Goal: Find specific fact: Find specific fact

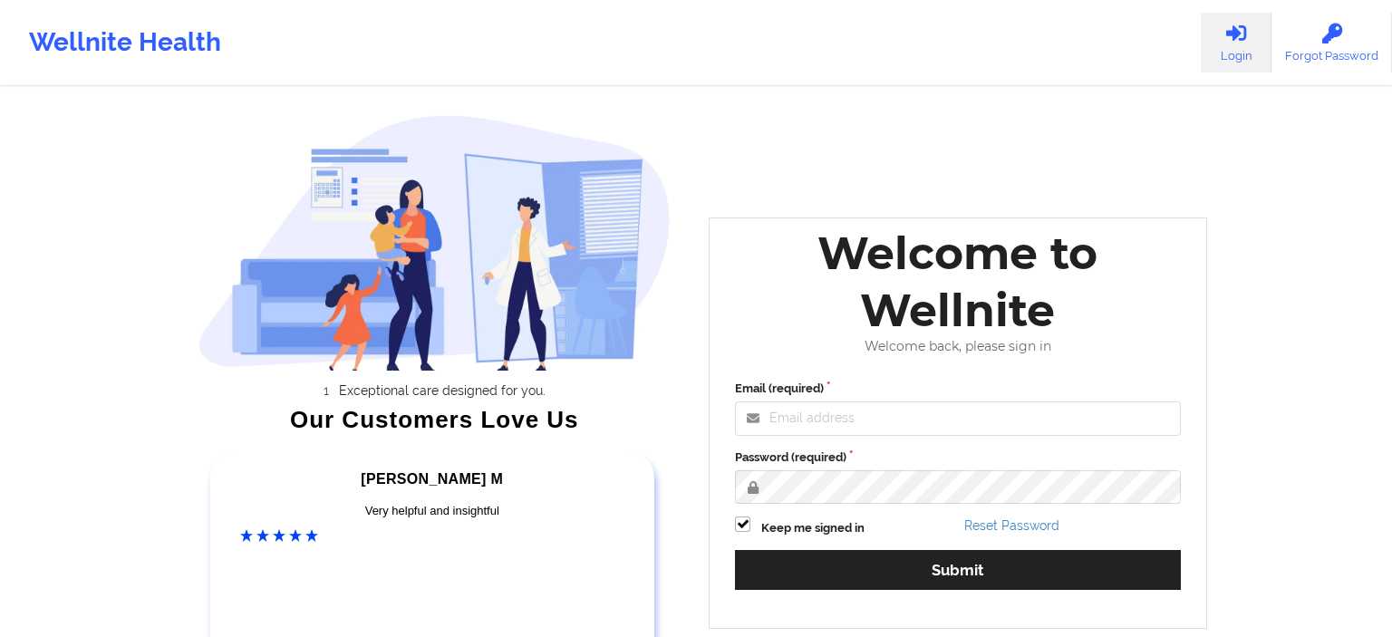
type input "[EMAIL_ADDRESS][DOMAIN_NAME]"
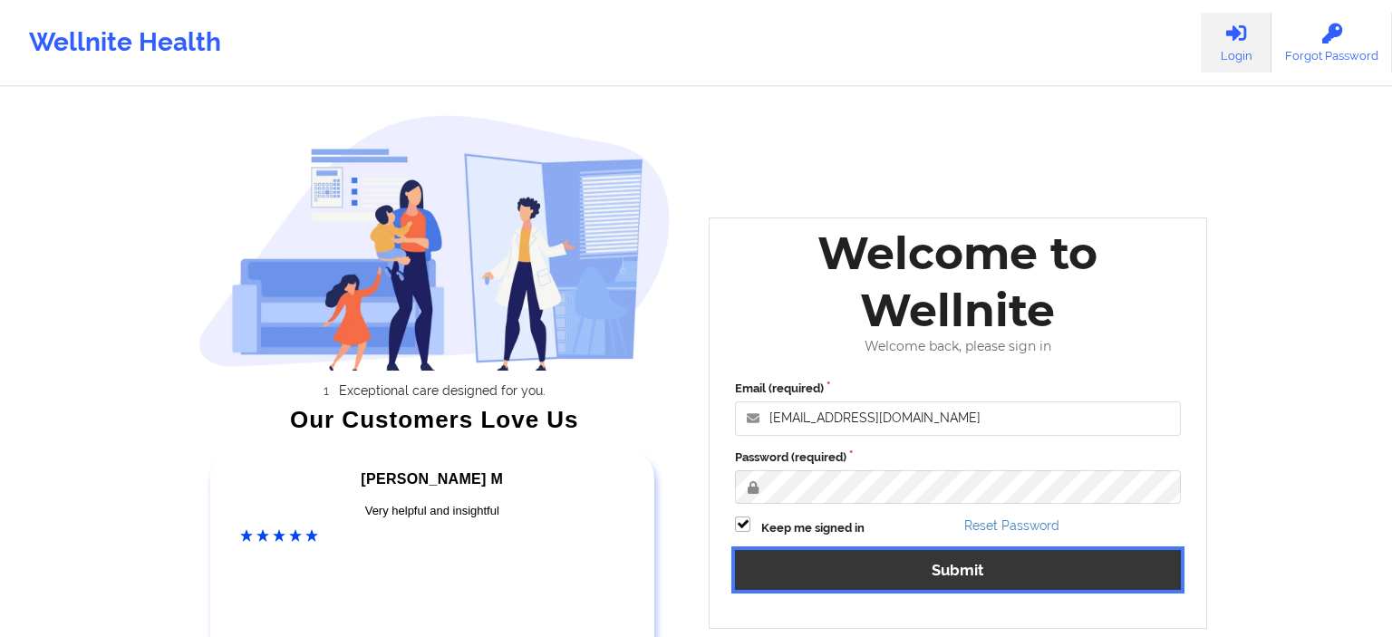
click at [933, 578] on button "Submit" at bounding box center [958, 569] width 446 height 39
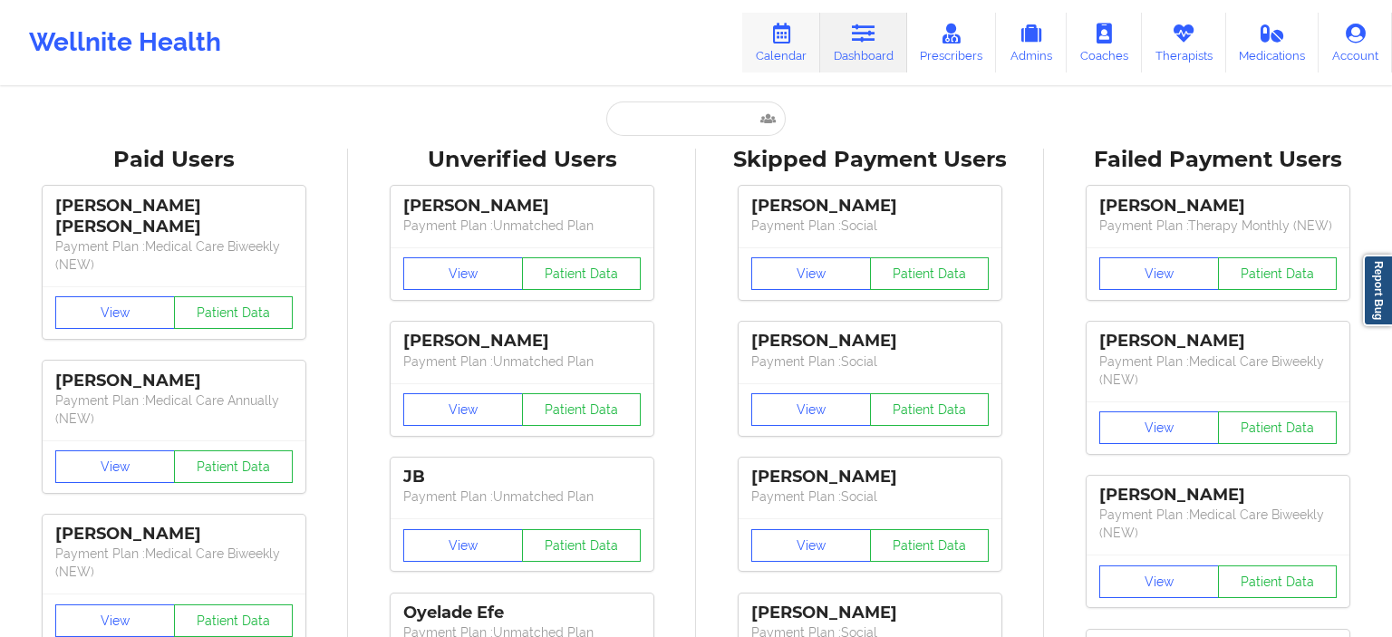
click at [803, 60] on link "Calendar" at bounding box center [781, 43] width 78 height 60
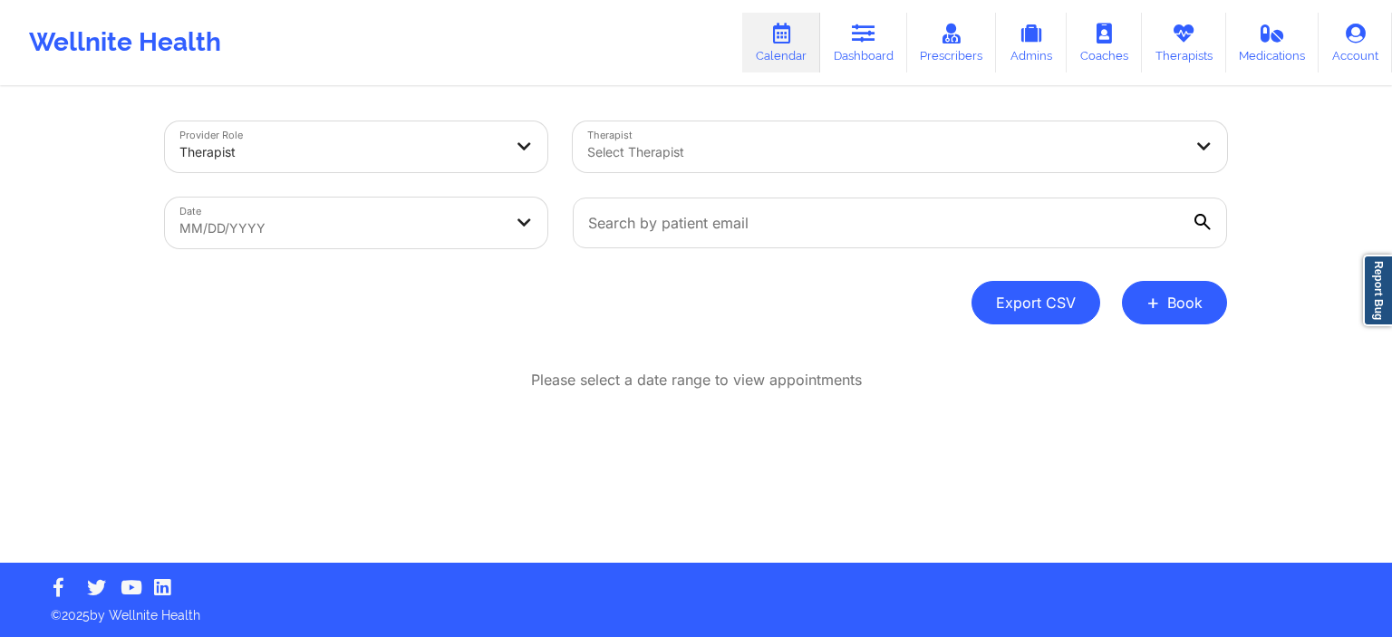
click at [1039, 303] on button "Export CSV" at bounding box center [1036, 303] width 129 height 44
select select "2025-8"
select select "2025-9"
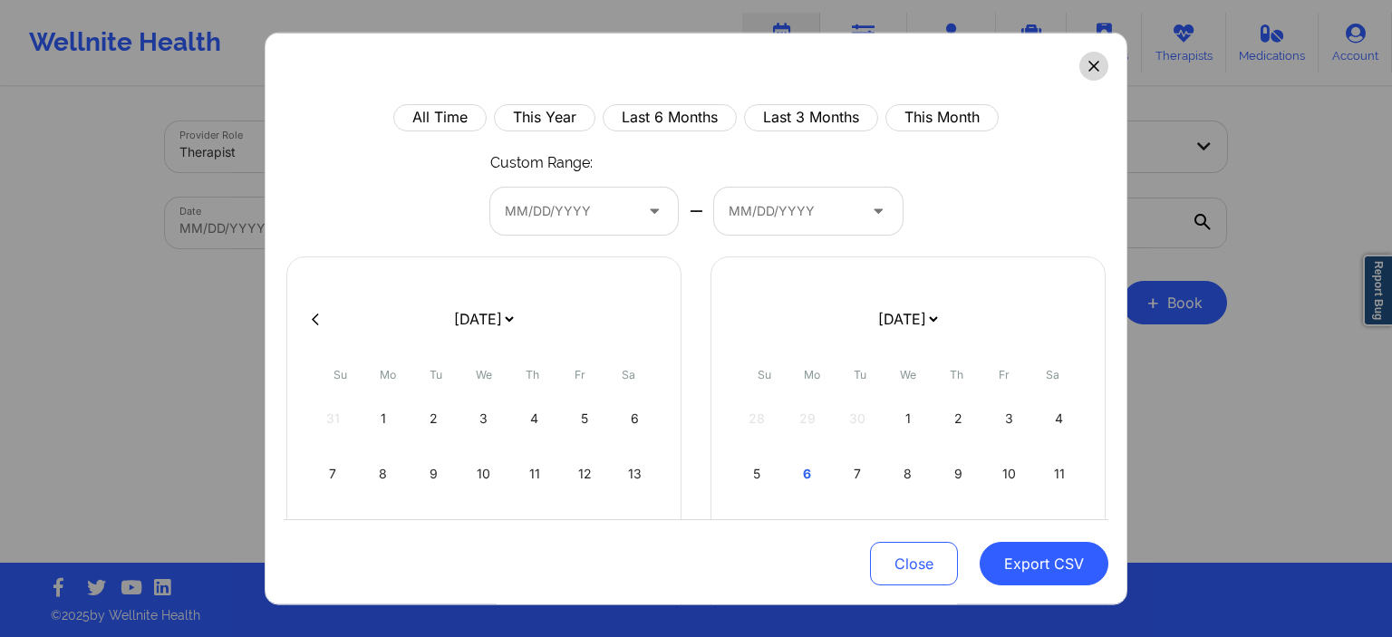
click at [1093, 56] on button at bounding box center [1093, 65] width 29 height 29
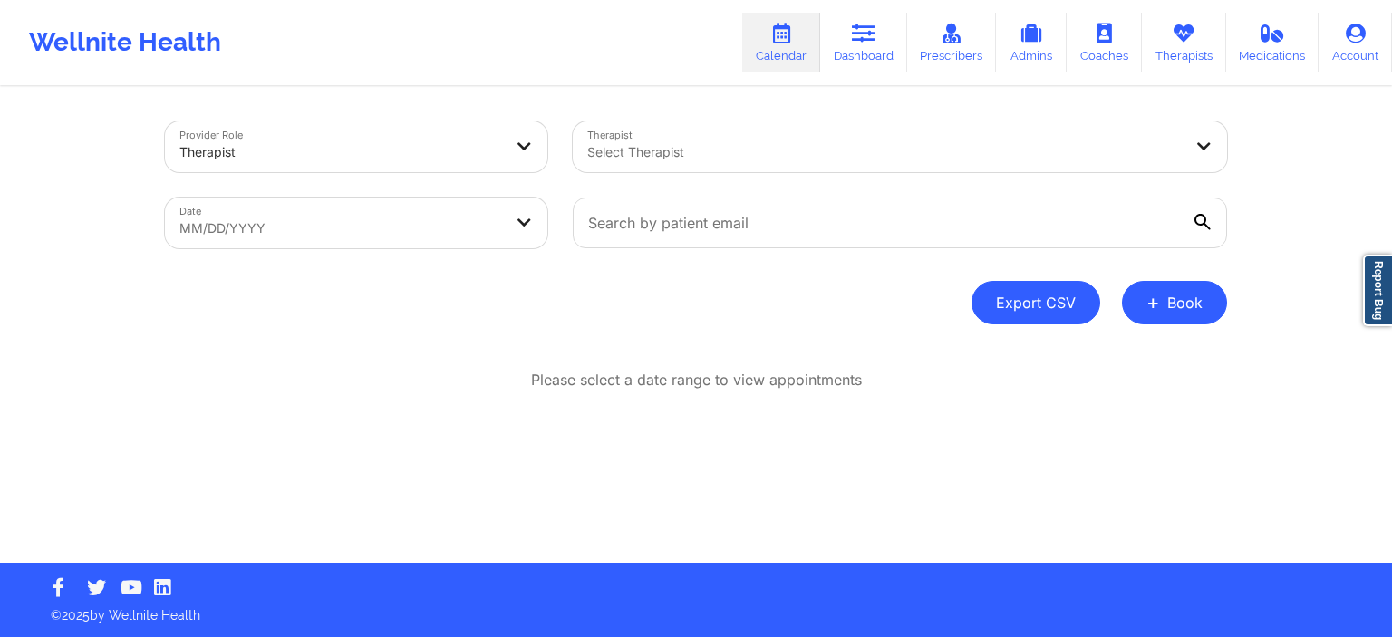
click at [1070, 305] on button "Export CSV" at bounding box center [1036, 303] width 129 height 44
select select "2025-8"
select select "2025-9"
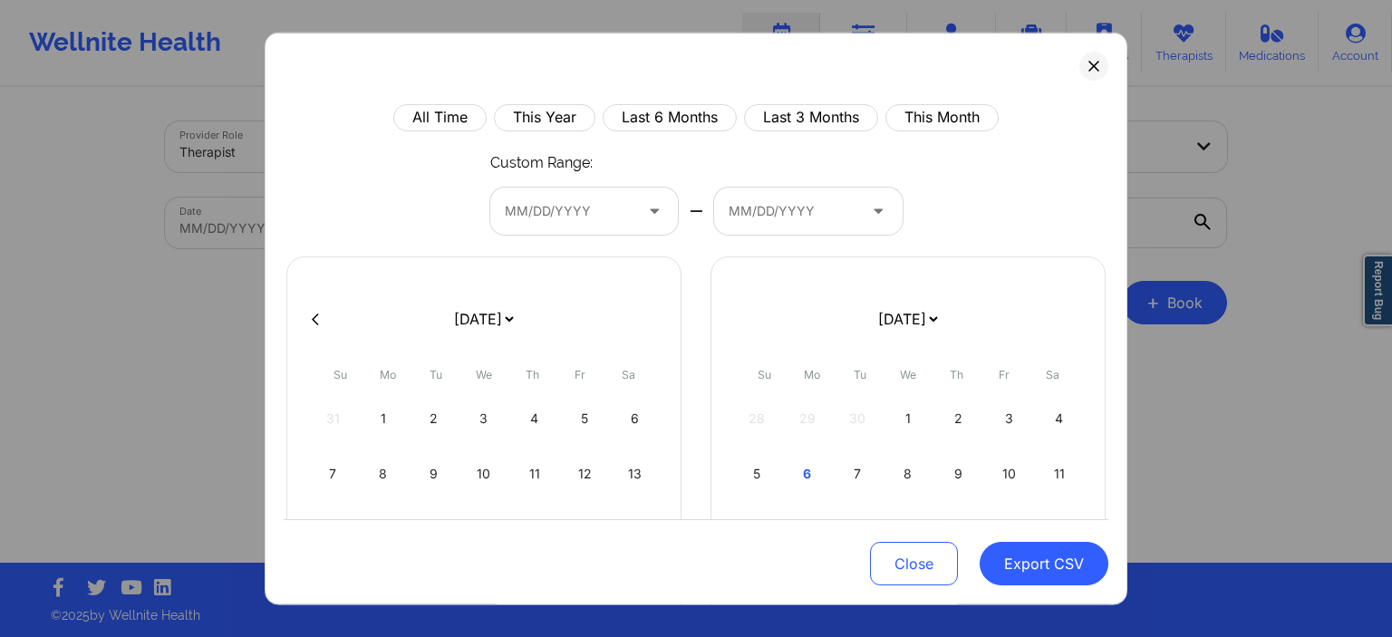
select select "2025-8"
select select "2025-9"
click at [450, 294] on select "[DATE] [DATE] [DATE] [DATE] [DATE] [DATE] [DATE] [DATE] [DATE] [DATE] [DATE] [D…" at bounding box center [483, 319] width 66 height 51
select select "2025-8"
select select "2025-9"
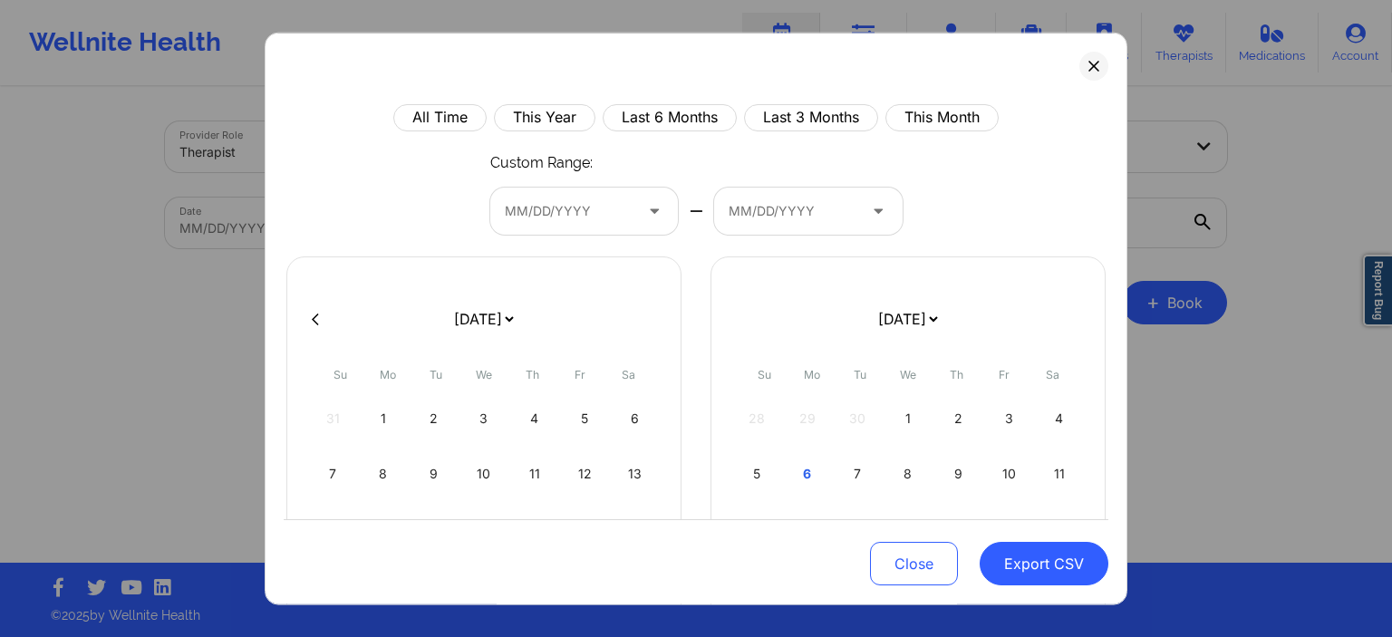
click at [655, 209] on icon at bounding box center [654, 209] width 18 height 15
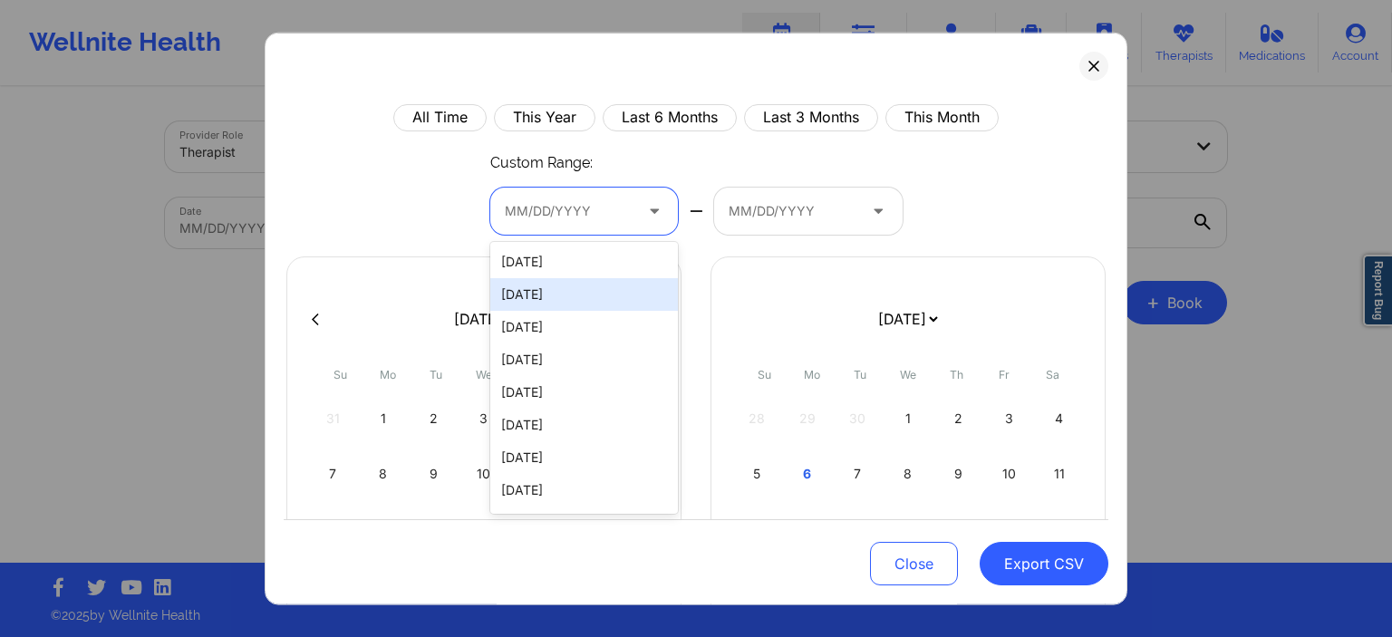
click at [572, 303] on div "[DATE]" at bounding box center [584, 294] width 189 height 33
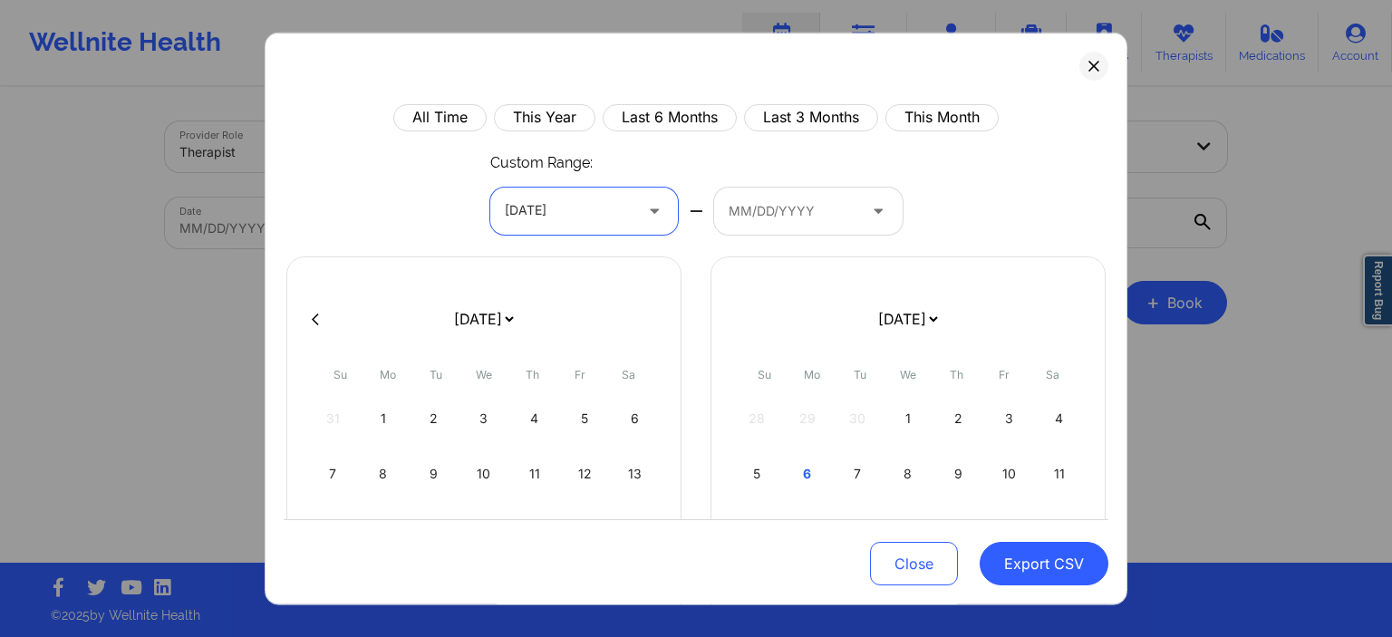
select select "2025-8"
select select "2025-9"
click at [777, 210] on div at bounding box center [793, 211] width 129 height 22
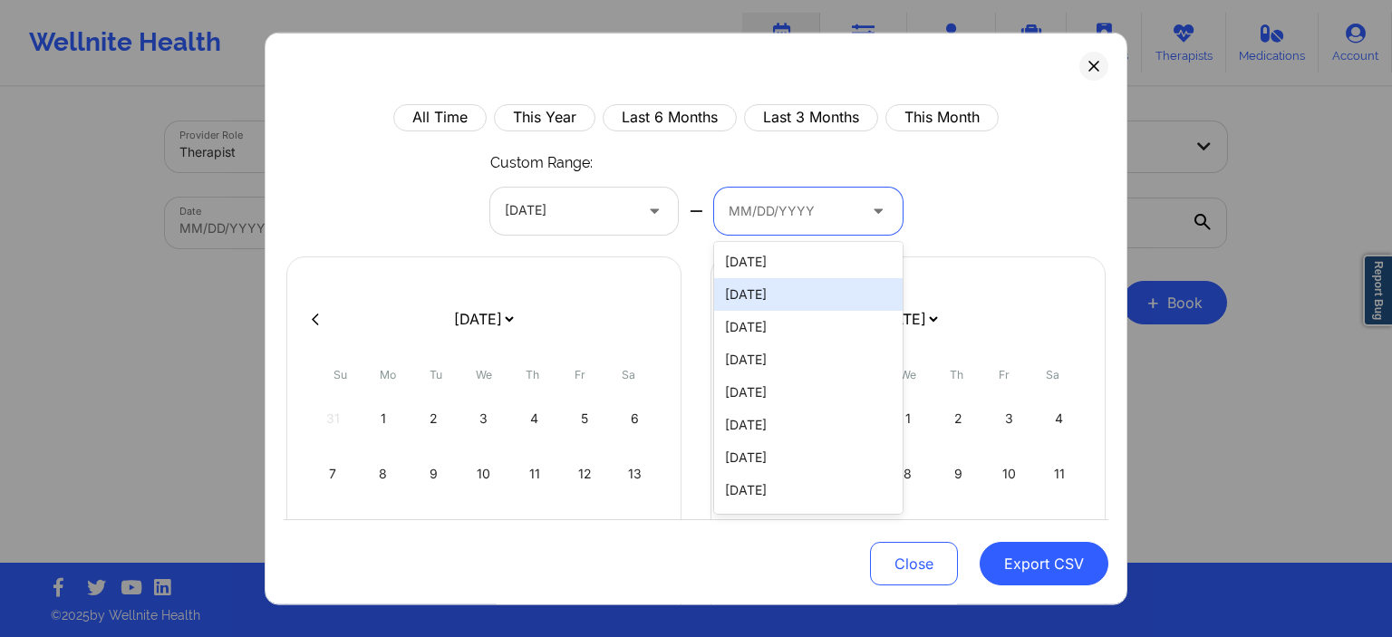
click at [770, 303] on div "[DATE]" at bounding box center [808, 294] width 189 height 33
select select "2025-8"
select select "2025-9"
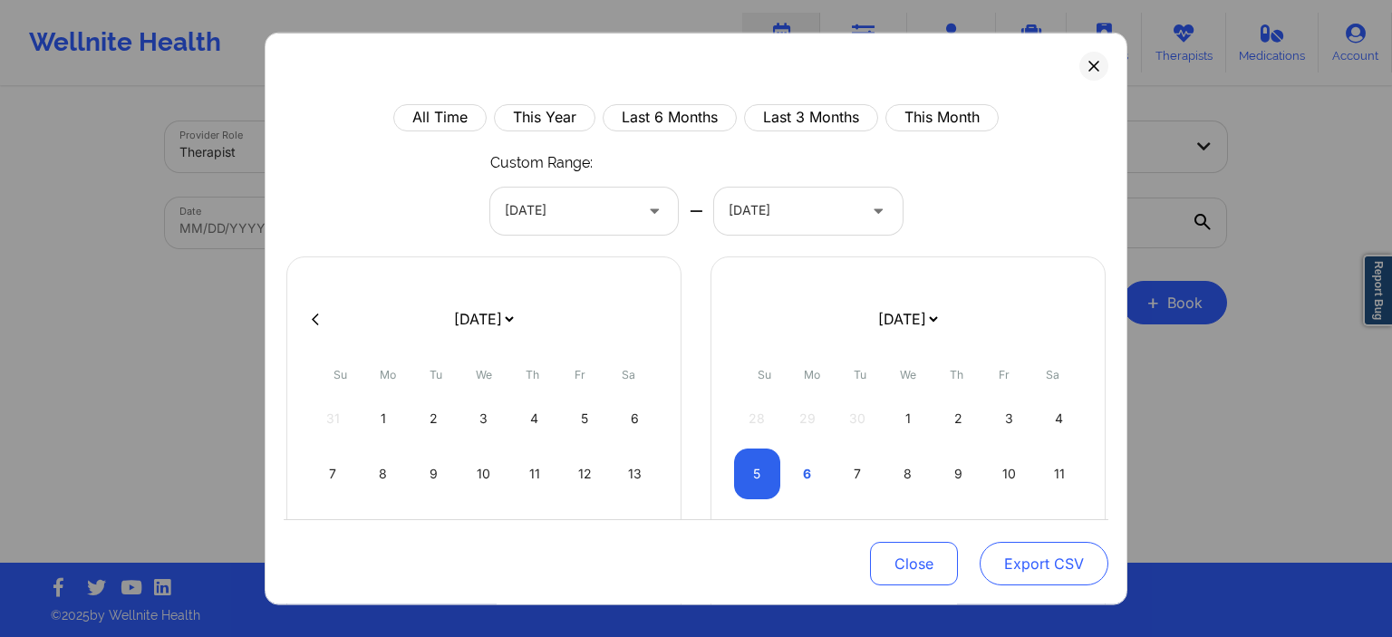
click at [1044, 573] on button "Export CSV" at bounding box center [1044, 565] width 129 height 44
select select "2025-8"
select select "2025-9"
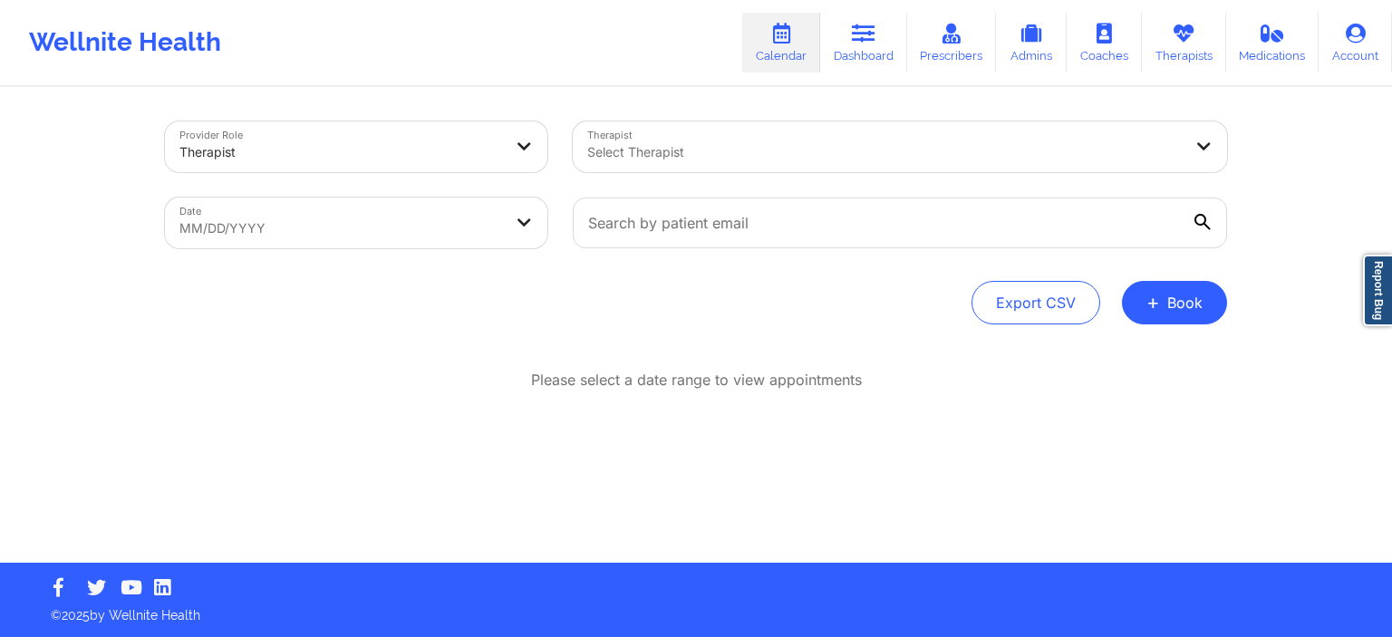
click at [673, 153] on div at bounding box center [884, 152] width 595 height 22
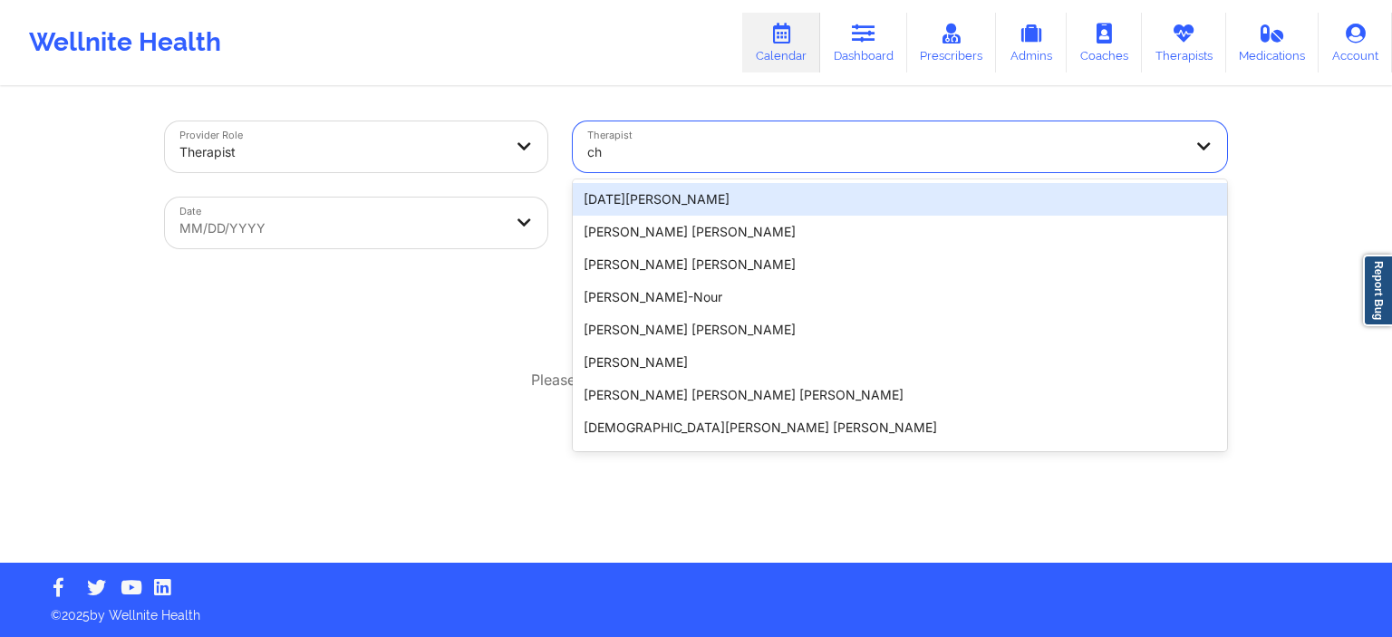
type input "c"
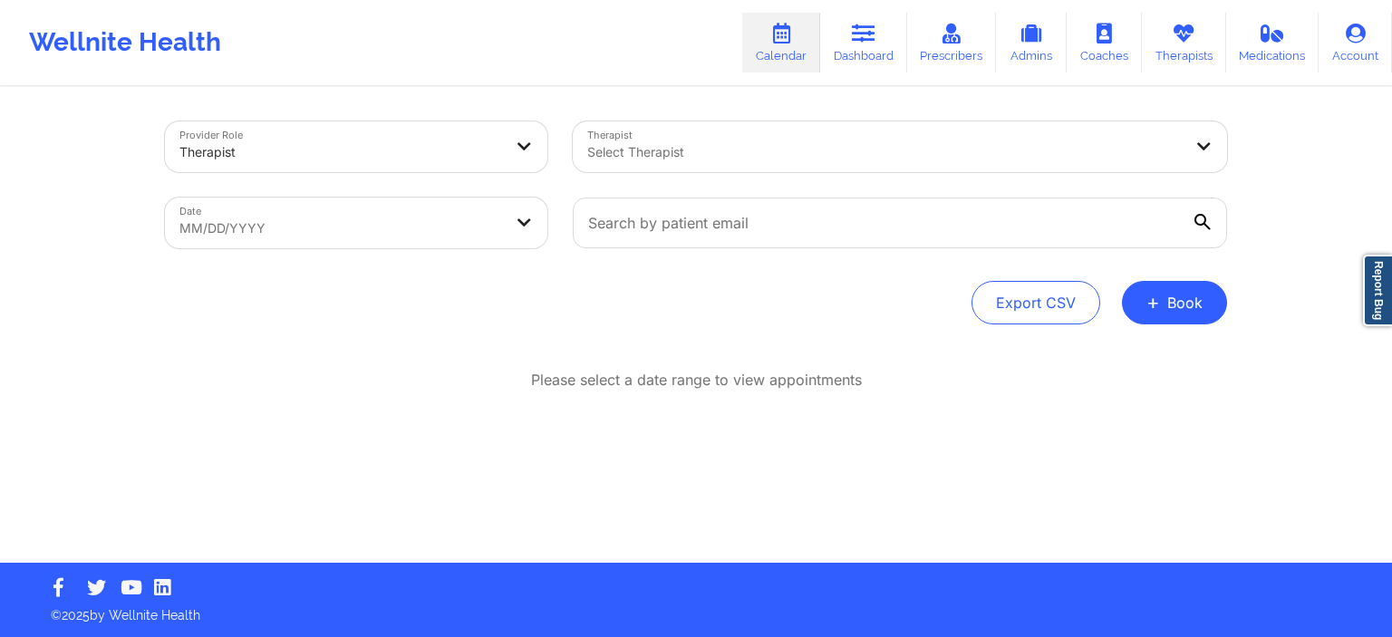
click at [459, 503] on div "Please select a date range to view appointments" at bounding box center [696, 439] width 1062 height 139
click at [1041, 291] on button "Export CSV" at bounding box center [1036, 303] width 129 height 44
select select "2025-8"
select select "2025-9"
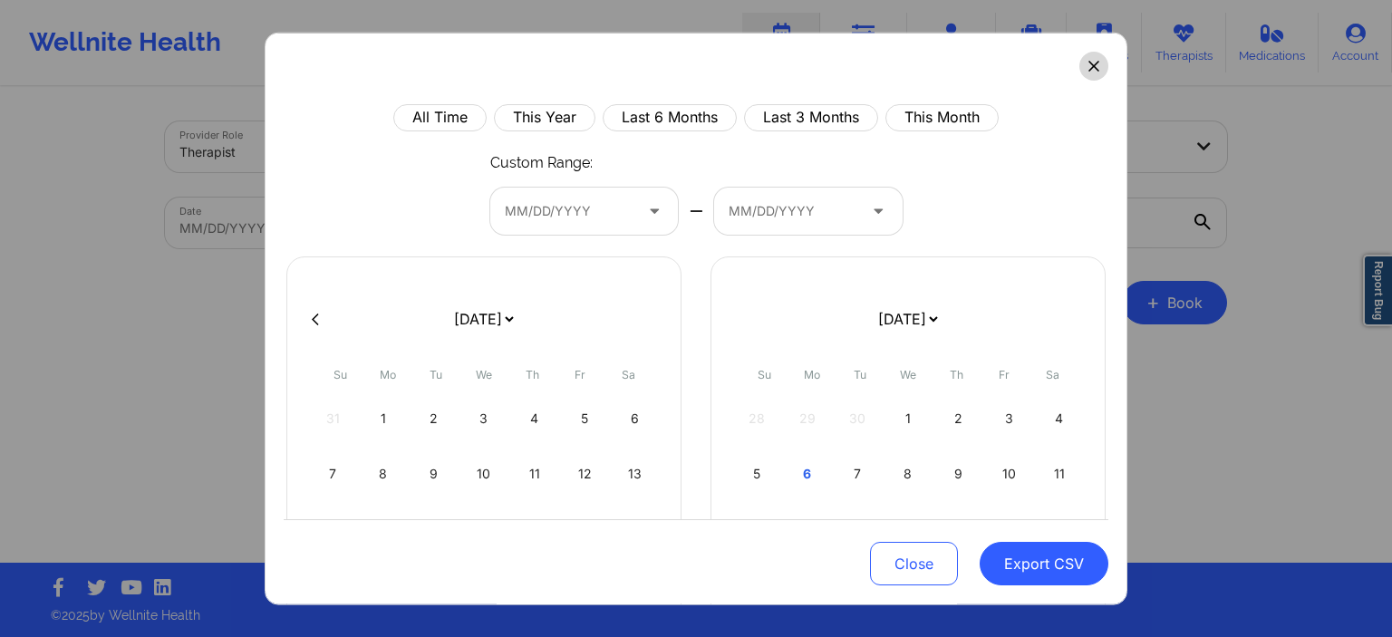
click at [1092, 71] on button at bounding box center [1093, 65] width 29 height 29
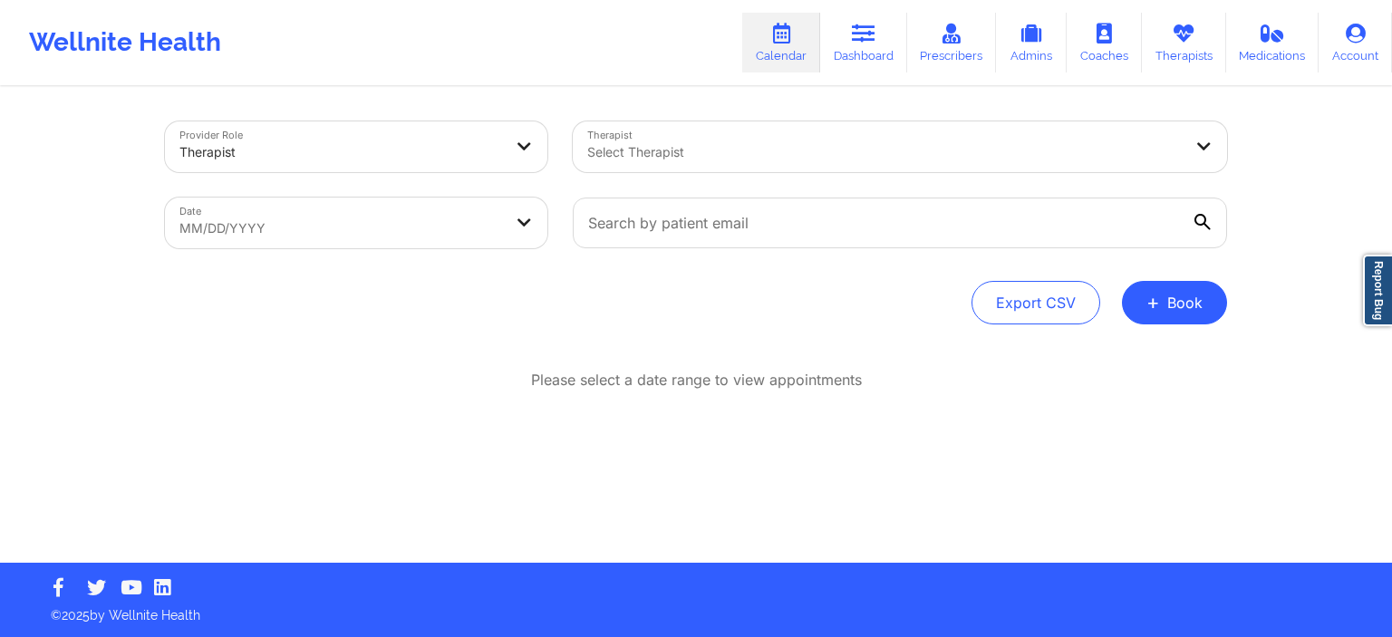
click at [692, 147] on div at bounding box center [884, 152] width 595 height 22
type input "chamath"
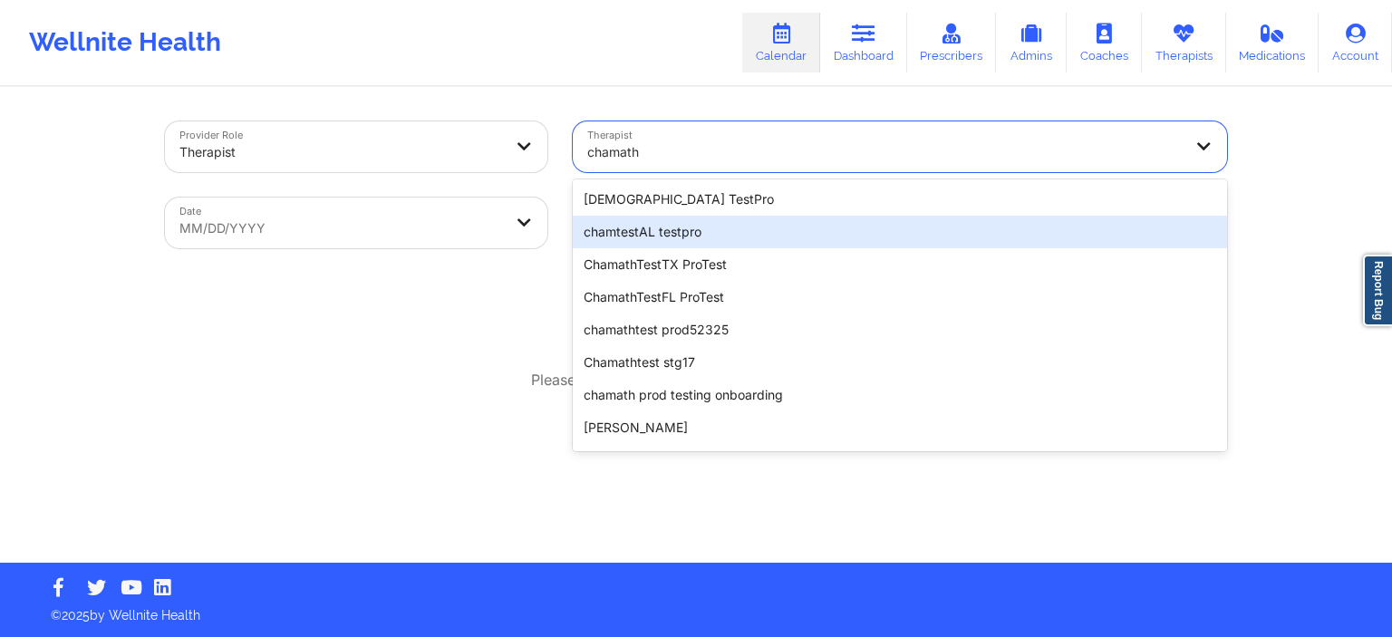
click at [670, 241] on div "chamtestAL testpro" at bounding box center [900, 232] width 654 height 33
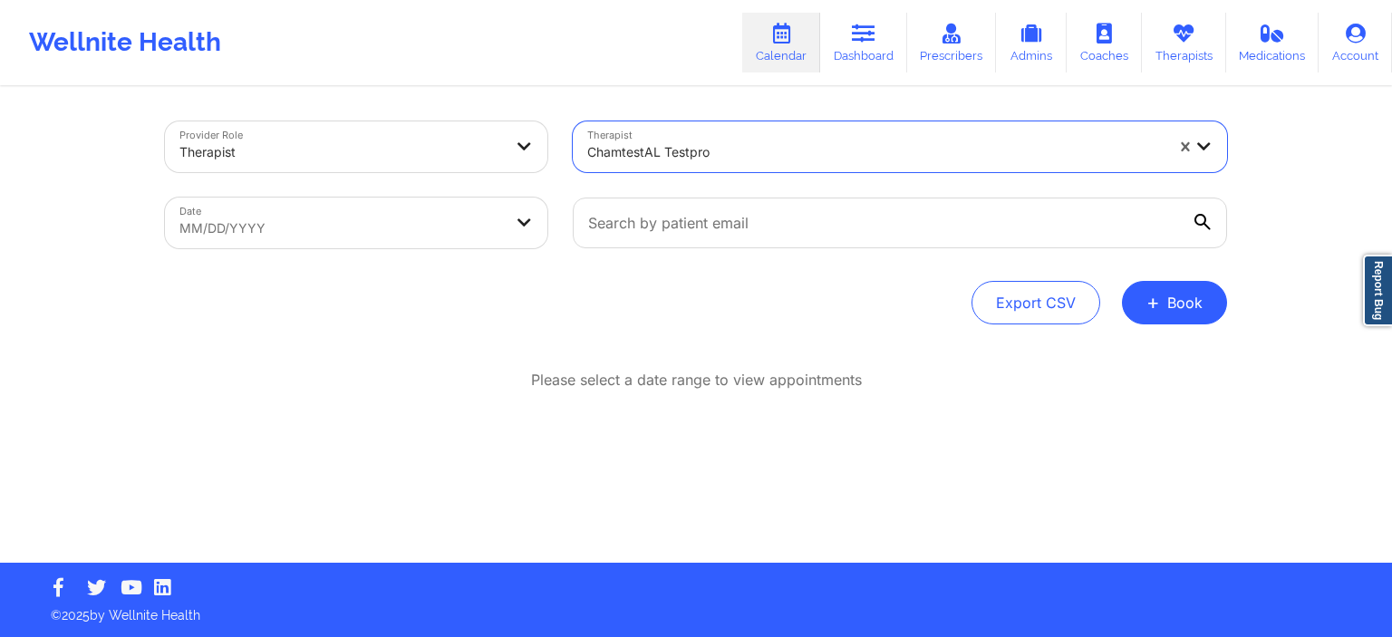
click at [435, 235] on body "Wellnite Health Calendar Dashboard Prescribers Admins Coaches Therapists Medica…" at bounding box center [696, 318] width 1392 height 637
select select "2025-8"
select select "2025-9"
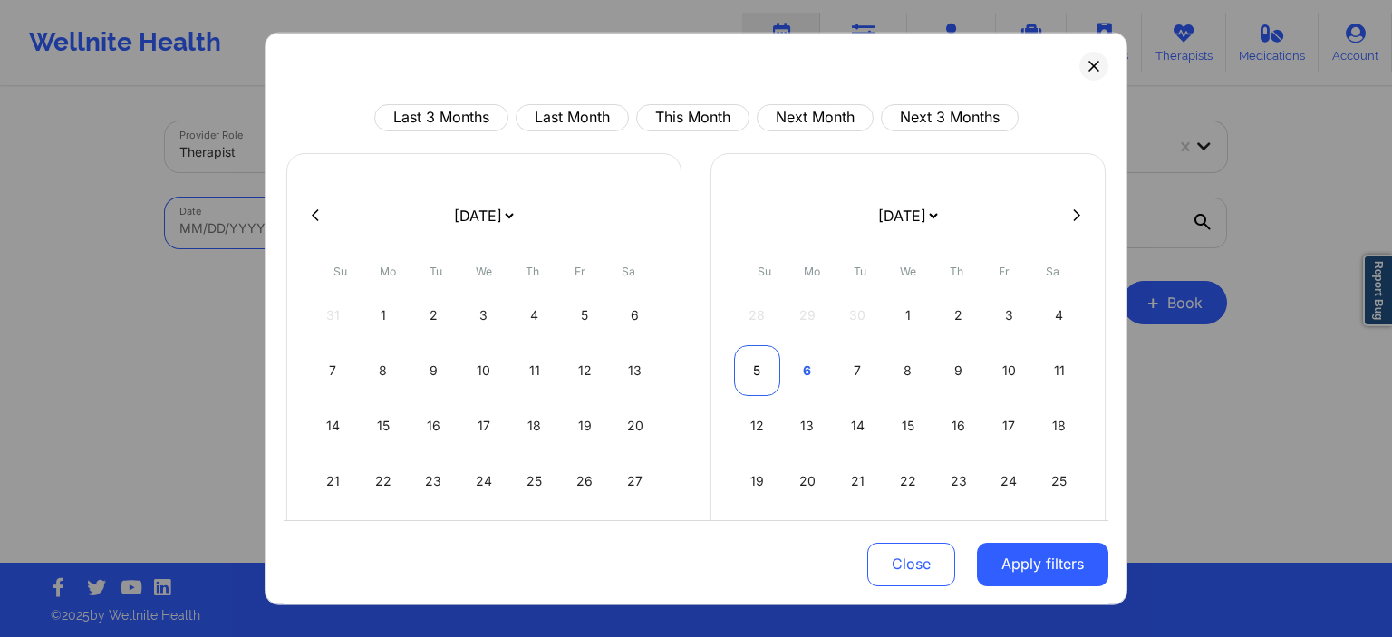
click at [763, 370] on div "5" at bounding box center [757, 369] width 46 height 51
select select "2025-9"
select select "2025-10"
select select "2025-9"
select select "2025-10"
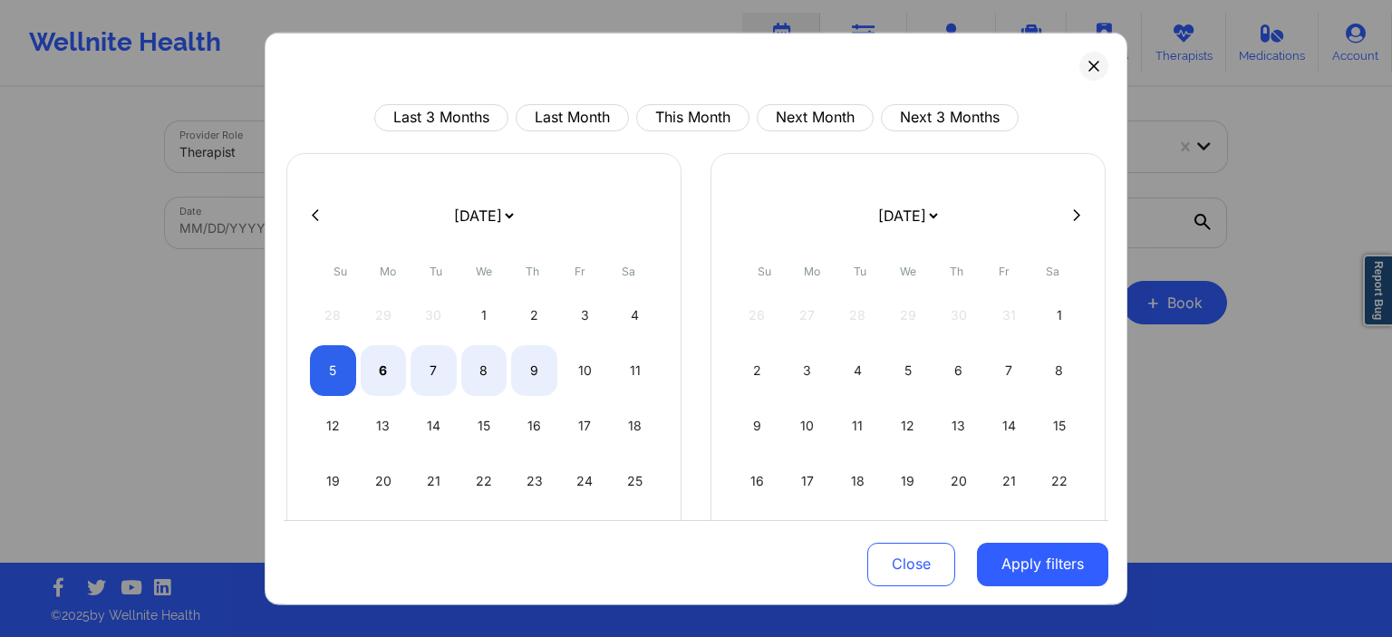
select select "2025-9"
select select "2025-10"
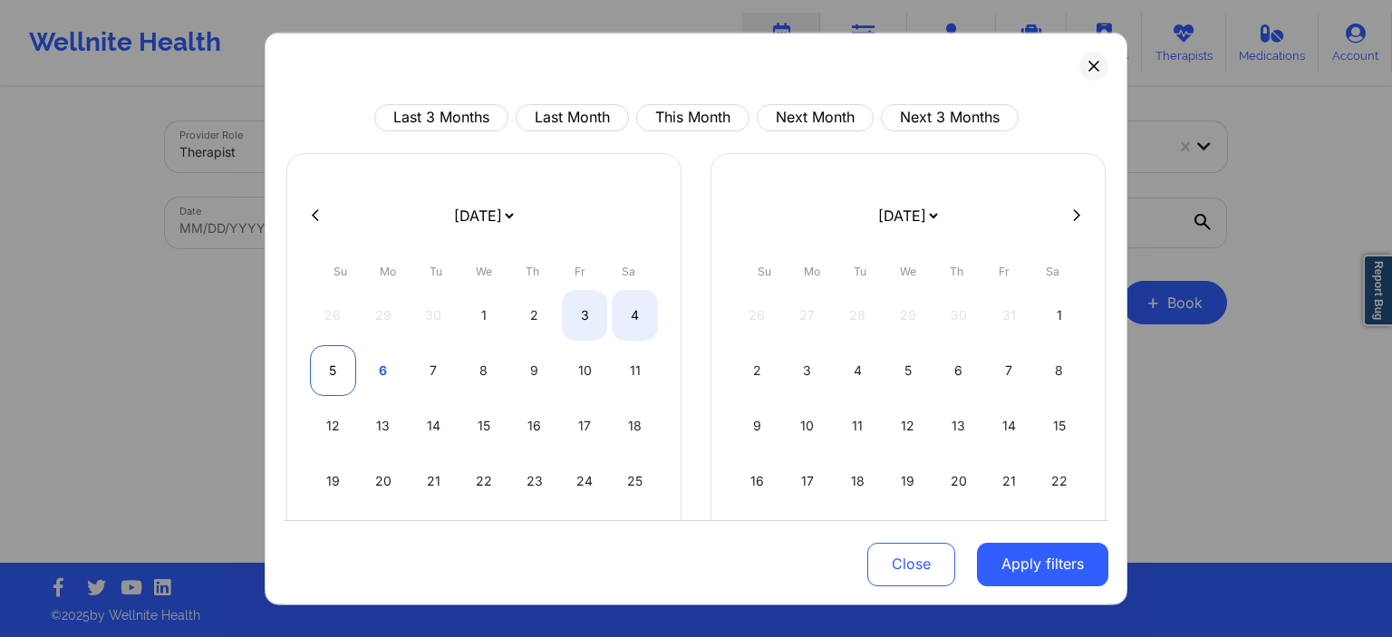
select select "2025-9"
select select "2025-10"
click at [332, 383] on div "5" at bounding box center [333, 369] width 46 height 51
select select "2025-9"
select select "2025-10"
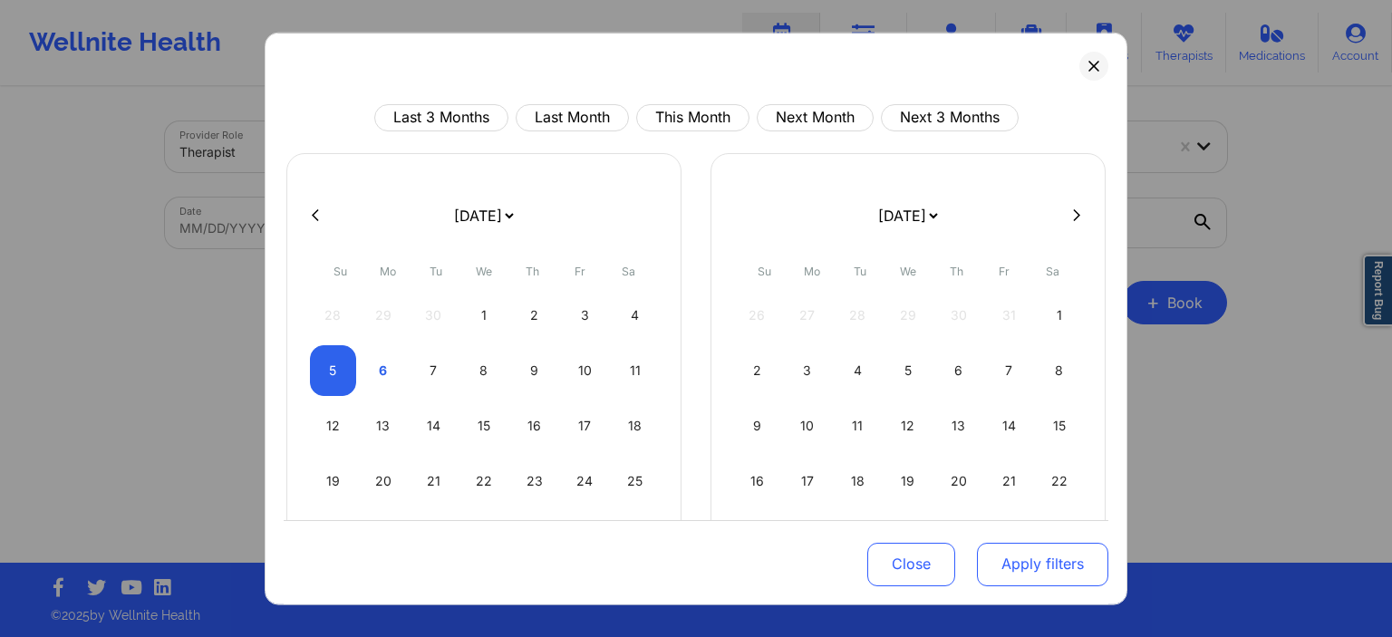
click at [1019, 574] on button "Apply filters" at bounding box center [1042, 565] width 131 height 44
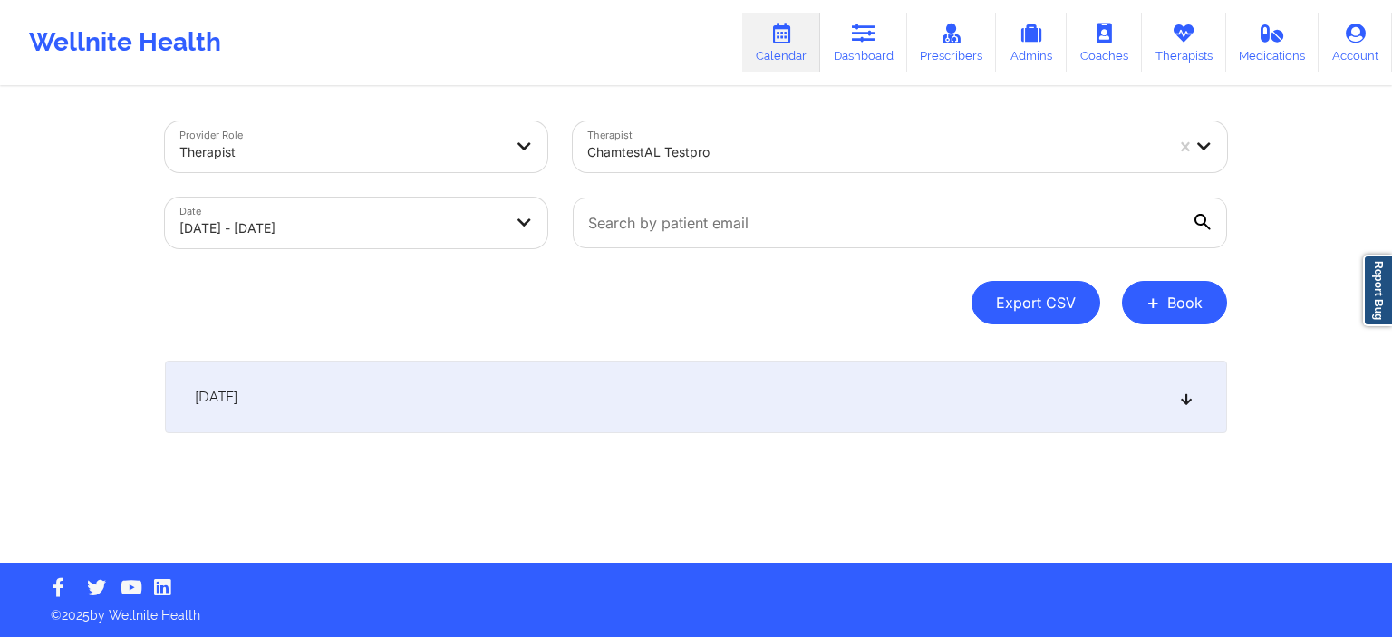
click at [1026, 310] on button "Export CSV" at bounding box center [1036, 303] width 129 height 44
select select "2025-8"
select select "2025-9"
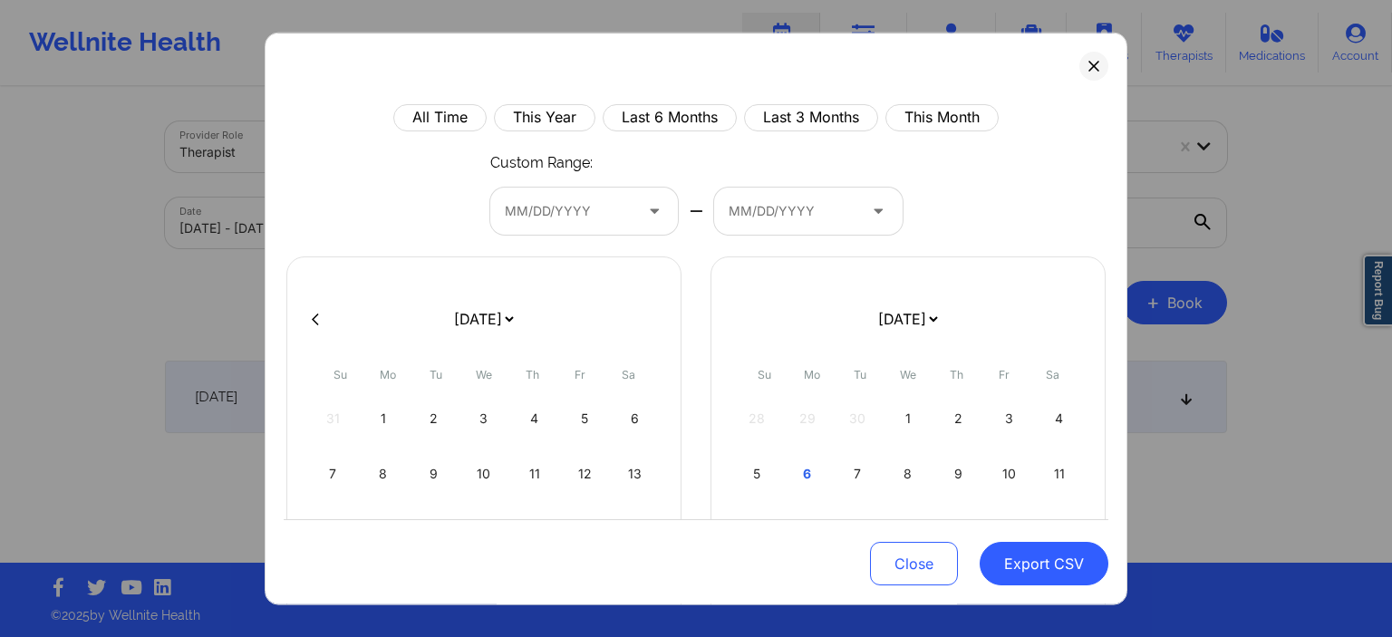
click at [1104, 55] on div "All Time This Year Last 6 Months Last 3 Months This Month Custom Range: MM/DD/Y…" at bounding box center [696, 319] width 863 height 574
click at [1102, 57] on button at bounding box center [1093, 65] width 29 height 29
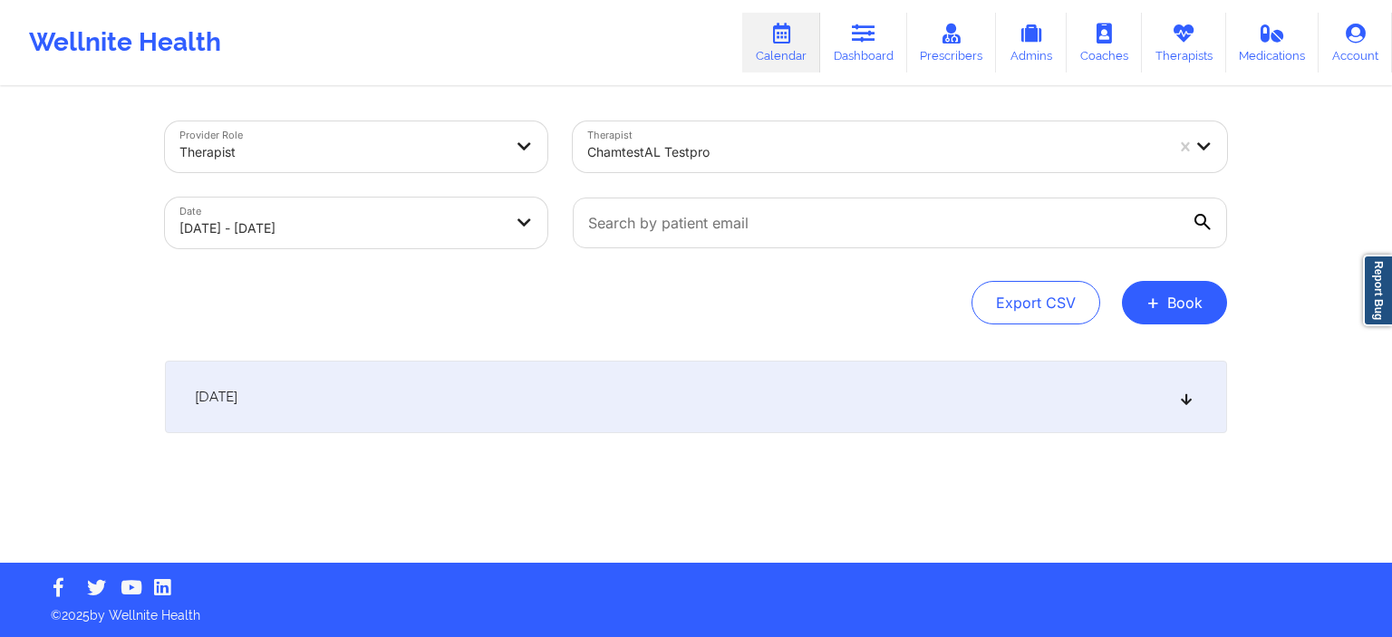
click at [799, 390] on div "[DATE]" at bounding box center [696, 397] width 1062 height 73
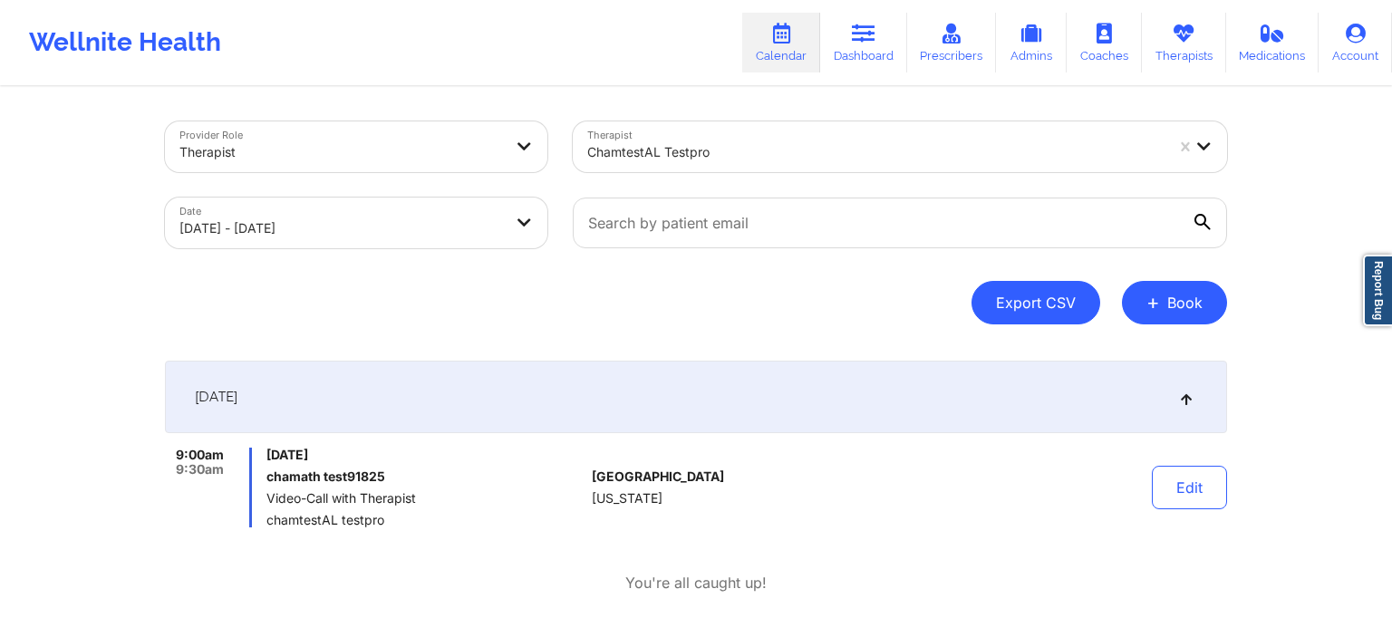
click at [1017, 307] on button "Export CSV" at bounding box center [1036, 303] width 129 height 44
select select "2025-8"
select select "2025-9"
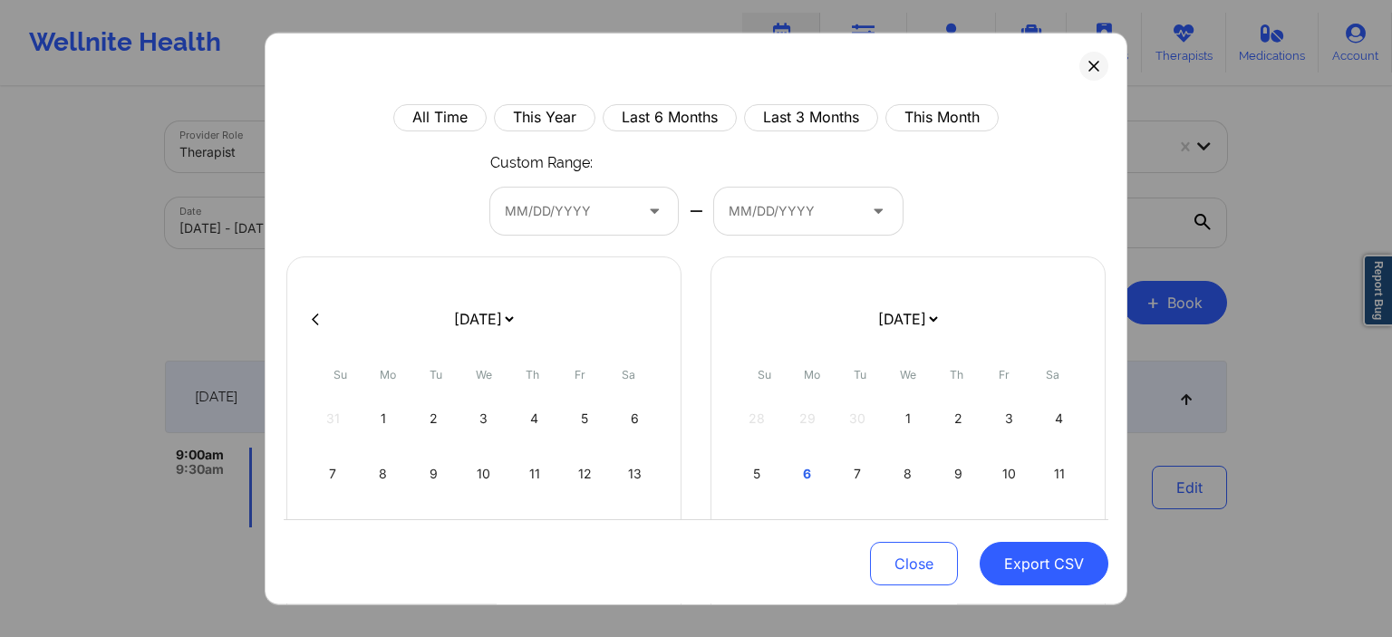
click at [640, 218] on div at bounding box center [656, 211] width 44 height 47
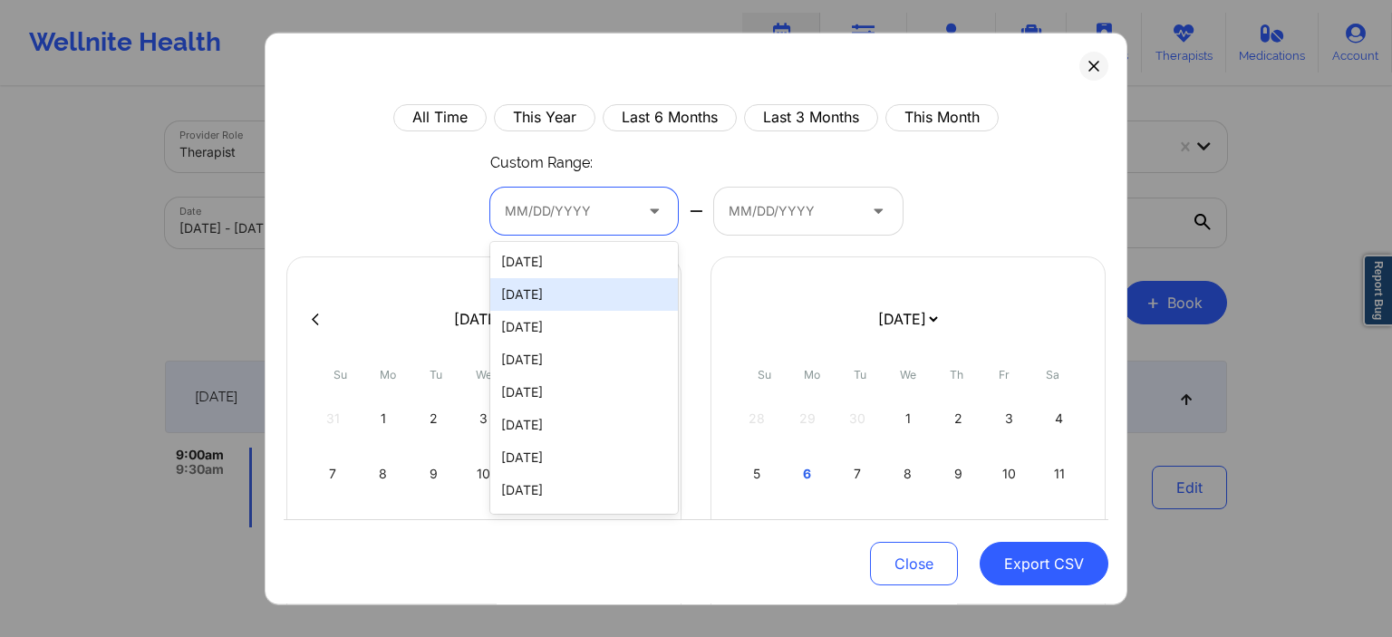
click at [556, 297] on div "[DATE]" at bounding box center [584, 294] width 189 height 33
select select "2025-8"
select select "2025-9"
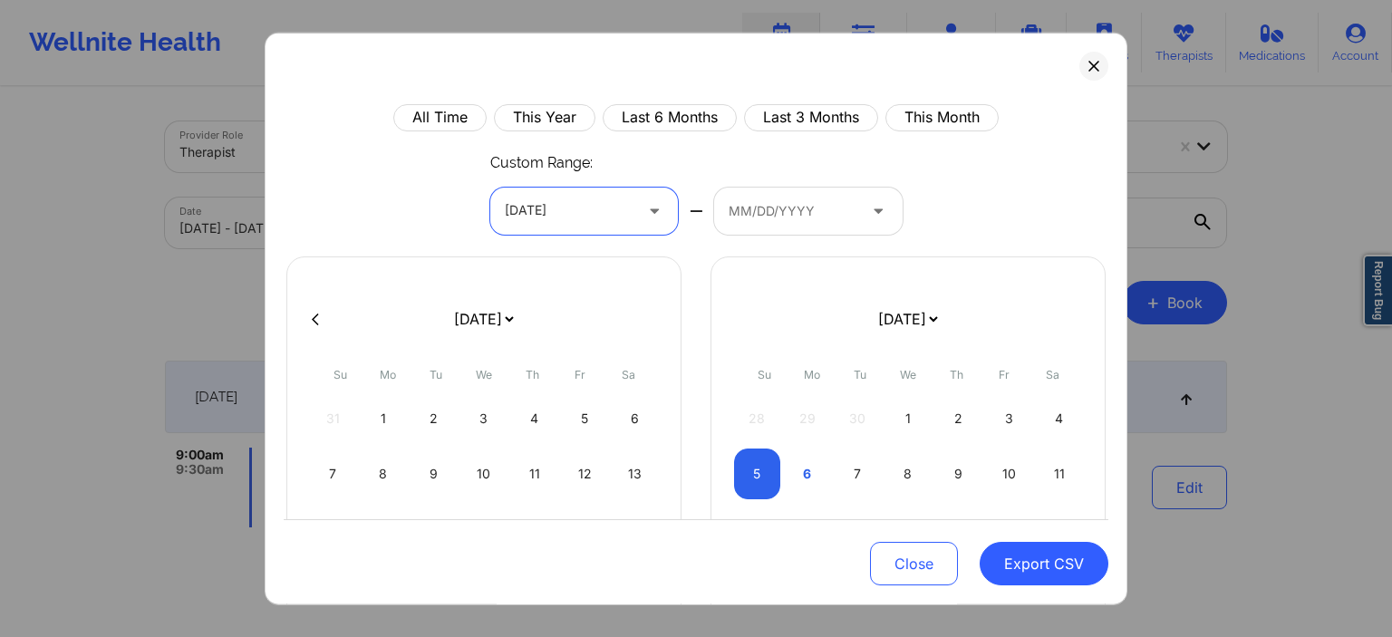
click at [799, 204] on div at bounding box center [793, 211] width 129 height 22
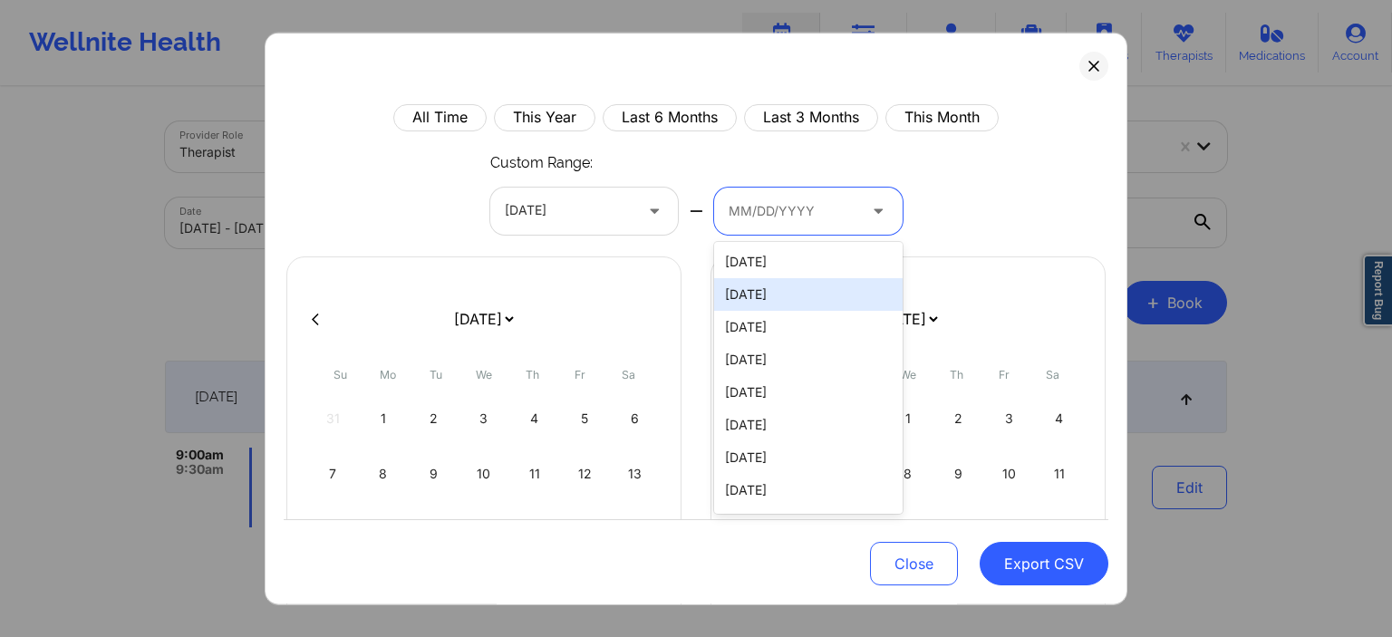
click at [789, 300] on div "[DATE]" at bounding box center [808, 294] width 189 height 33
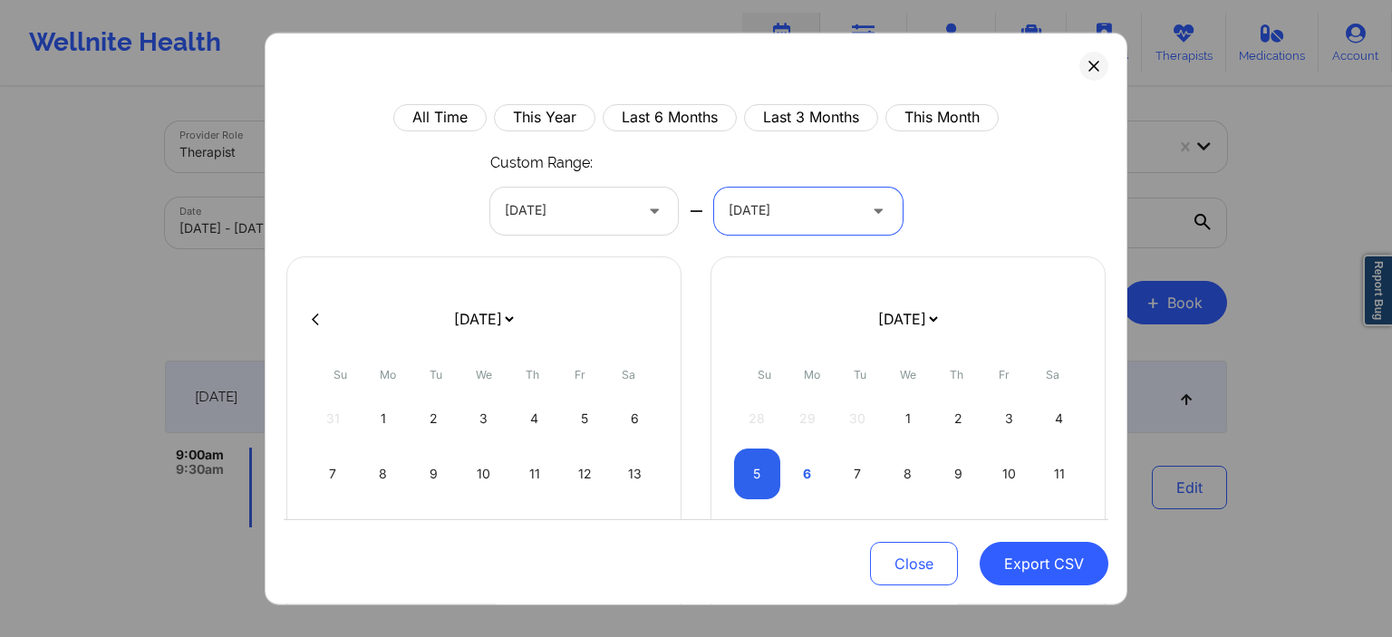
select select "2025-8"
select select "2025-9"
click at [1033, 577] on button "Export CSV" at bounding box center [1044, 565] width 129 height 44
select select "2025-8"
select select "2025-9"
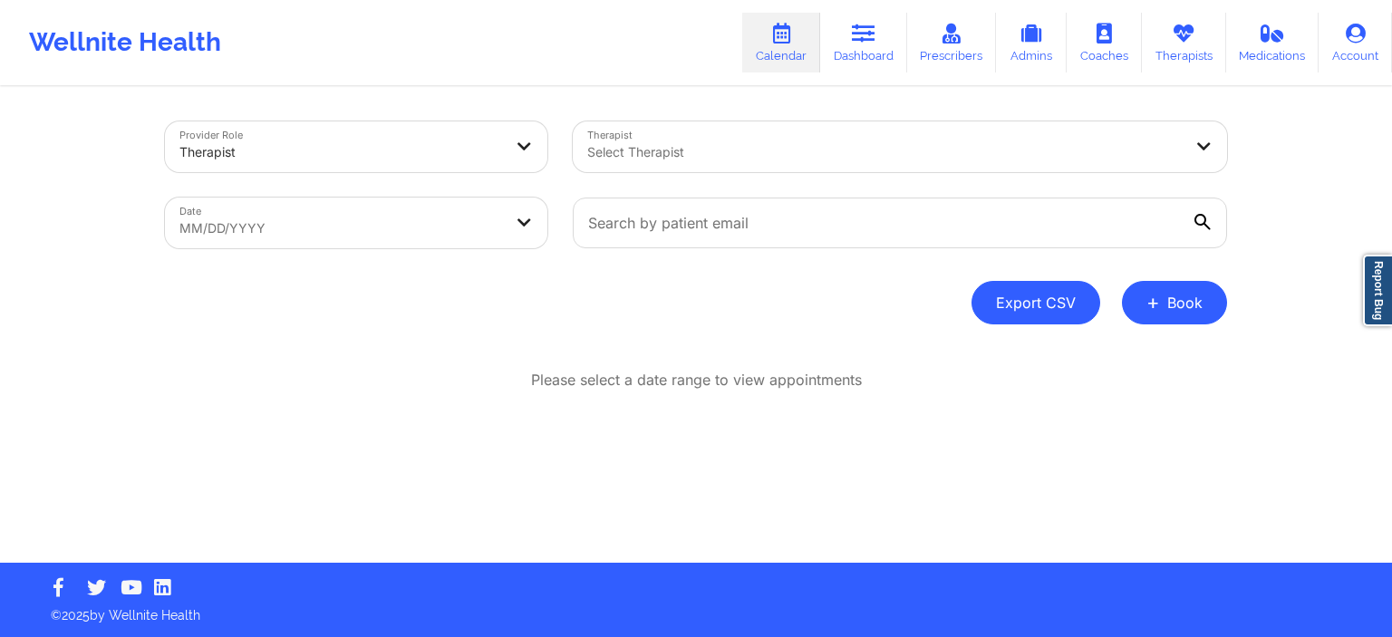
click at [1043, 307] on button "Export CSV" at bounding box center [1036, 303] width 129 height 44
select select "2025-8"
select select "2025-9"
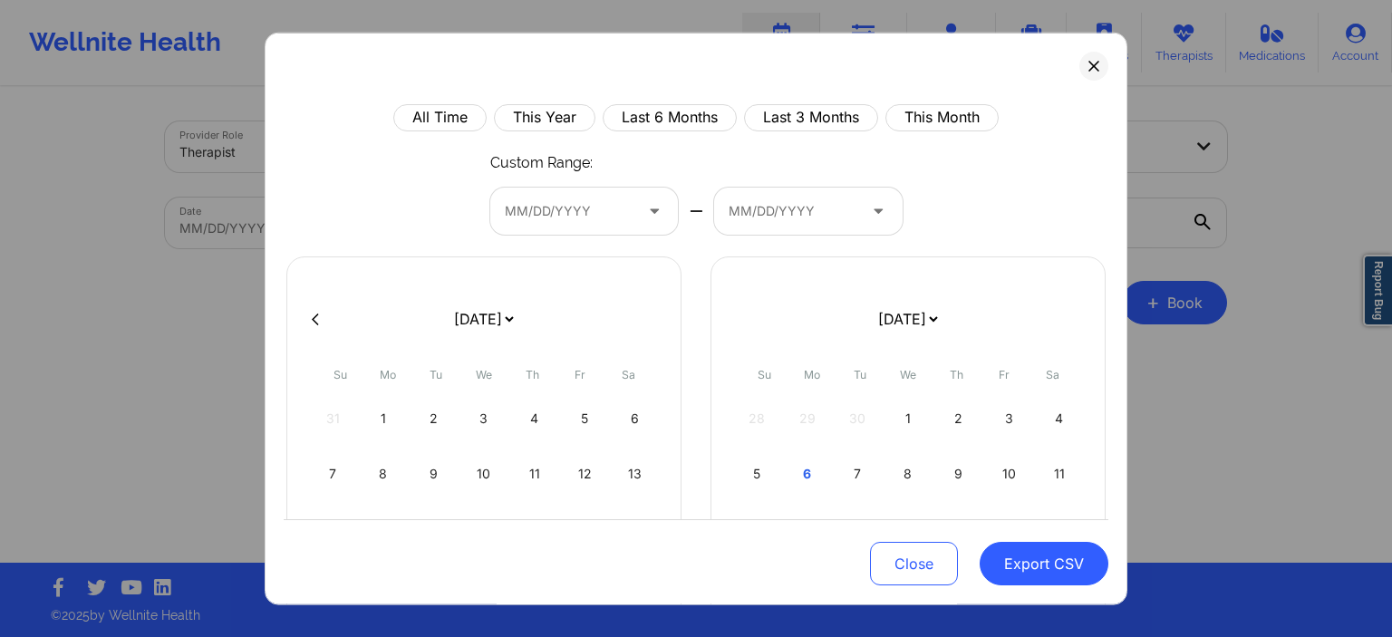
click at [543, 211] on div at bounding box center [569, 211] width 129 height 22
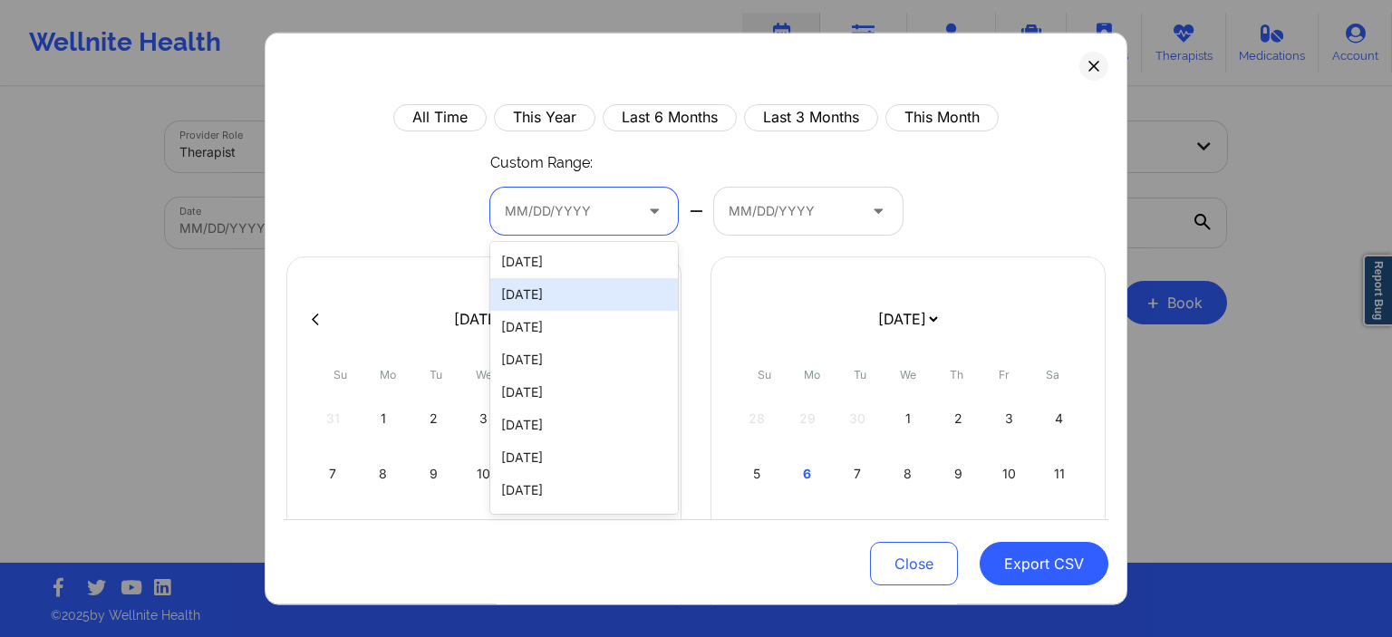
click at [565, 297] on div "[DATE]" at bounding box center [584, 294] width 189 height 33
select select "2025-8"
select select "2025-9"
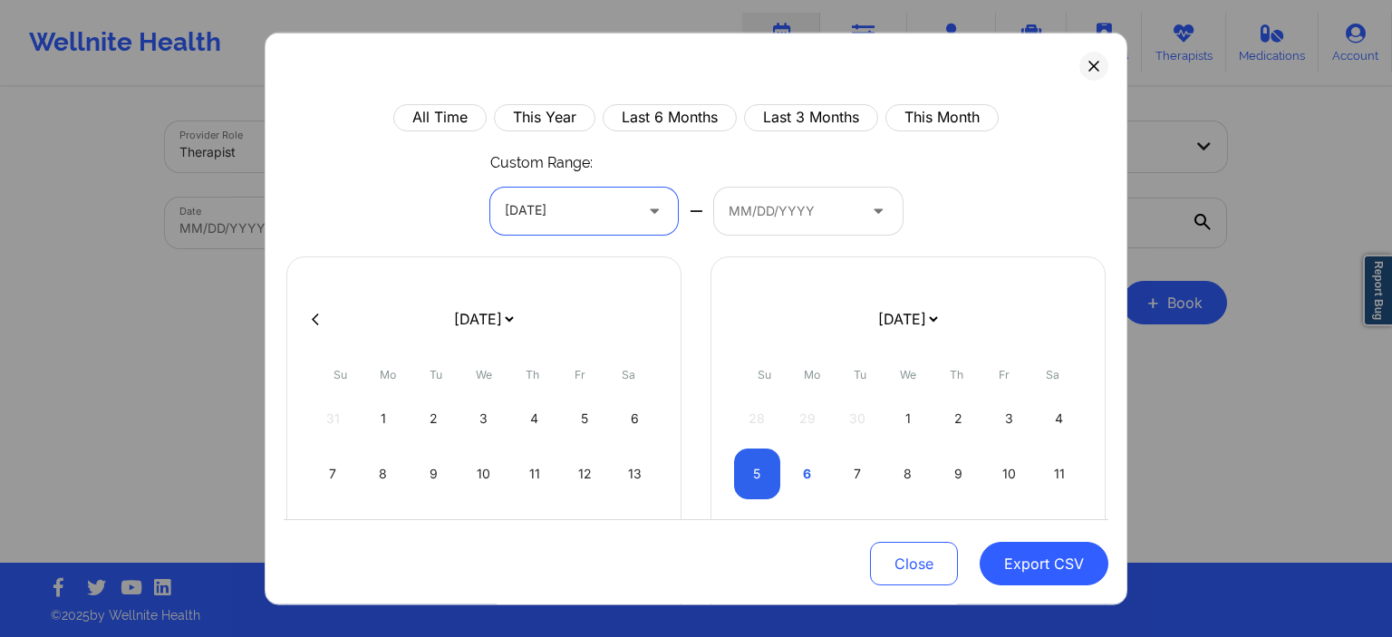
click at [819, 208] on div at bounding box center [793, 211] width 129 height 22
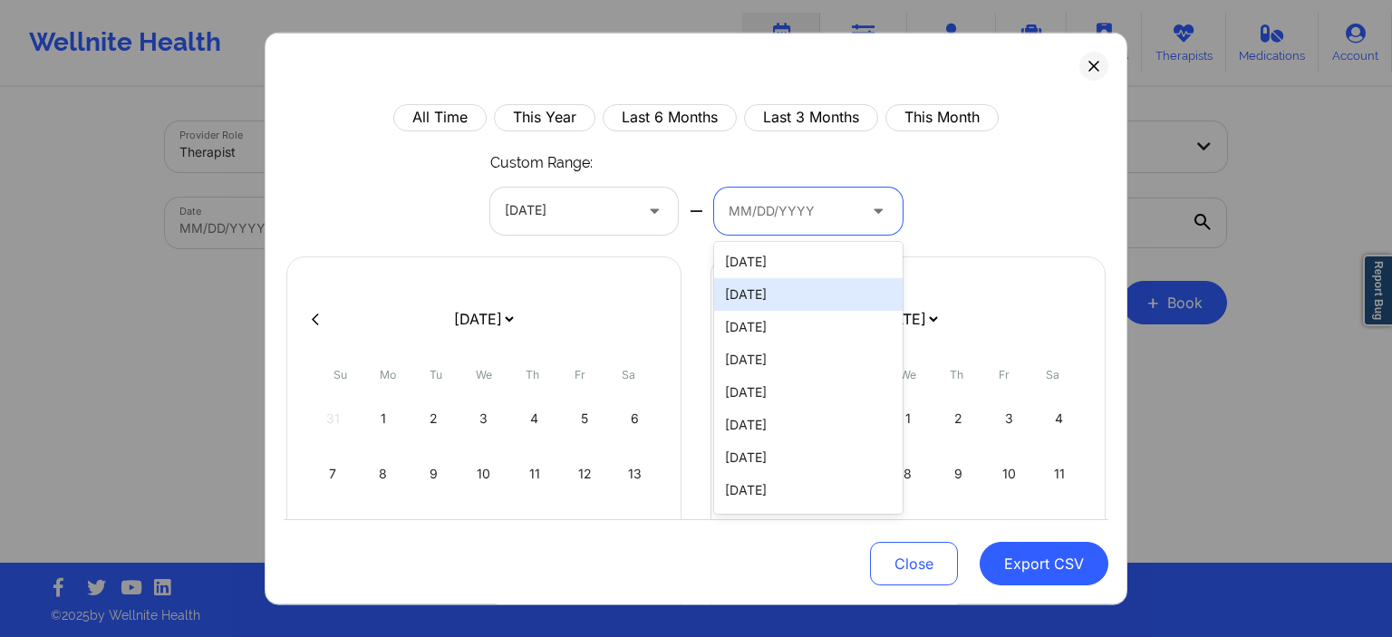
click at [792, 291] on div "[DATE]" at bounding box center [808, 294] width 189 height 33
select select "2025-8"
select select "2025-9"
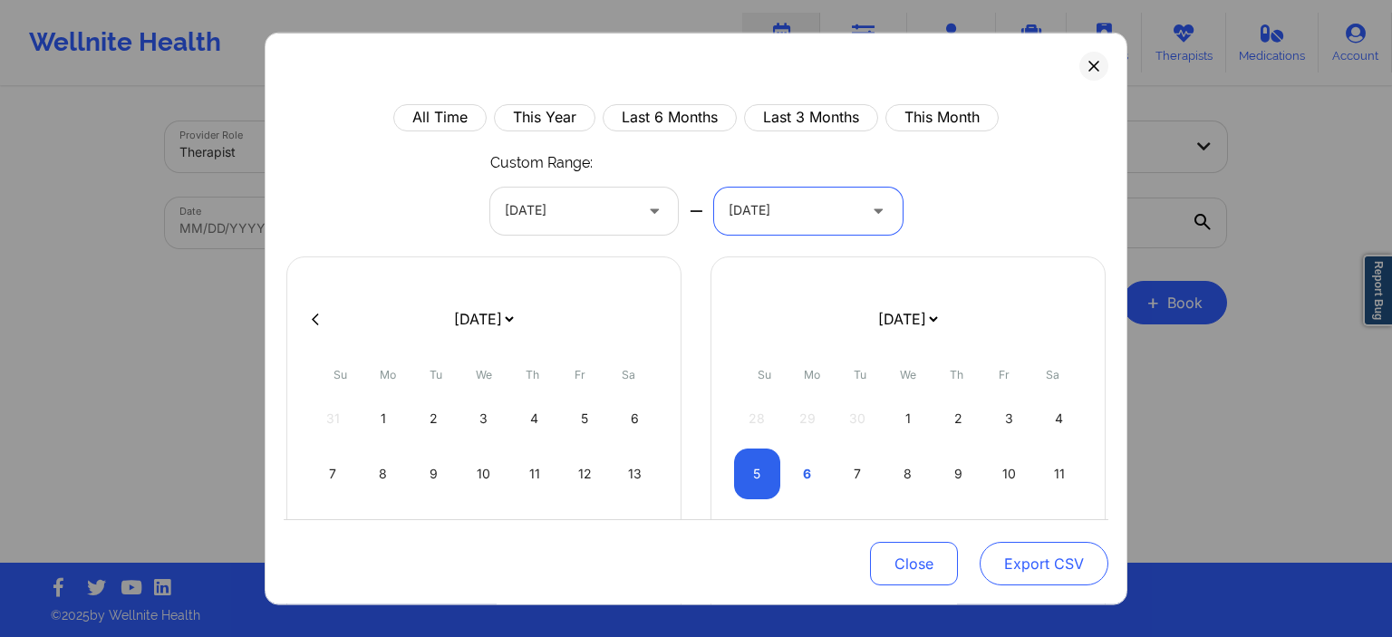
click at [1079, 577] on button "Export CSV" at bounding box center [1044, 565] width 129 height 44
select select "2025-8"
select select "2025-9"
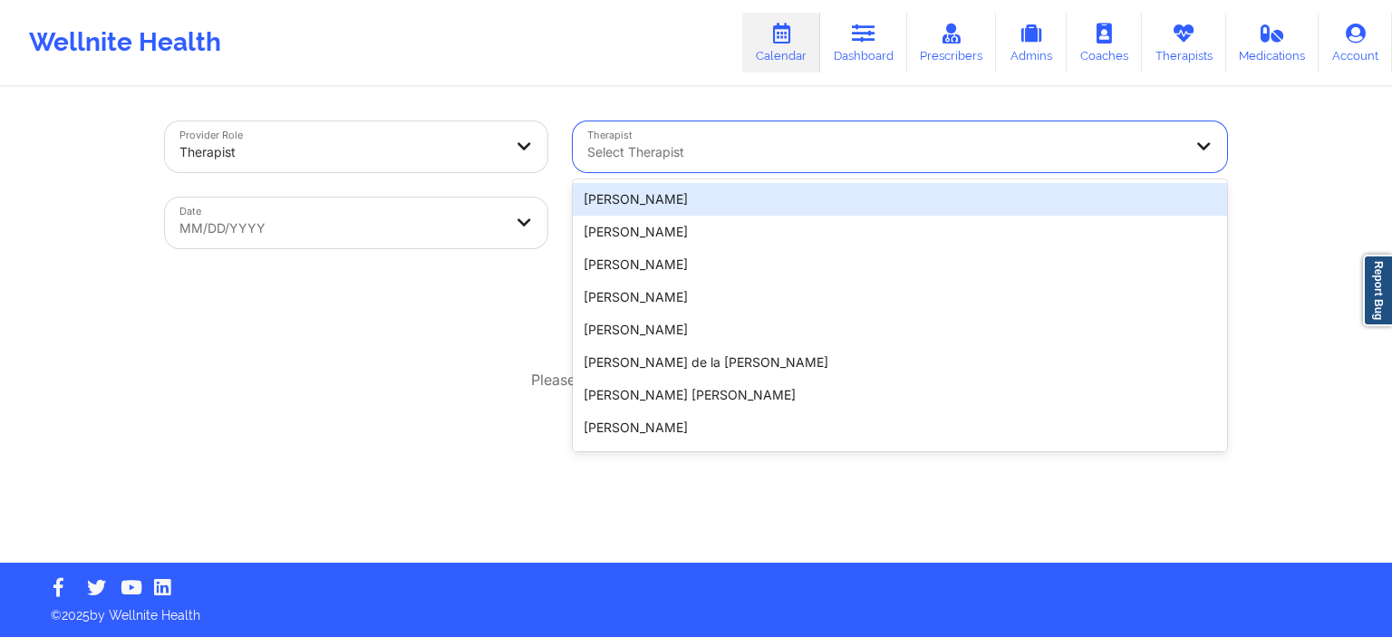
click at [700, 144] on div at bounding box center [884, 152] width 595 height 22
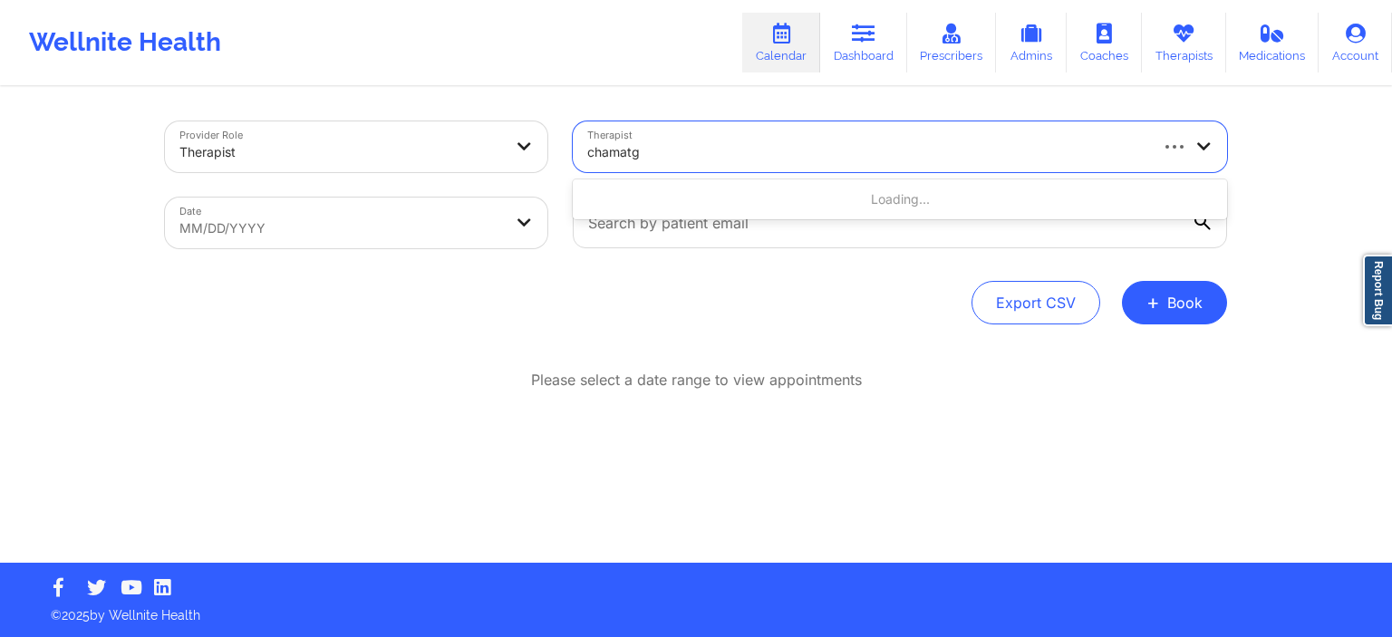
type input "chamat"
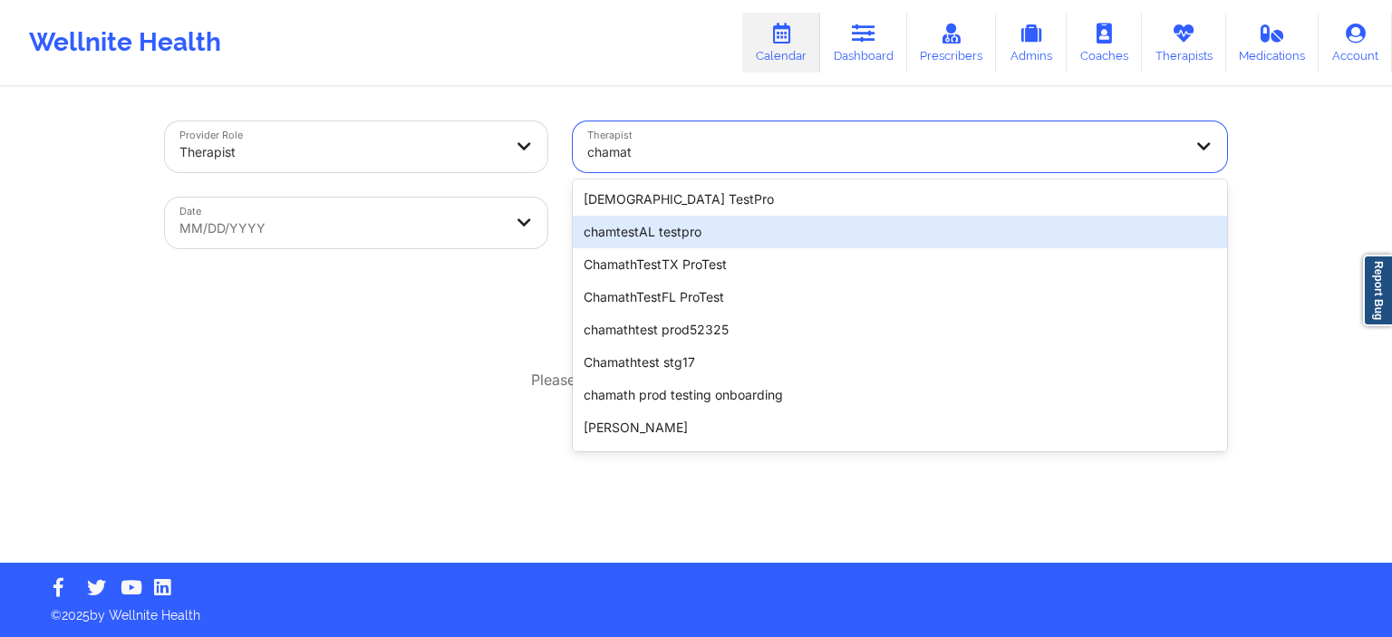
click at [701, 241] on div "chamtestAL testpro" at bounding box center [900, 232] width 654 height 33
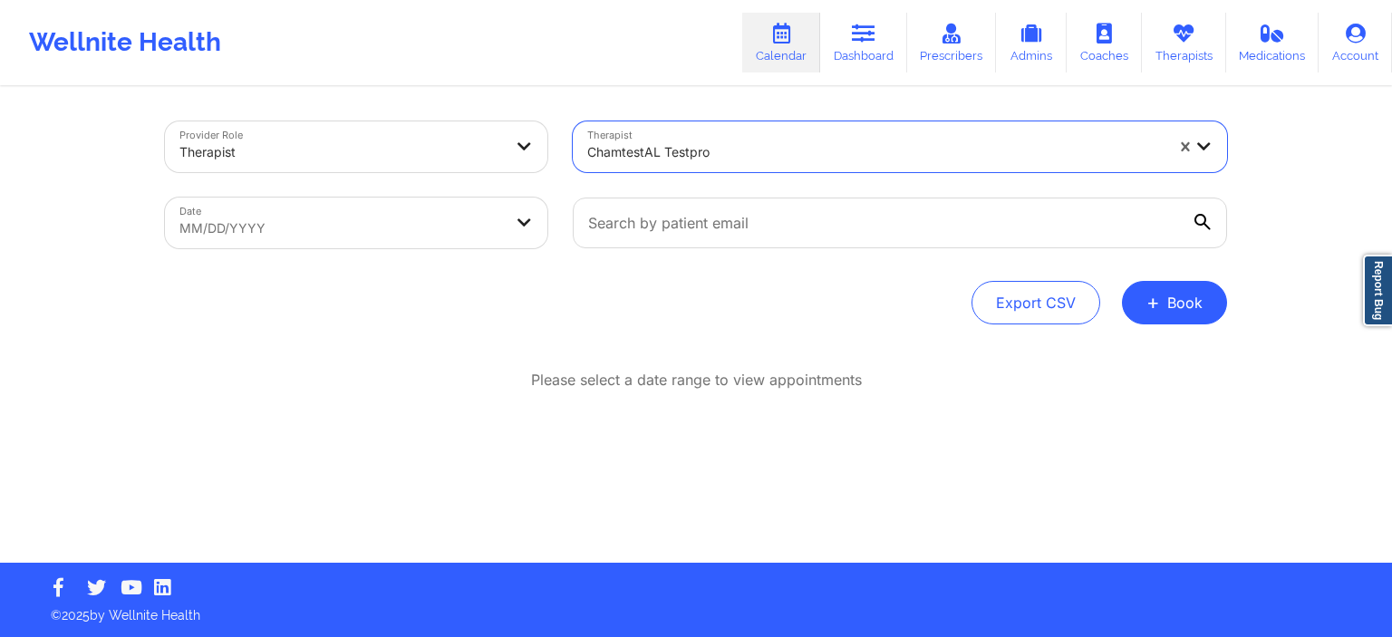
select select "2025-8"
select select "2025-9"
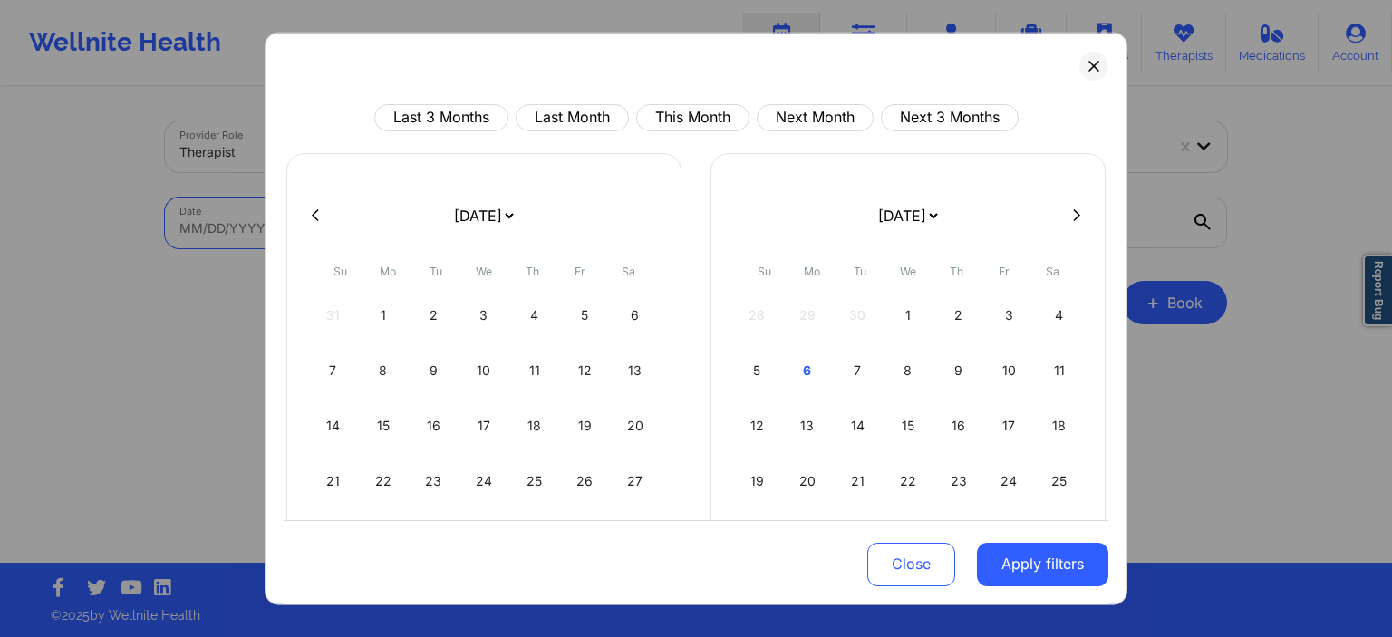
click at [348, 247] on body "Wellnite Health Calendar Dashboard Prescribers Admins Coaches Therapists Medica…" at bounding box center [696, 318] width 1392 height 637
click at [759, 372] on div "5" at bounding box center [757, 369] width 46 height 51
select select "2025-9"
select select "2025-10"
select select "2025-9"
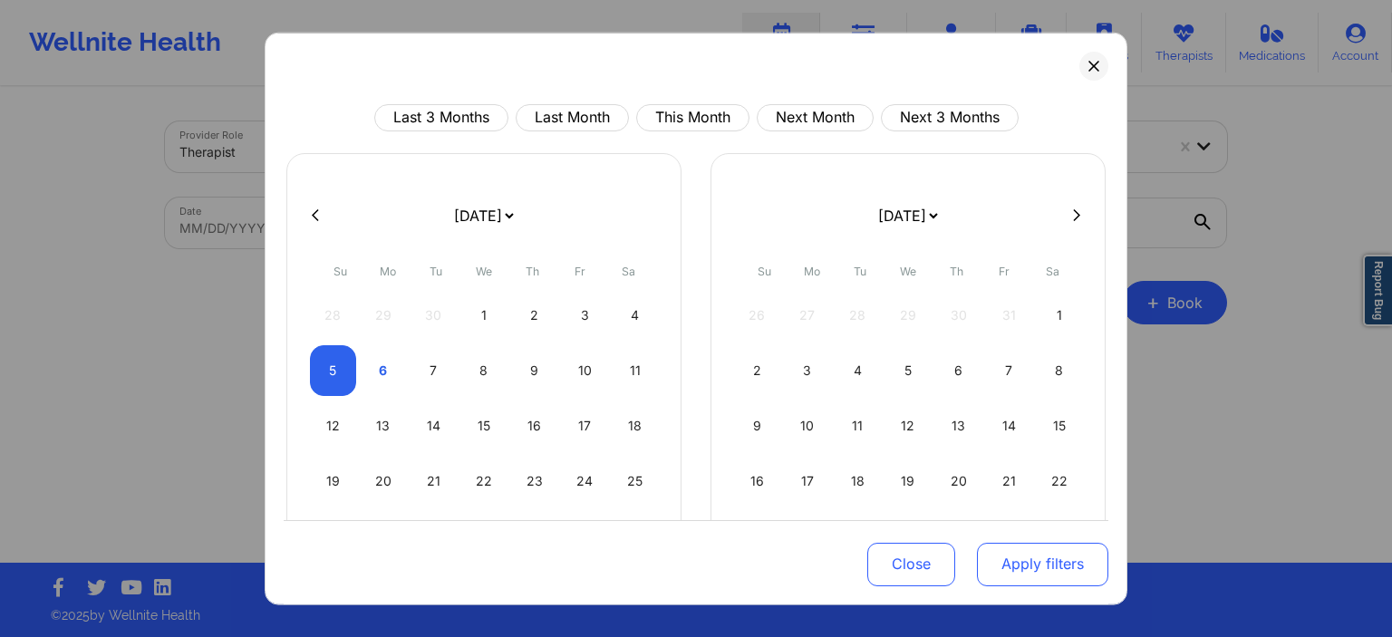
select select "2025-10"
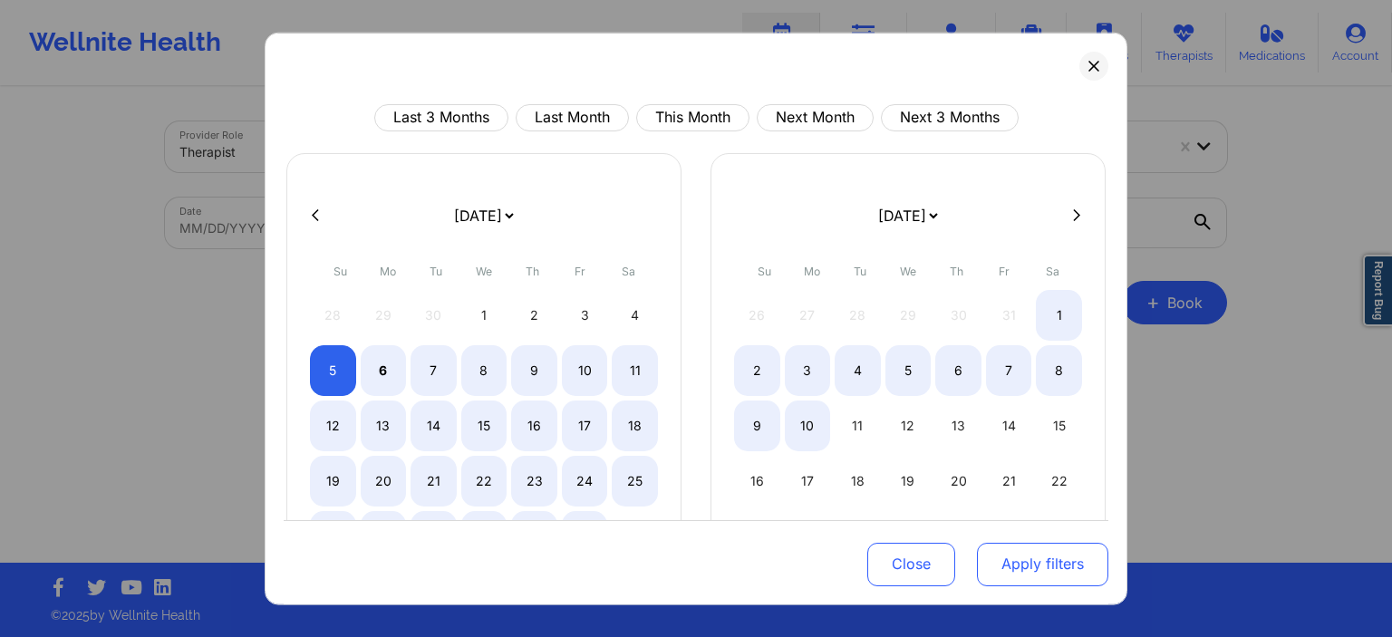
click at [1039, 564] on button "Apply filters" at bounding box center [1042, 565] width 131 height 44
select select "2025-9"
select select "2025-10"
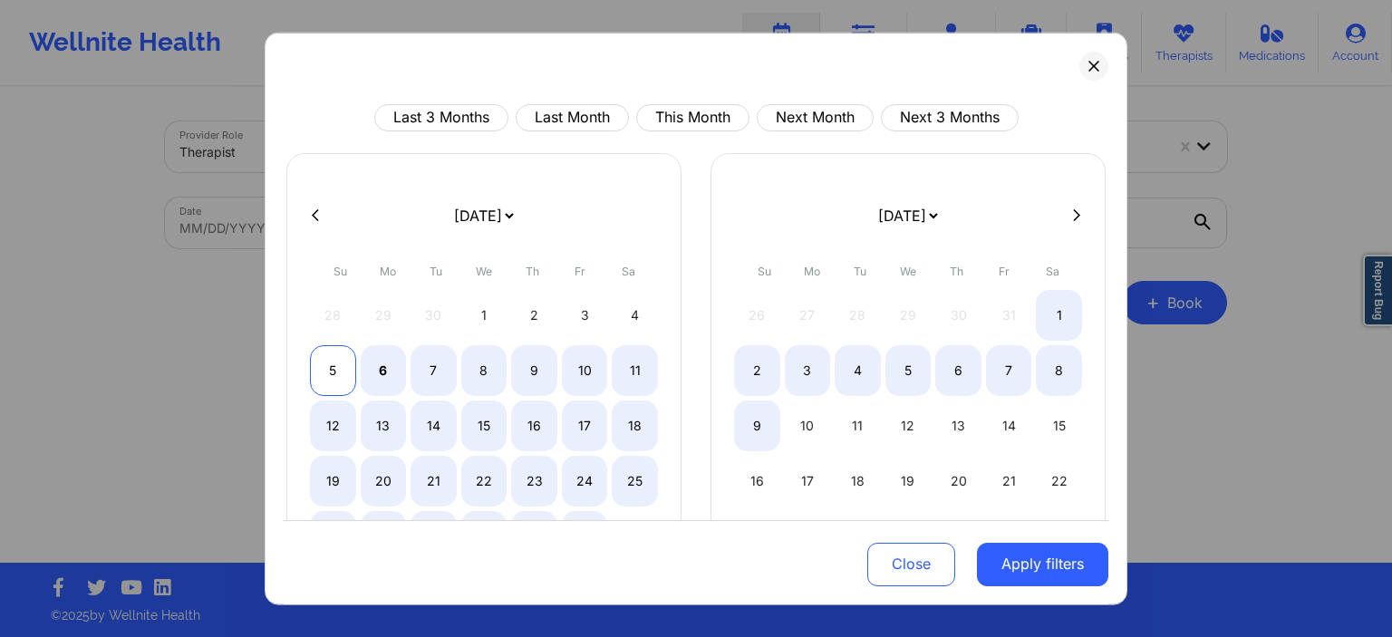
select select "2025-9"
select select "2025-10"
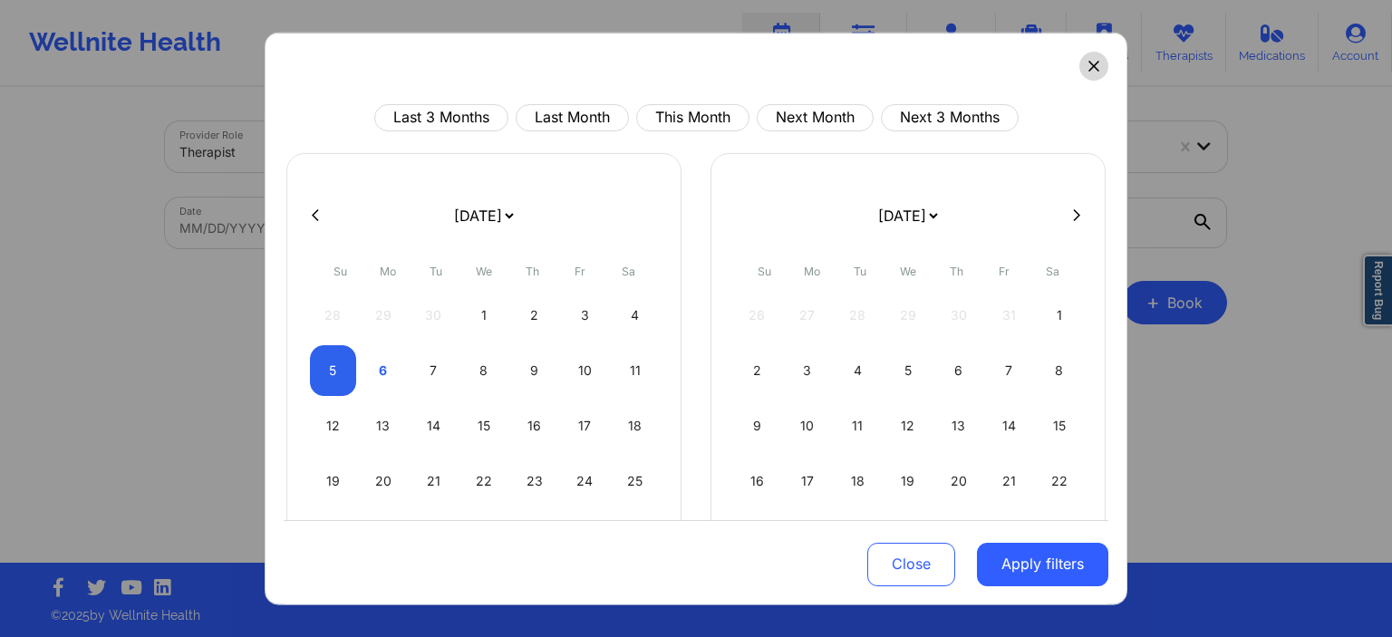
click at [1088, 68] on button at bounding box center [1093, 65] width 29 height 29
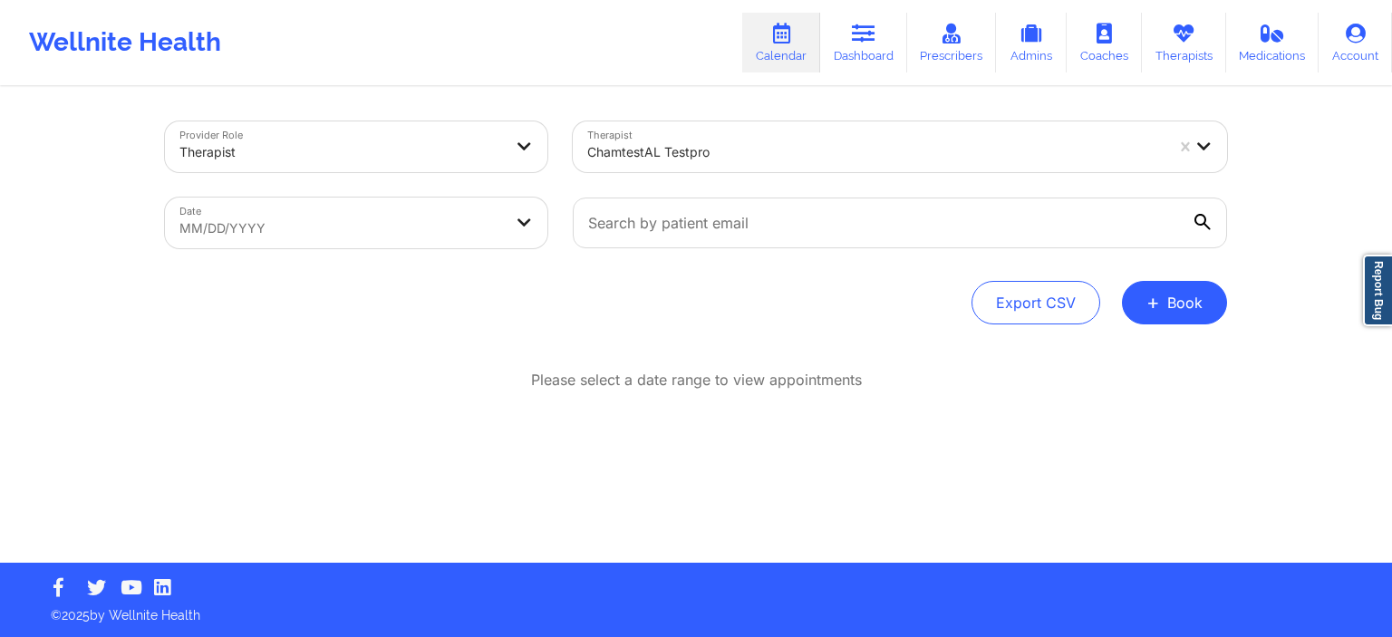
click at [352, 228] on body "Wellnite Health Calendar Dashboard Prescribers Admins Coaches Therapists Medica…" at bounding box center [696, 318] width 1392 height 637
select select "2025-8"
select select "2025-9"
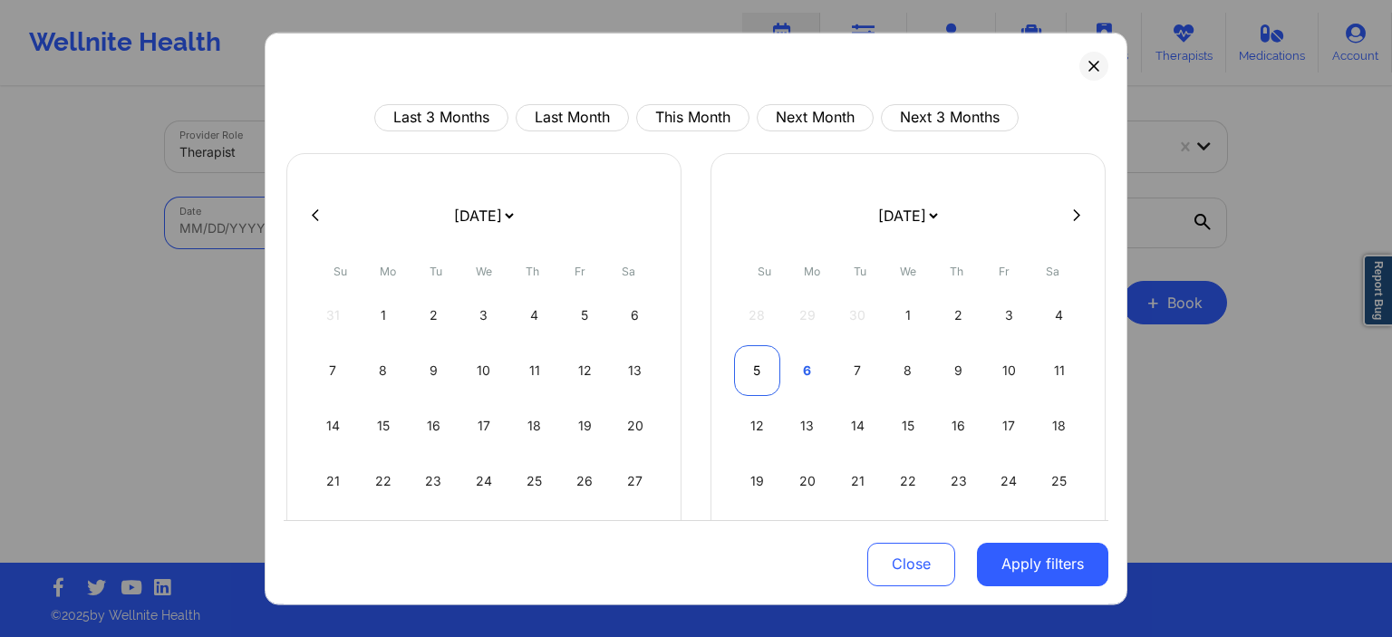
click at [753, 373] on div "5" at bounding box center [757, 369] width 46 height 51
select select "2025-9"
select select "2025-10"
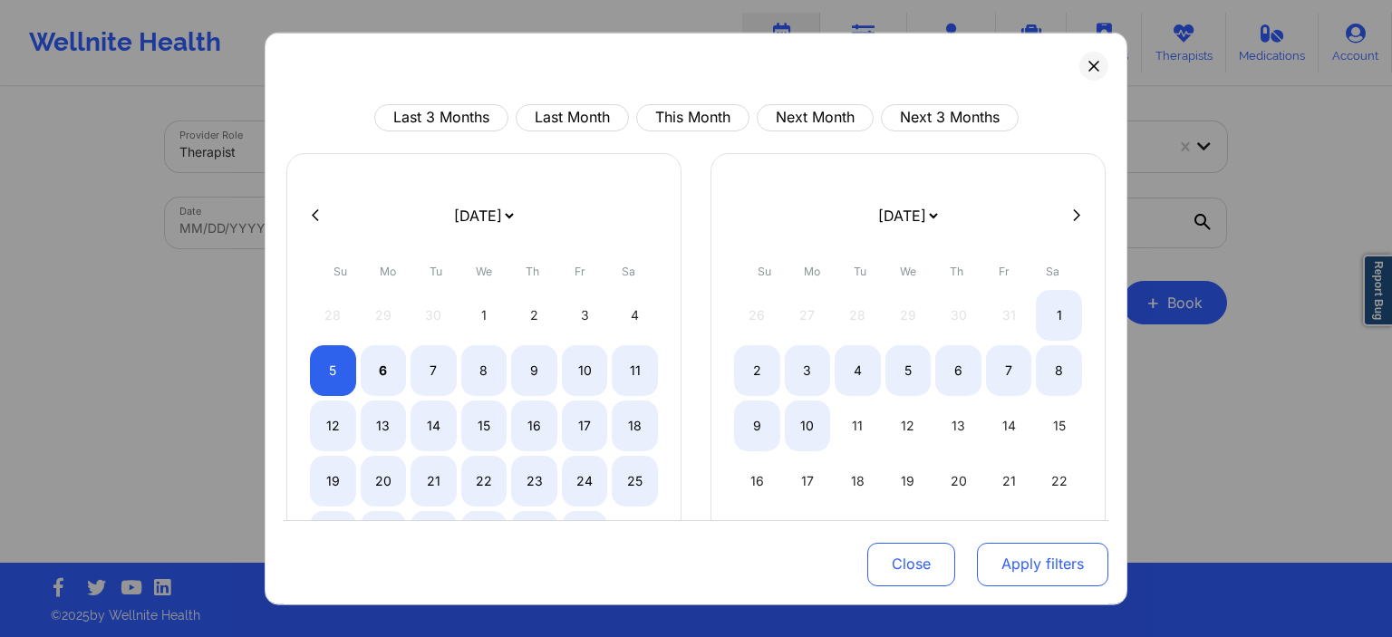
select select "2025-9"
select select "2025-10"
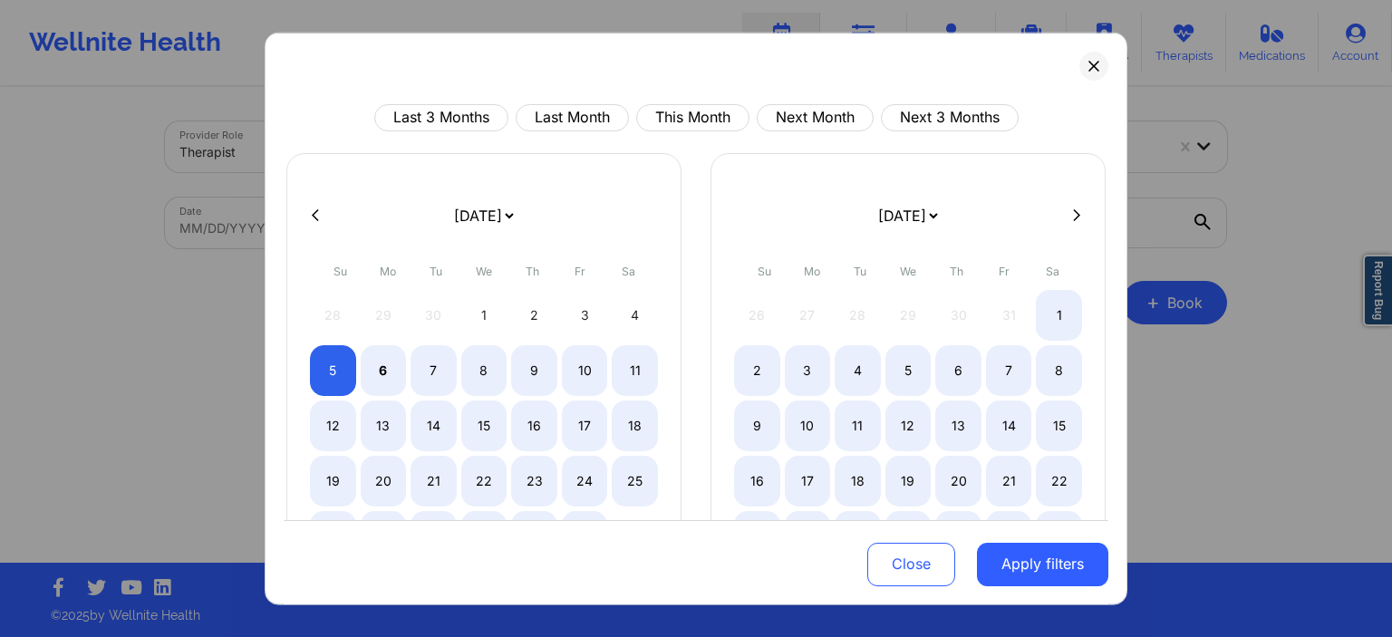
select select "2025-9"
select select "2025-10"
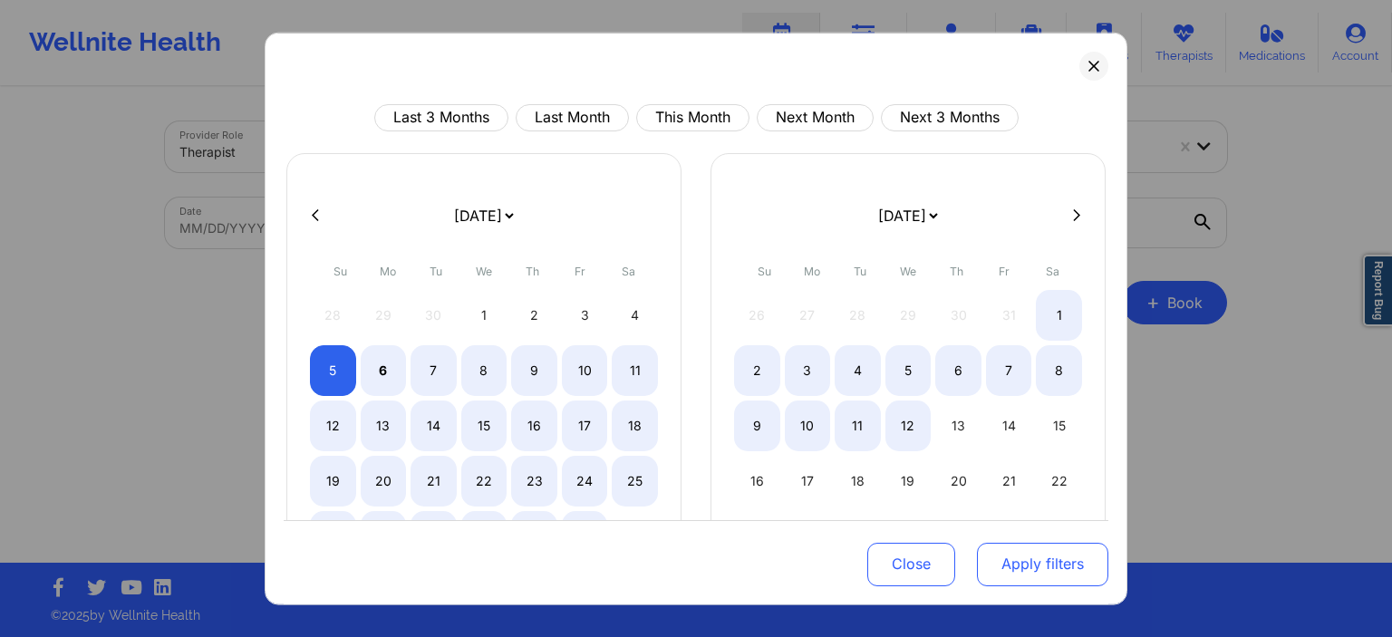
click at [1044, 576] on button "Apply filters" at bounding box center [1042, 565] width 131 height 44
select select "2025-9"
select select "2025-10"
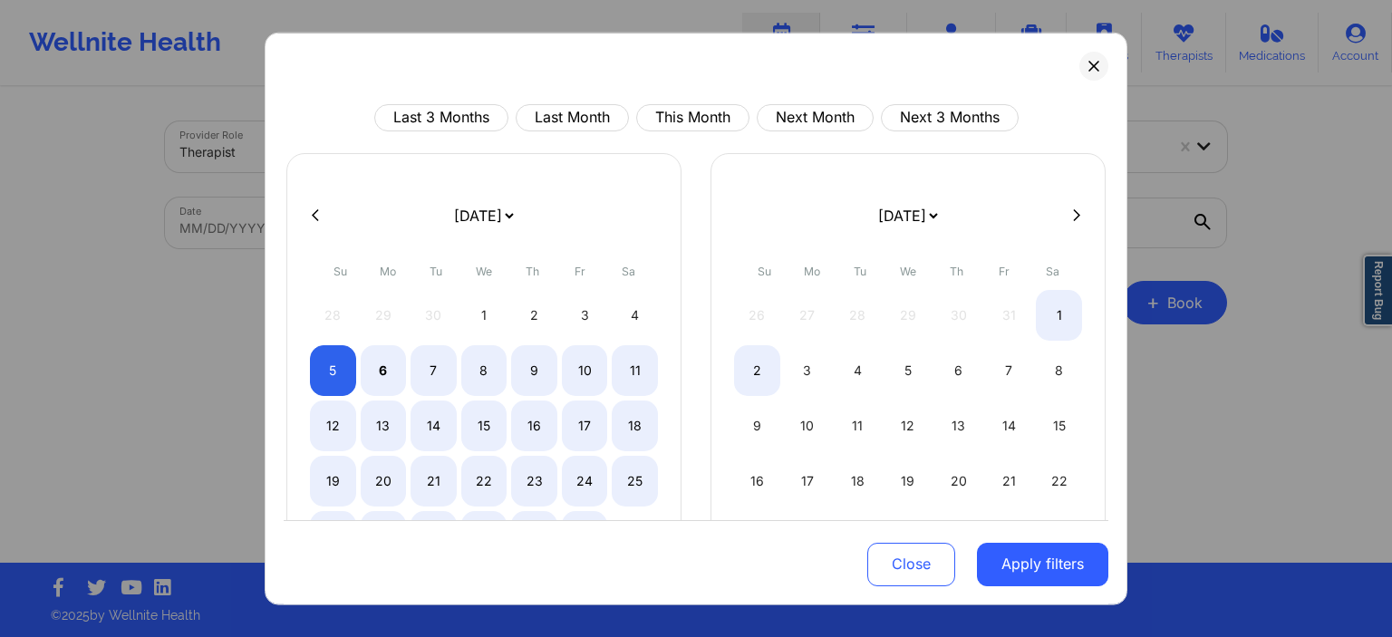
select select "2025-9"
select select "2025-10"
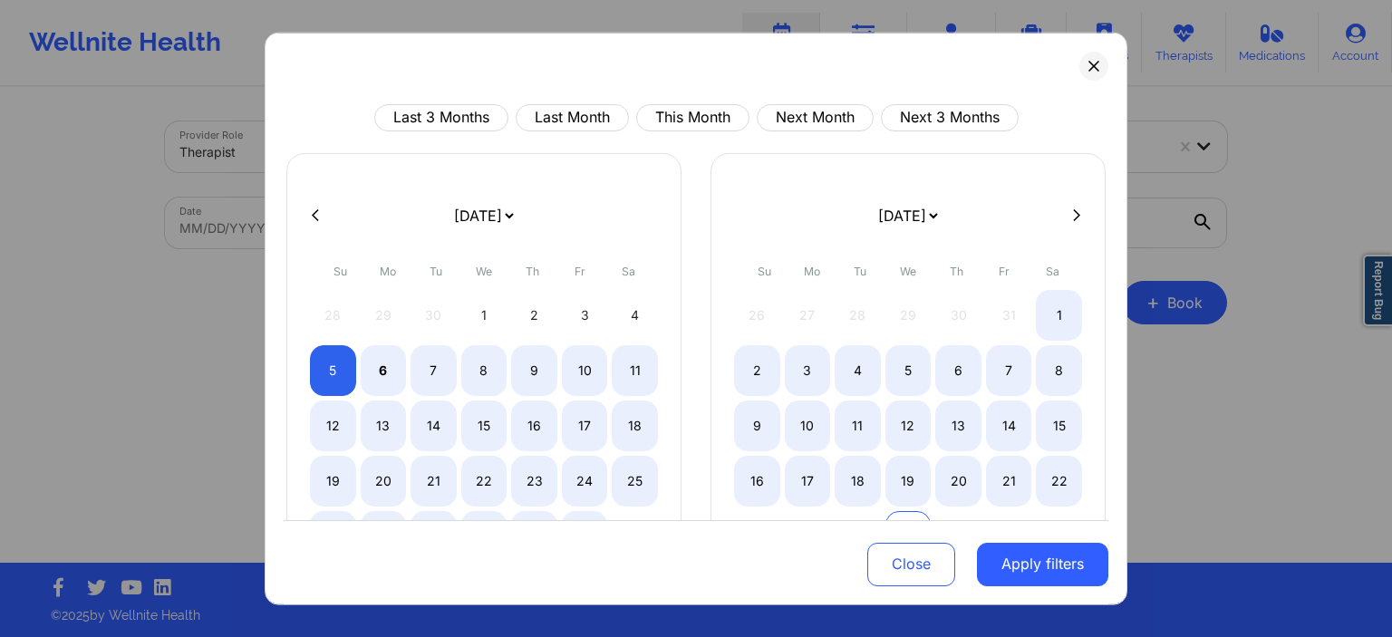
select select "2025-9"
select select "2025-10"
select select "2025-9"
select select "2025-10"
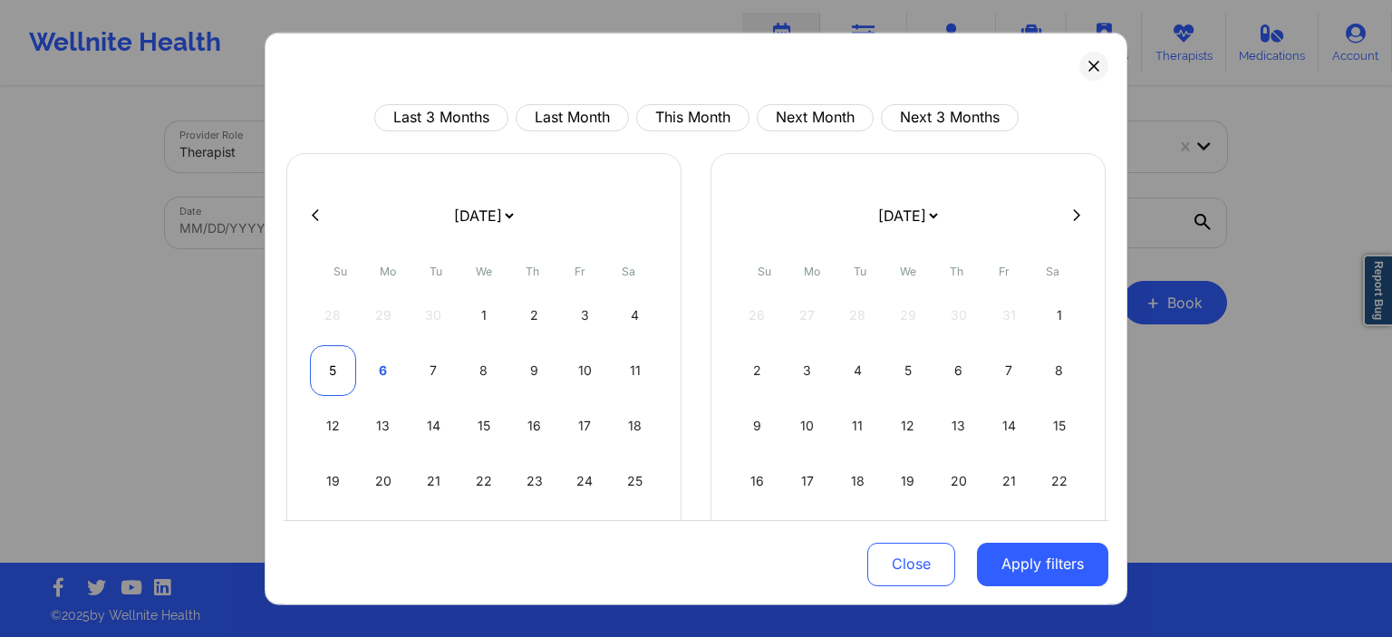
select select "2025-9"
select select "2025-10"
click at [339, 371] on div "5" at bounding box center [333, 369] width 46 height 51
select select "2025-9"
select select "2025-10"
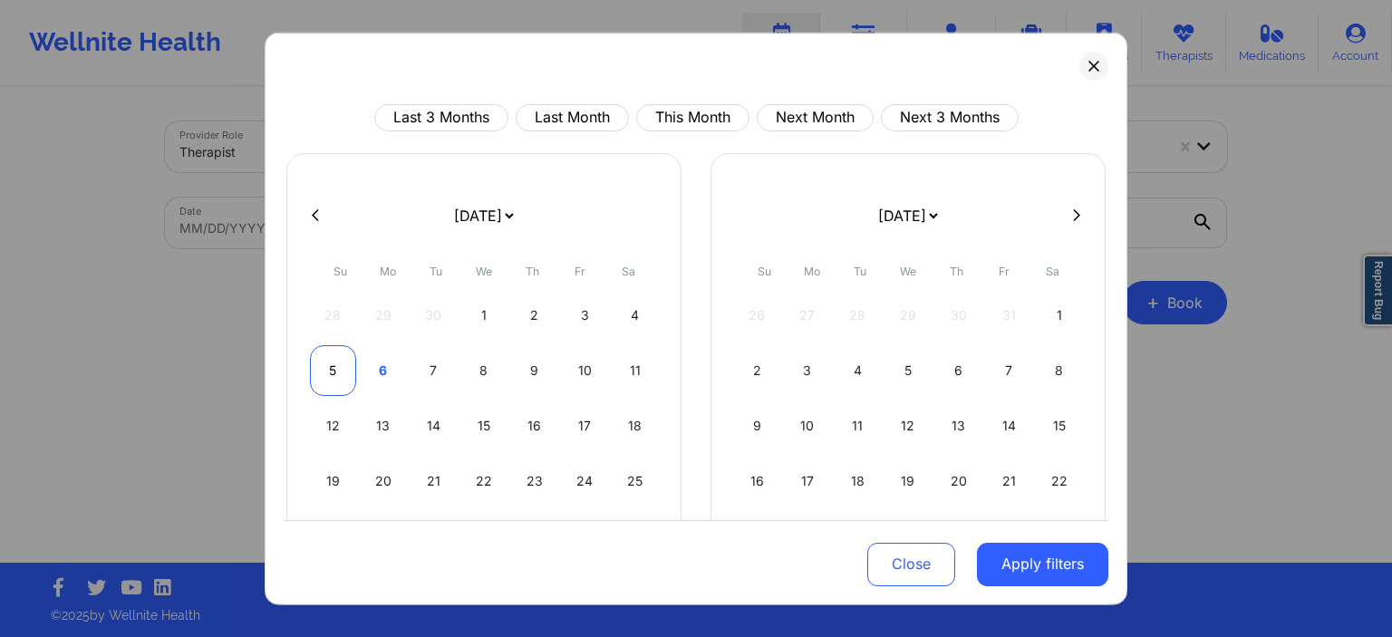
click at [331, 371] on div "5" at bounding box center [333, 369] width 46 height 51
select select "2025-9"
select select "2025-10"
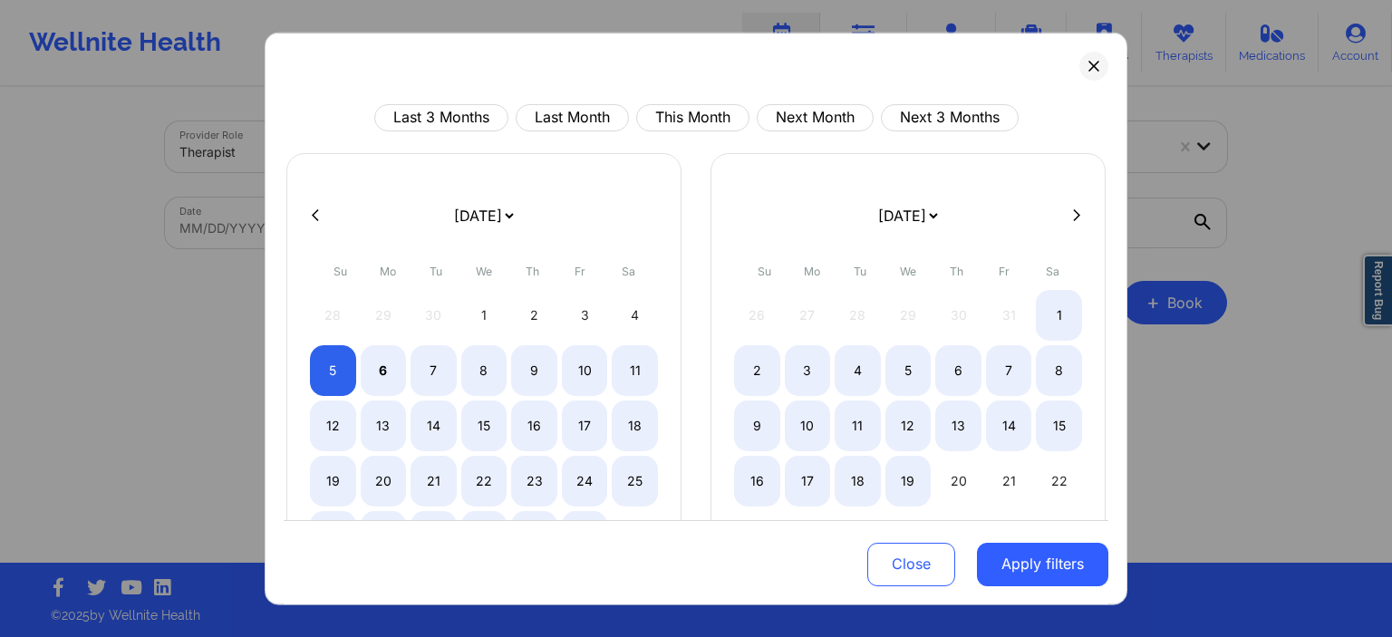
select select "2025-9"
select select "2025-10"
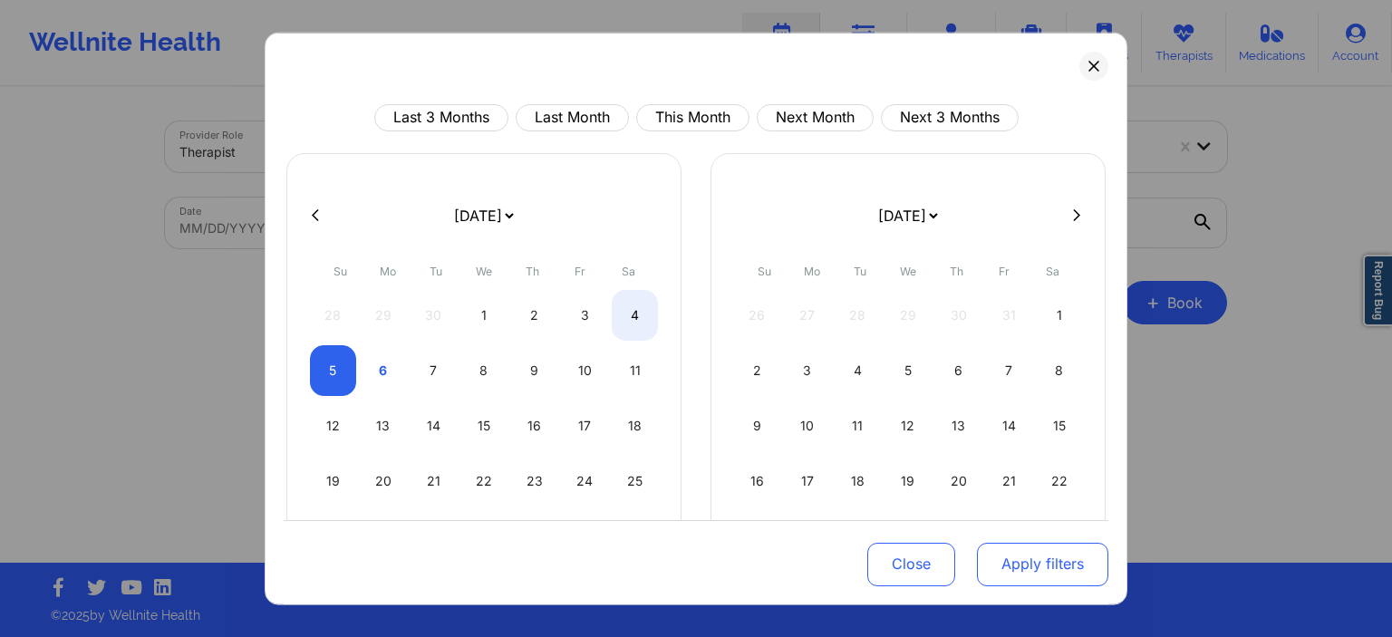
click at [1082, 557] on button "Apply filters" at bounding box center [1042, 565] width 131 height 44
click at [1070, 564] on button "Apply filters" at bounding box center [1042, 565] width 131 height 44
click at [1021, 565] on button "Apply filters" at bounding box center [1042, 565] width 131 height 44
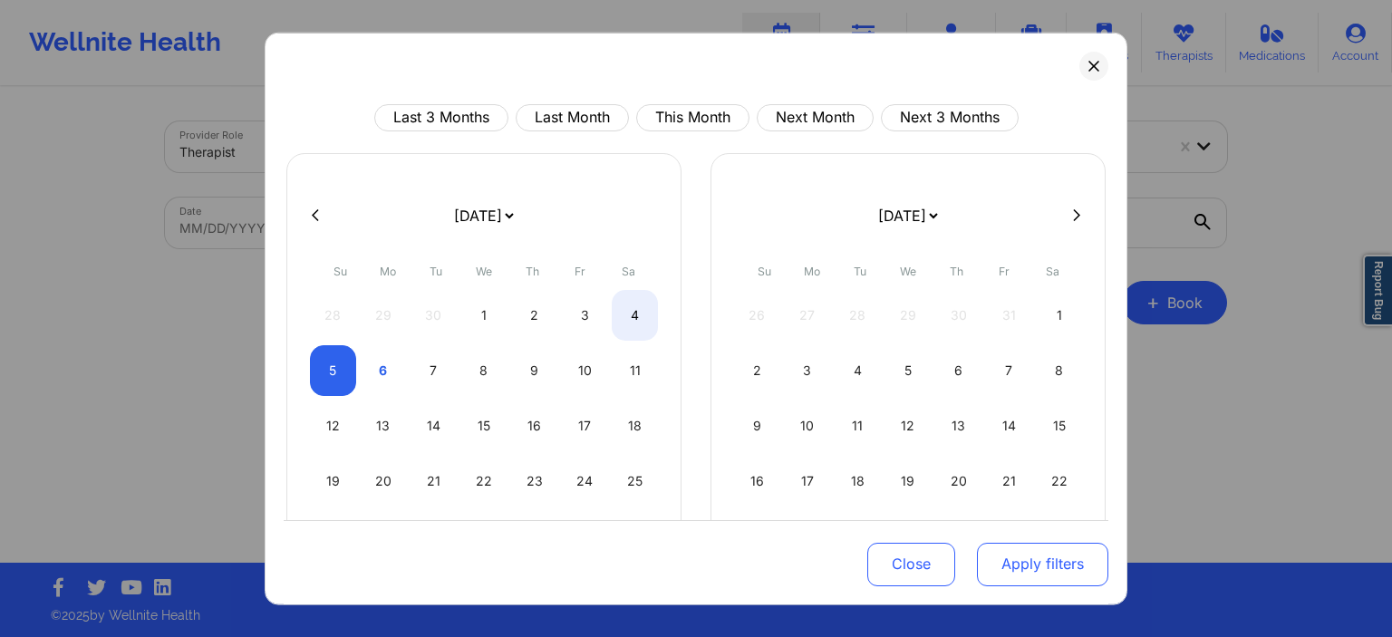
click at [1020, 564] on button "Apply filters" at bounding box center [1042, 565] width 131 height 44
click at [1020, 562] on button "Apply filters" at bounding box center [1042, 565] width 131 height 44
select select "2025-9"
select select "2025-10"
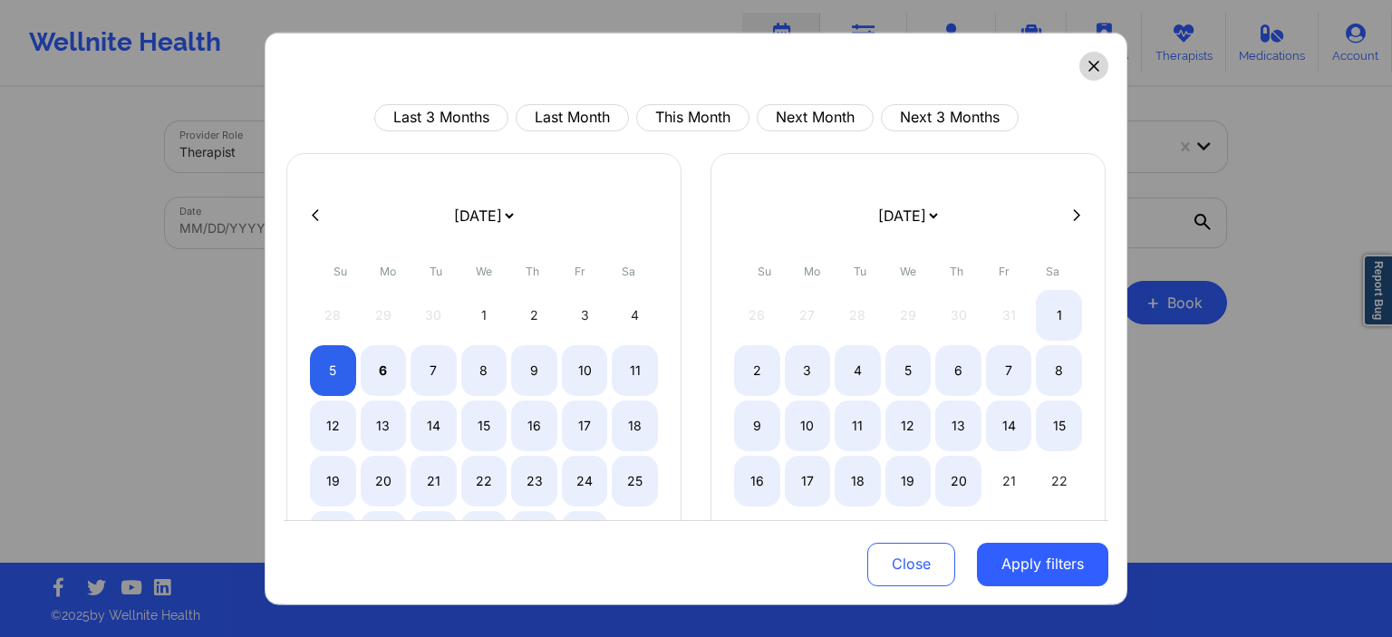
click at [1086, 64] on button at bounding box center [1093, 65] width 29 height 29
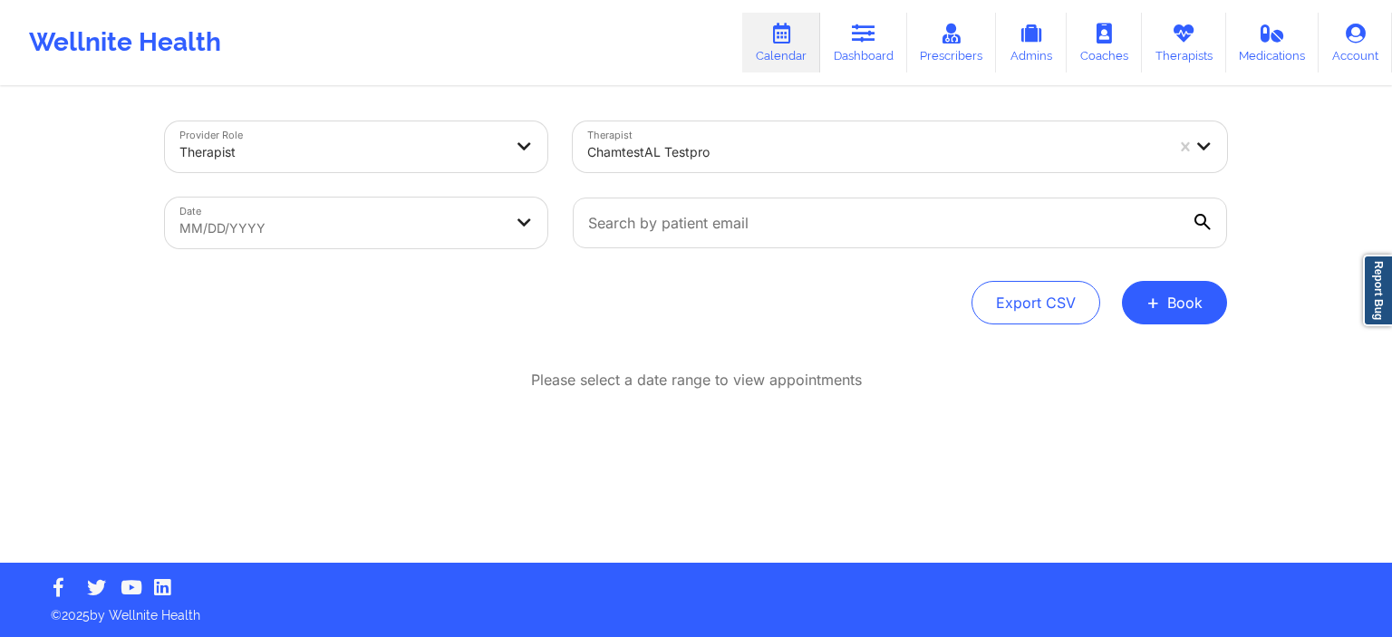
click at [211, 247] on div "Date MM/DD/YYYY" at bounding box center [356, 223] width 408 height 76
select select "2025-8"
select select "2025-9"
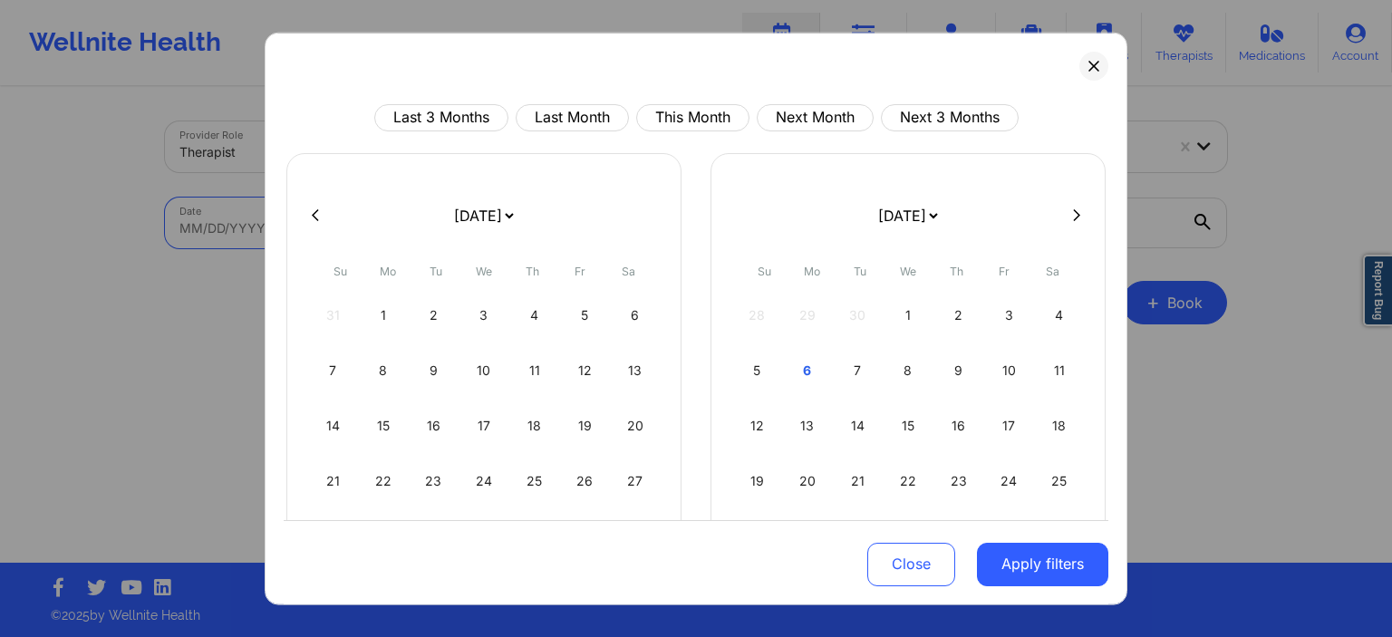
click at [208, 242] on body "Wellnite Health Calendar Dashboard Prescribers Admins Coaches Therapists Medica…" at bounding box center [696, 318] width 1392 height 637
click at [756, 369] on div "5" at bounding box center [757, 369] width 46 height 51
select select "2025-9"
select select "2025-10"
select select "2025-9"
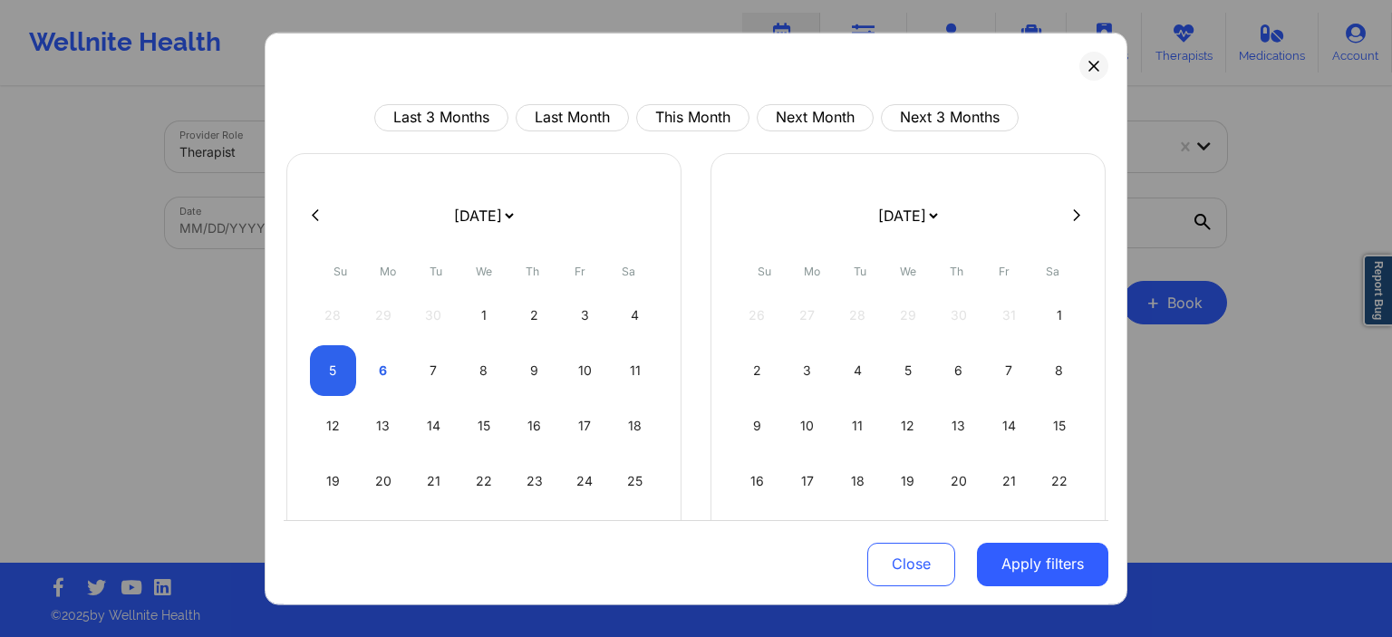
select select "2025-10"
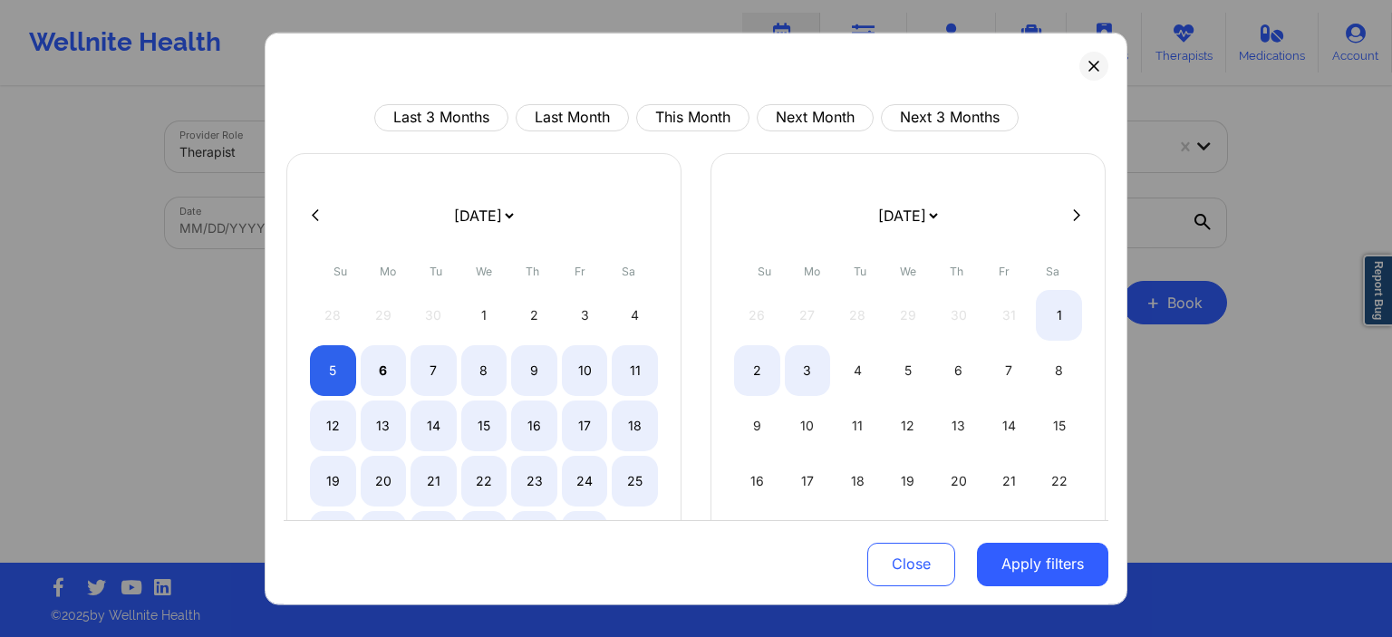
select select "2025-9"
select select "2025-10"
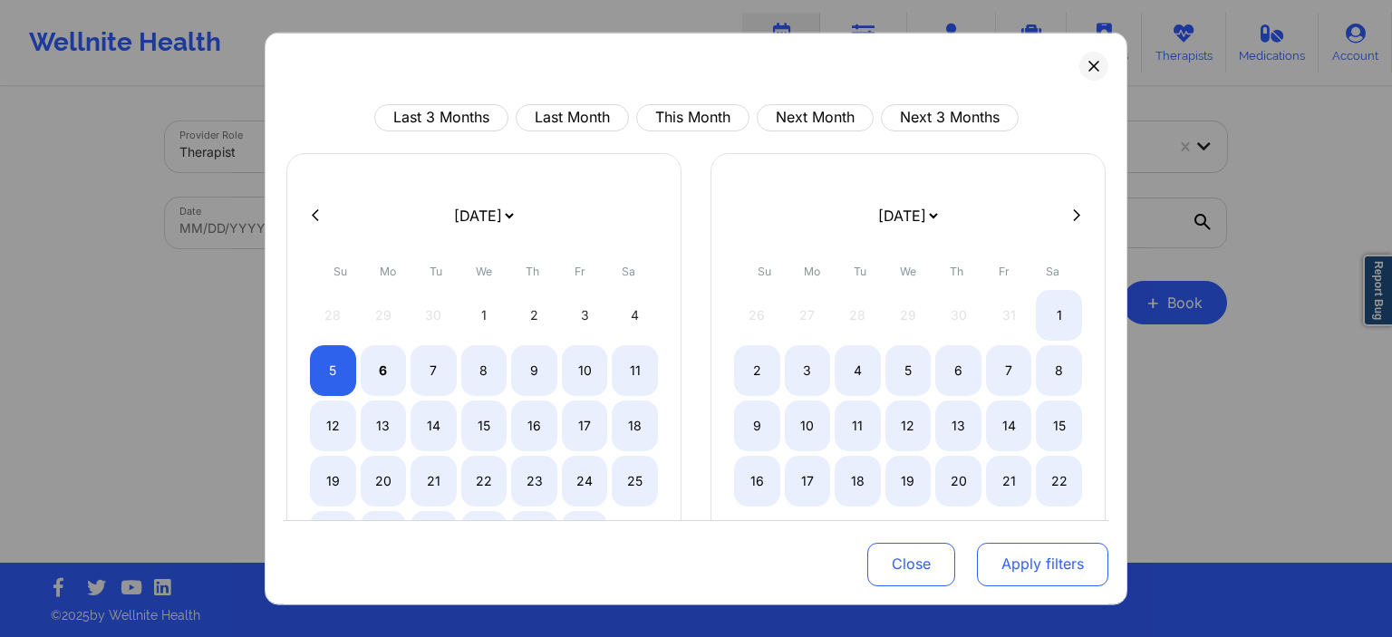
drag, startPoint x: 1111, startPoint y: 568, endPoint x: 1093, endPoint y: 567, distance: 18.1
click at [1093, 567] on div "Last 3 Months Last Month This Month Next Month Next 3 Months January 2019 Febru…" at bounding box center [696, 319] width 863 height 574
click at [1093, 567] on button "Apply filters" at bounding box center [1042, 565] width 131 height 44
select select "2025-9"
select select "2025-10"
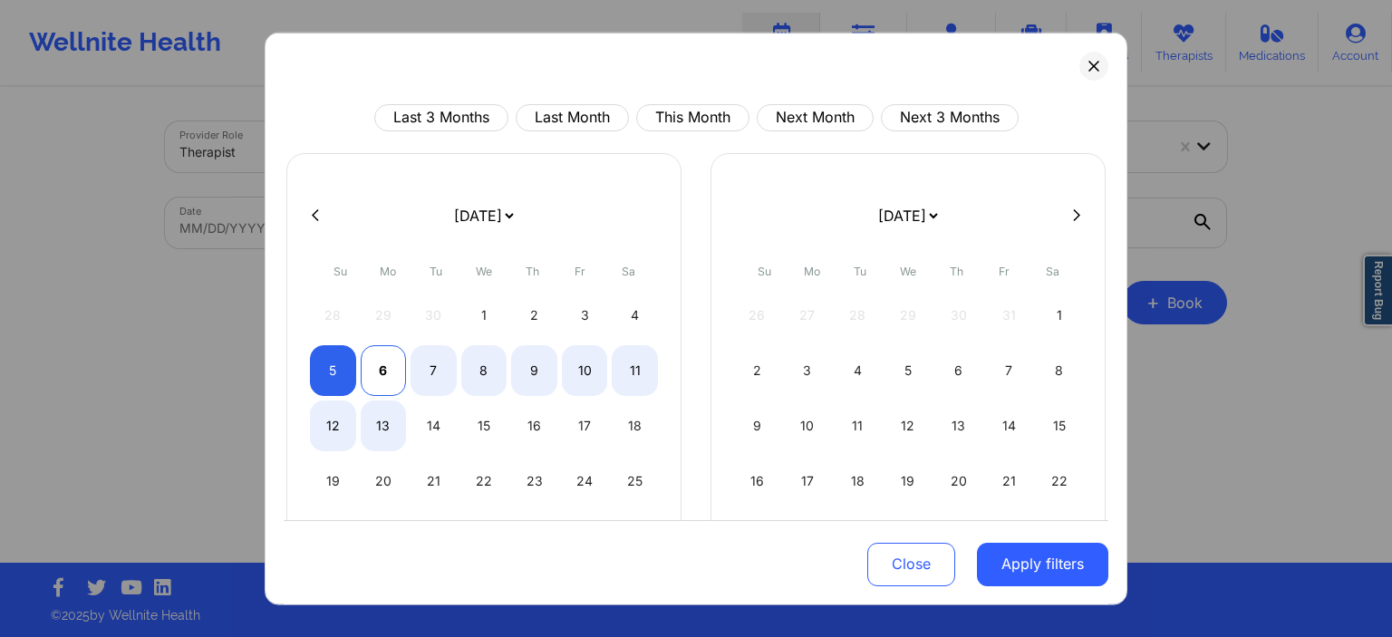
select select "2025-9"
select select "2025-10"
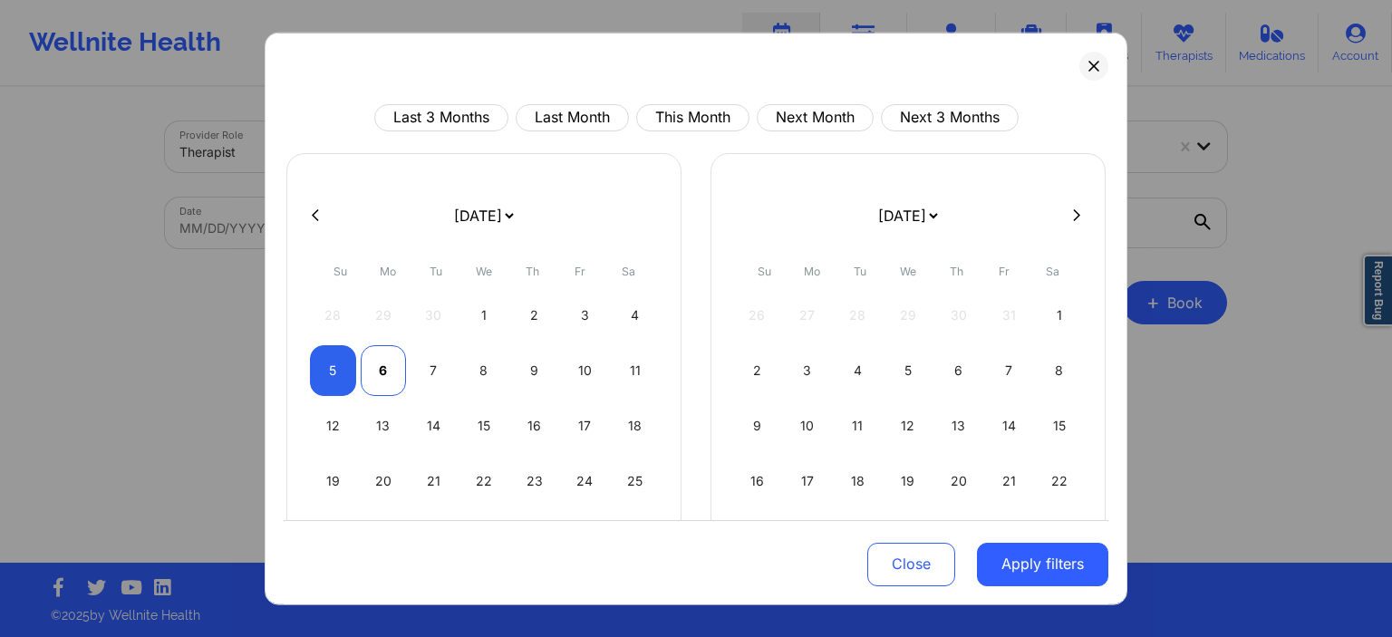
select select "2025-9"
select select "2025-10"
select select "2025-9"
select select "2025-10"
select select "2025-9"
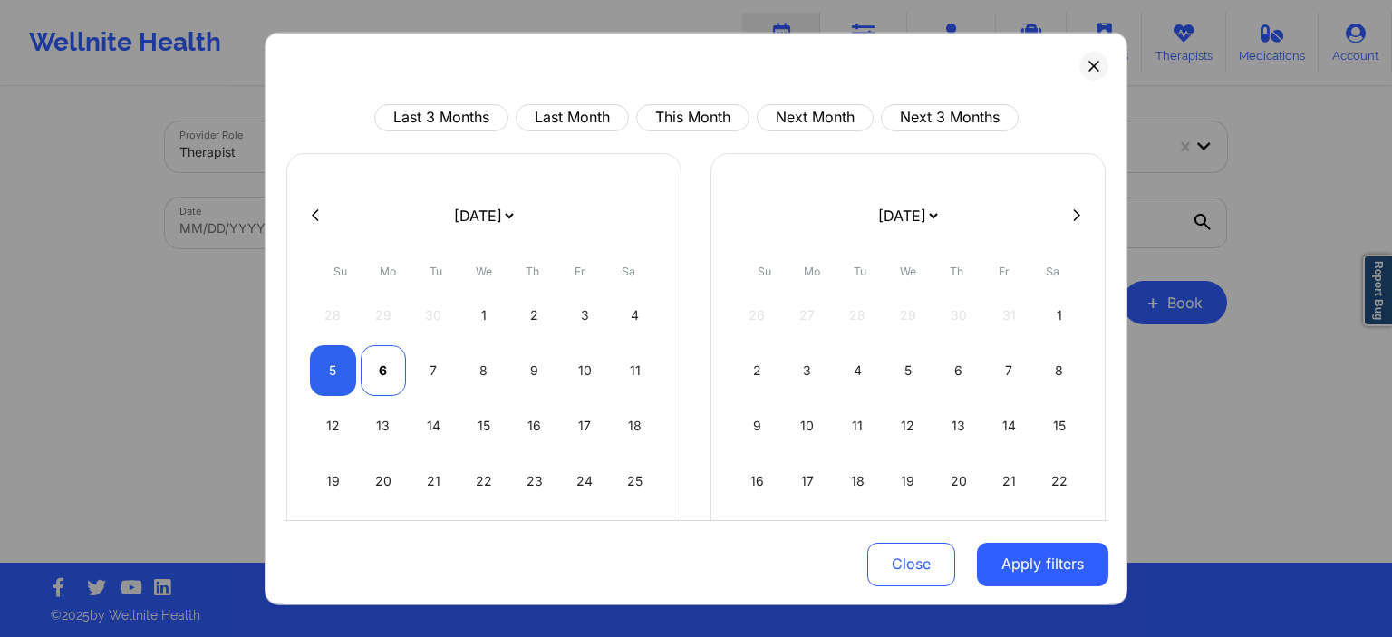
select select "2025-10"
click at [375, 379] on div "6" at bounding box center [384, 369] width 46 height 51
select select "2025-9"
select select "2025-10"
click at [1074, 560] on button "Apply filters" at bounding box center [1042, 565] width 131 height 44
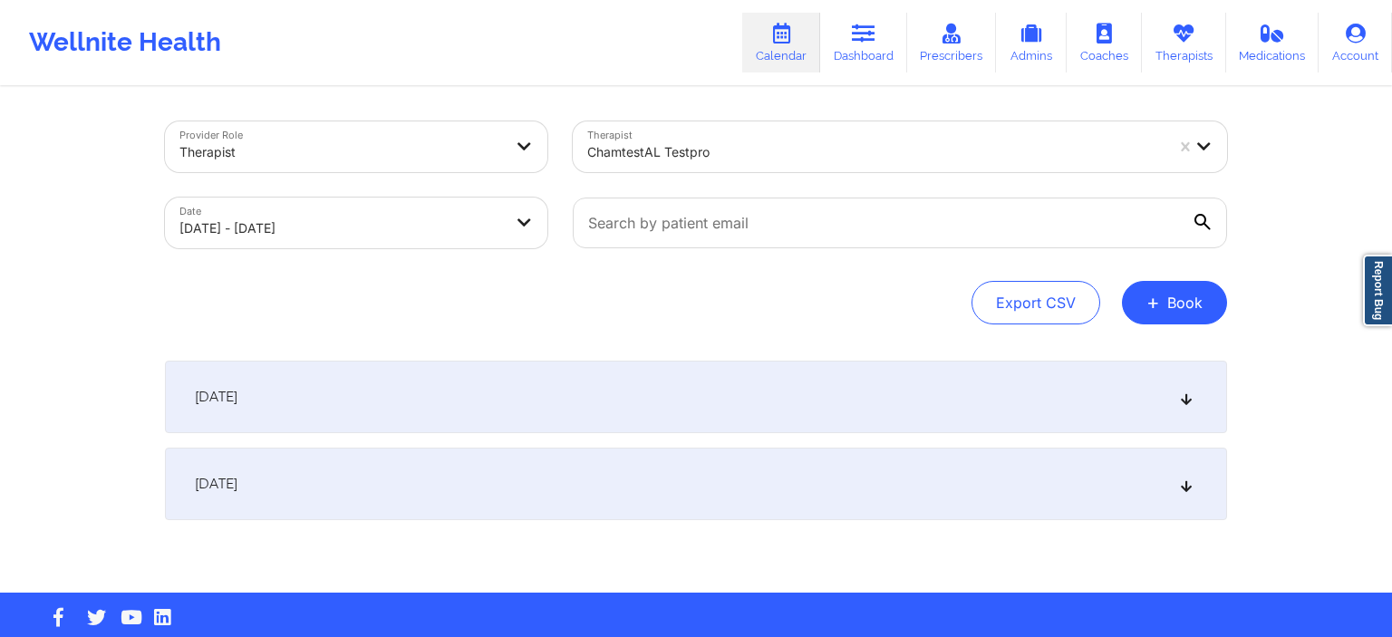
click at [377, 378] on div "[DATE]" at bounding box center [696, 397] width 1062 height 73
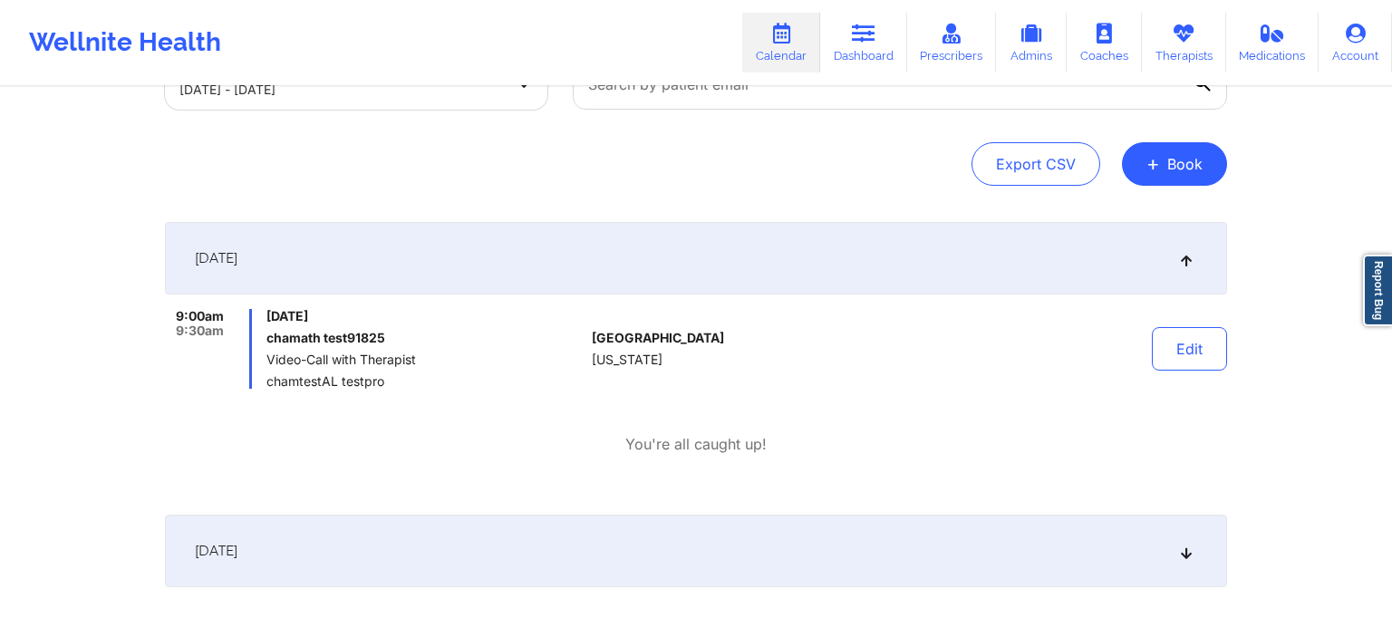
scroll to position [149, 0]
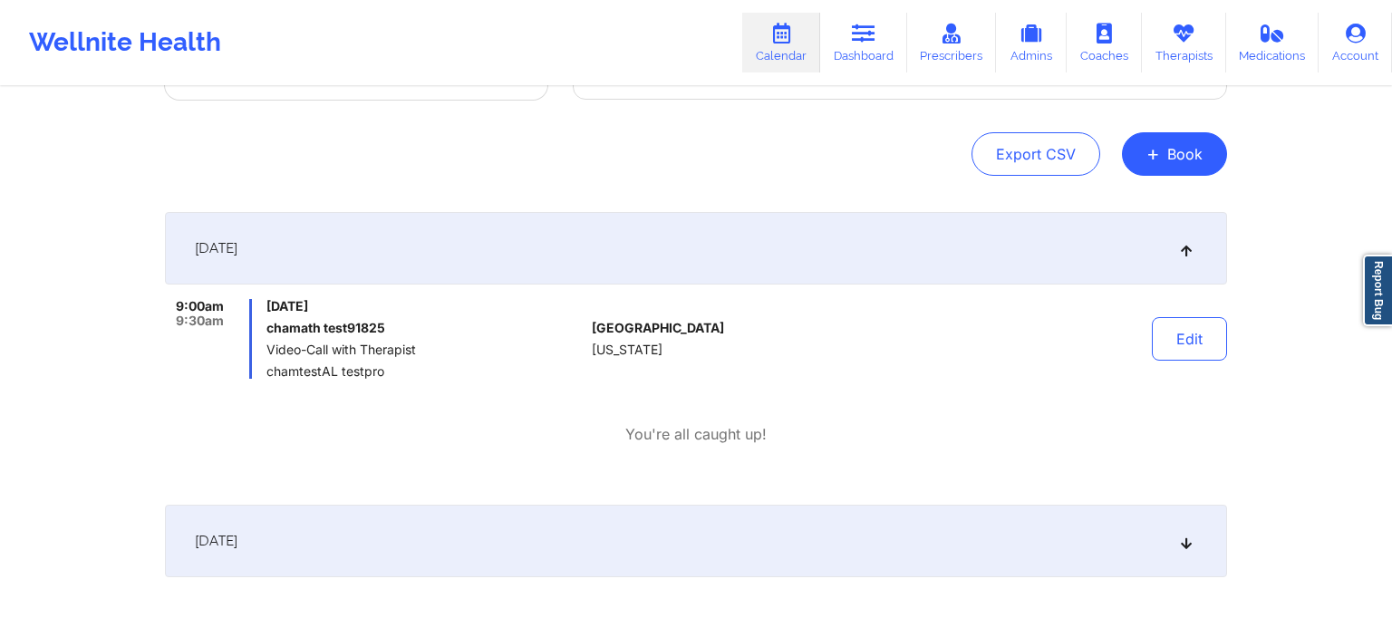
click at [538, 538] on div "October 6, 2025" at bounding box center [696, 541] width 1062 height 73
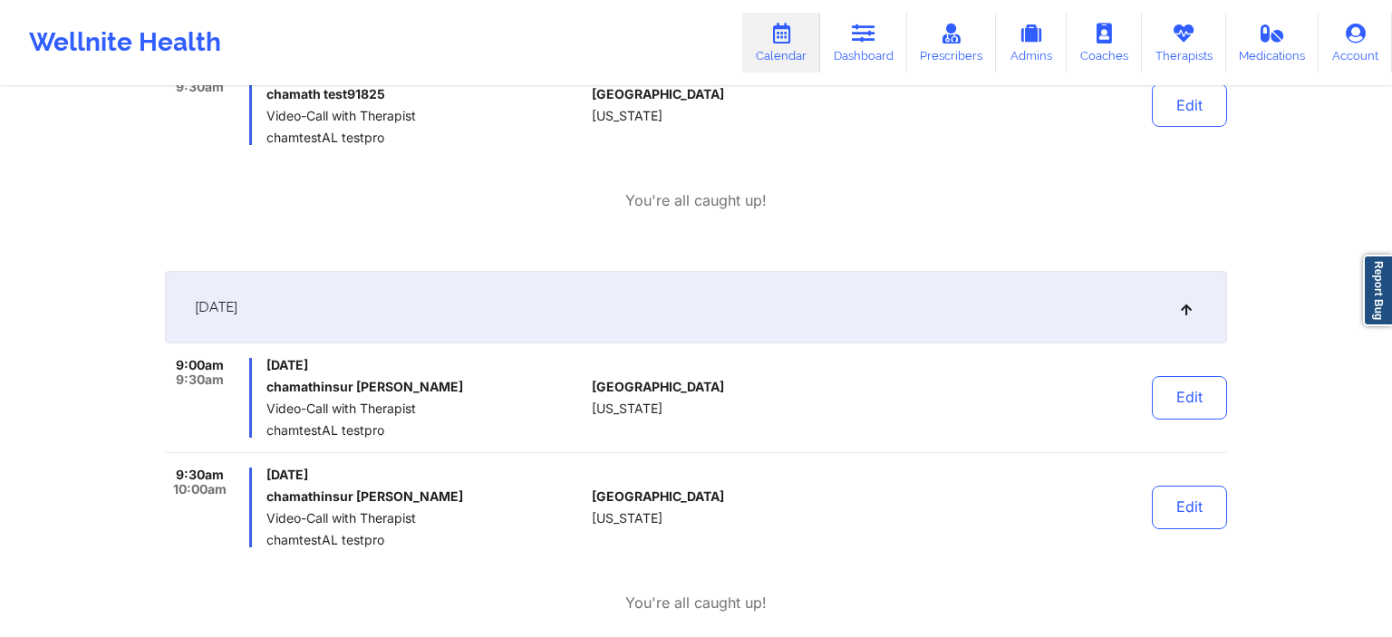
scroll to position [0, 0]
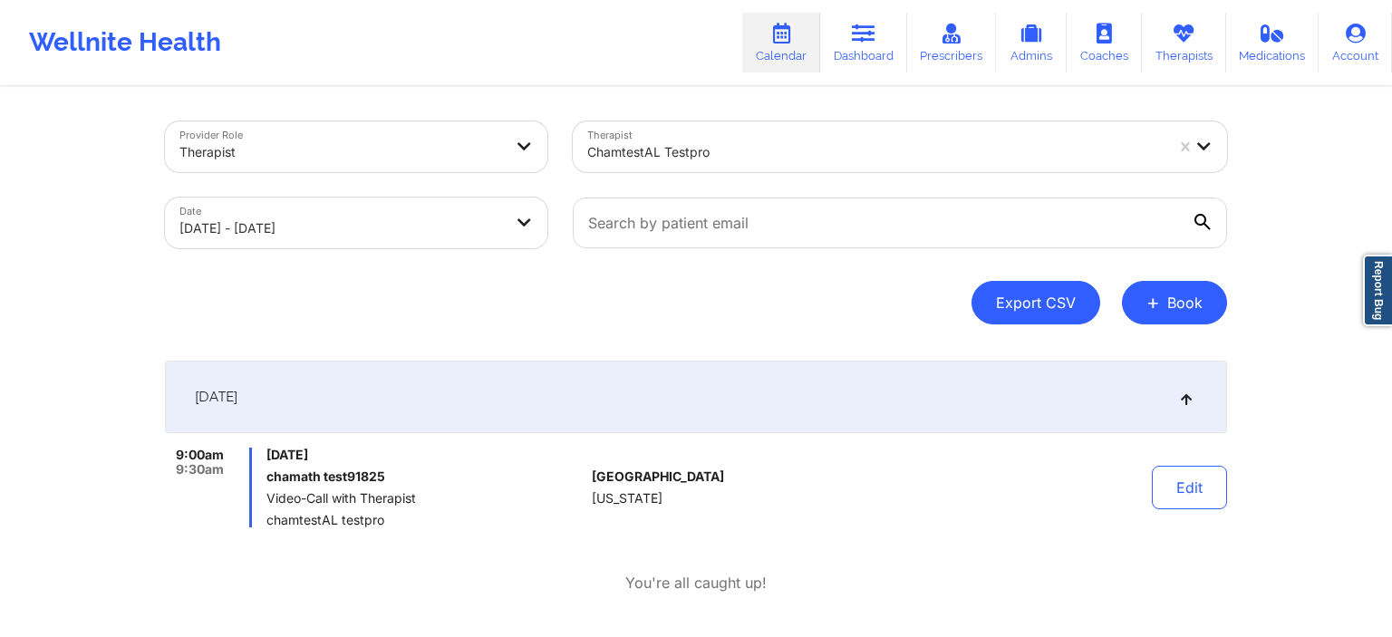
click at [1053, 303] on button "Export CSV" at bounding box center [1036, 303] width 129 height 44
select select "2025-8"
select select "2025-9"
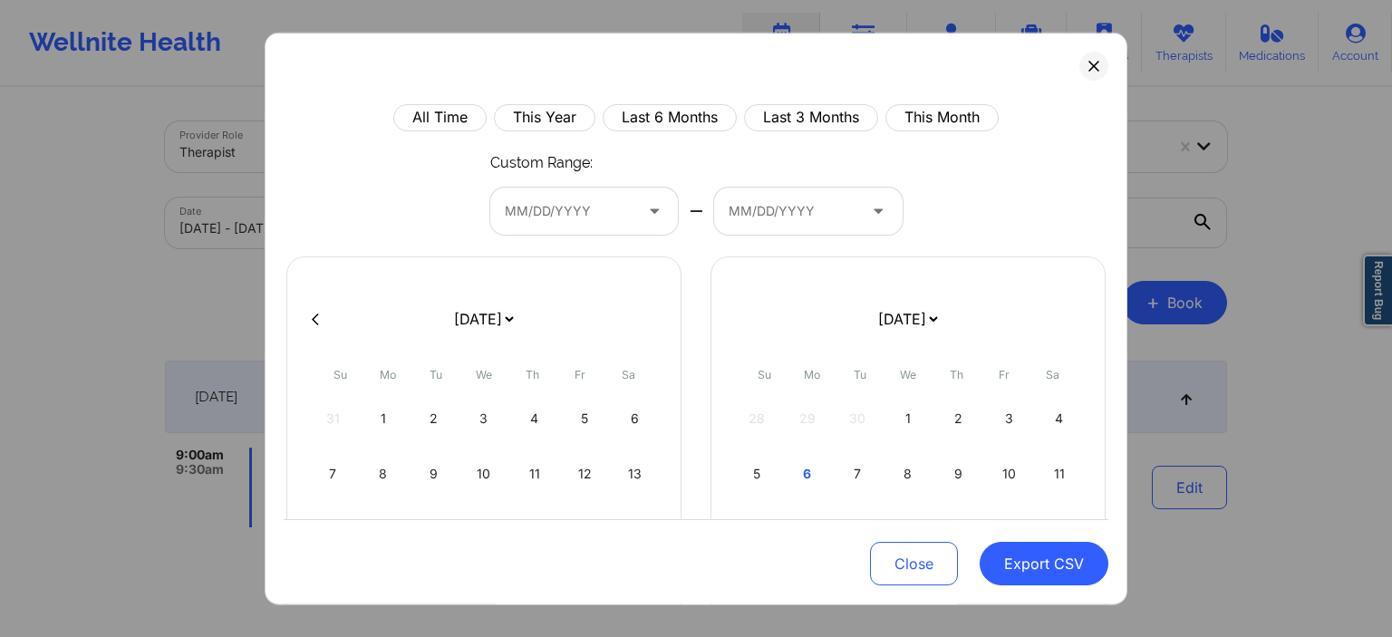
click at [609, 210] on div at bounding box center [569, 211] width 129 height 22
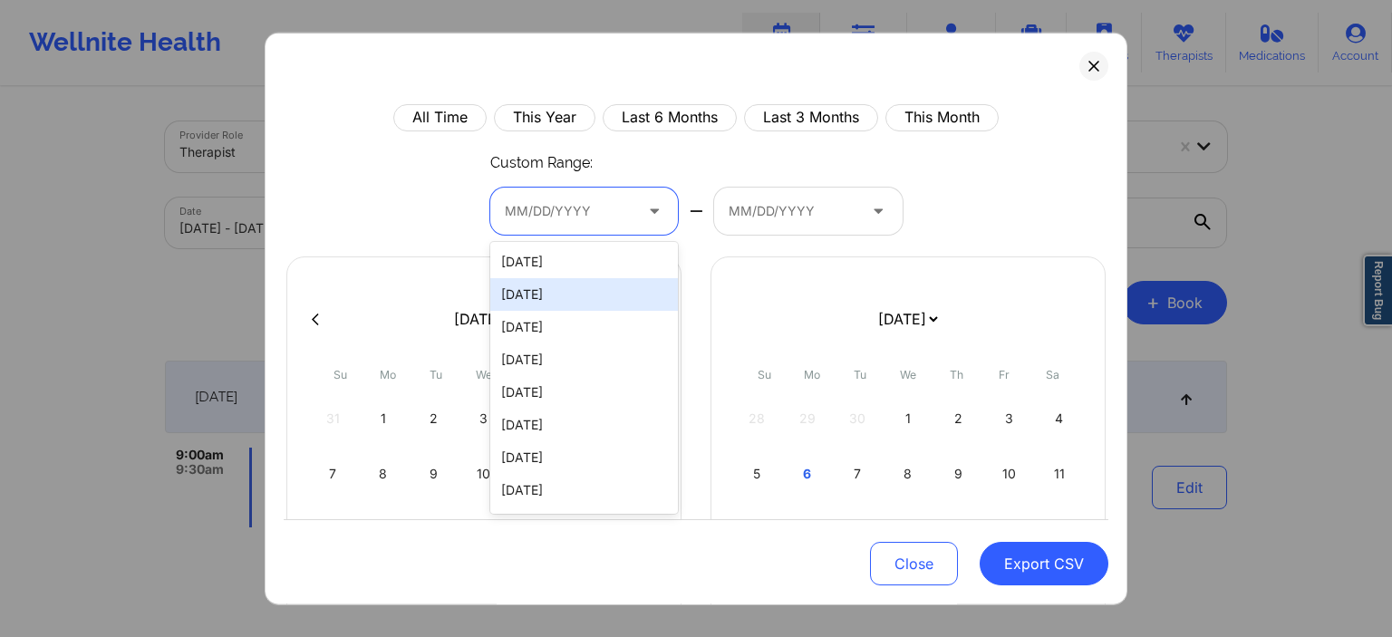
click at [571, 301] on div "[DATE]" at bounding box center [584, 294] width 189 height 33
select select "2025-8"
select select "2025-9"
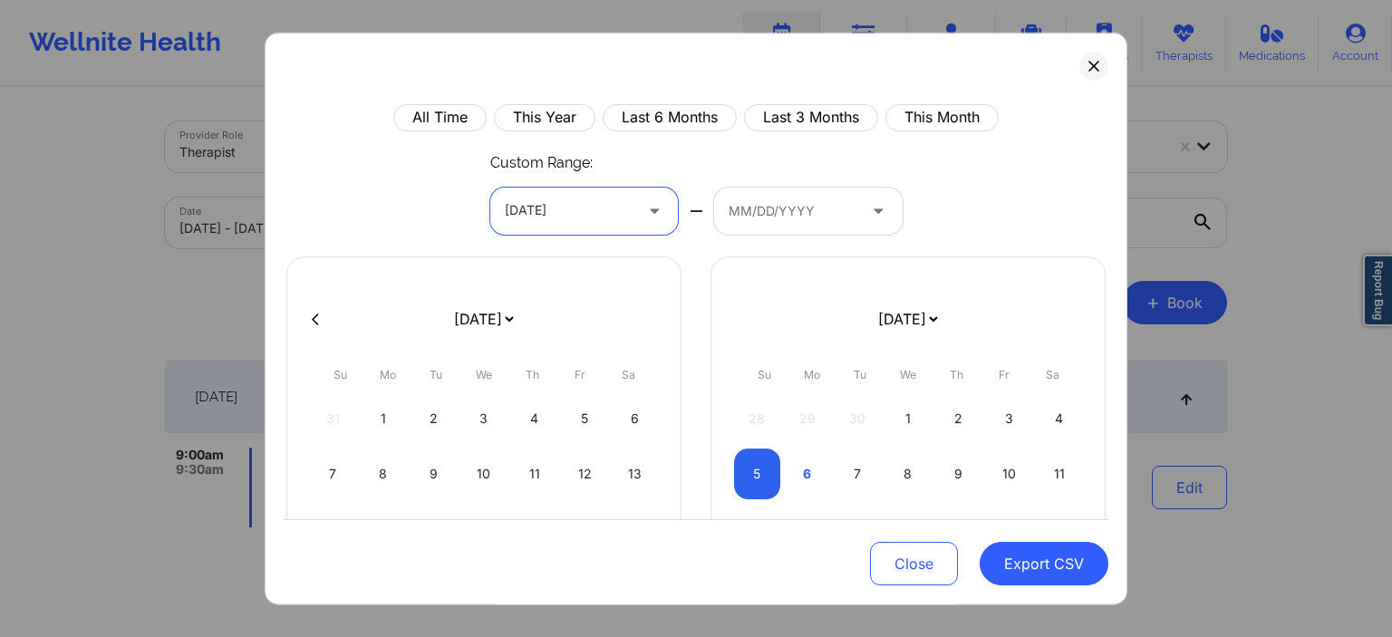
click at [796, 211] on div at bounding box center [793, 211] width 129 height 22
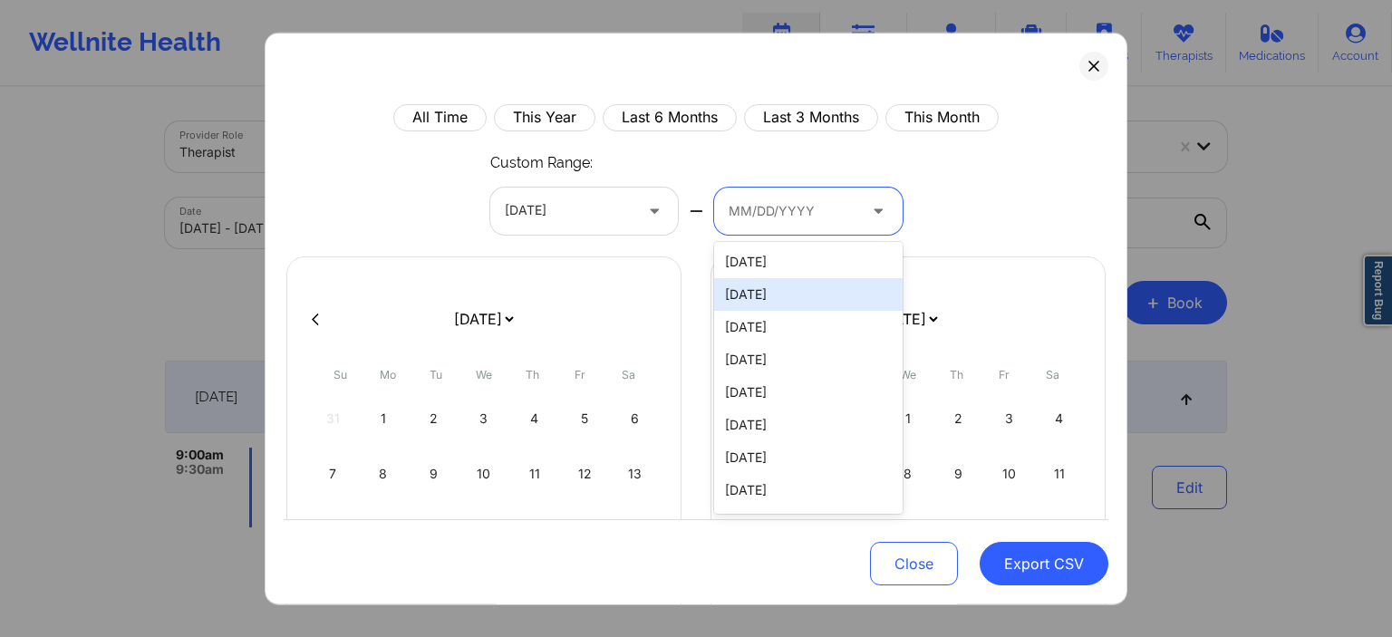
click at [760, 299] on div "[DATE]" at bounding box center [808, 294] width 189 height 33
select select "2025-8"
select select "2025-9"
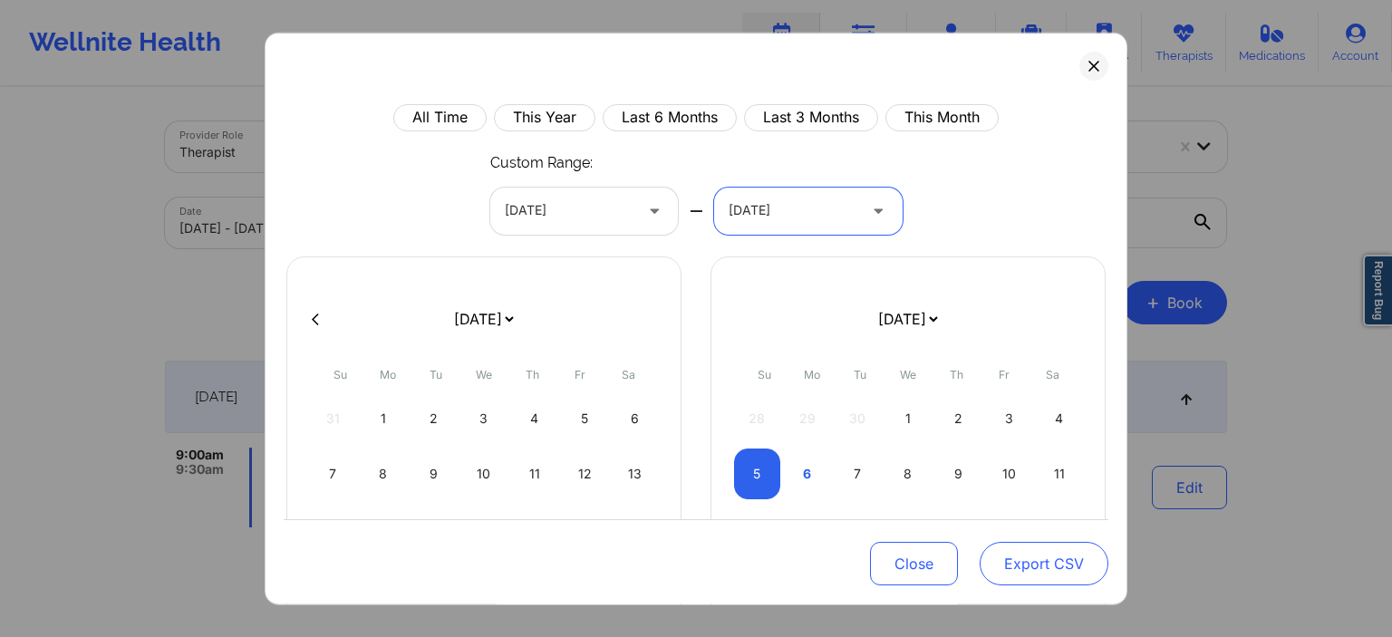
click at [1054, 571] on button "Export CSV" at bounding box center [1044, 565] width 129 height 44
select select "2025-8"
select select "2025-9"
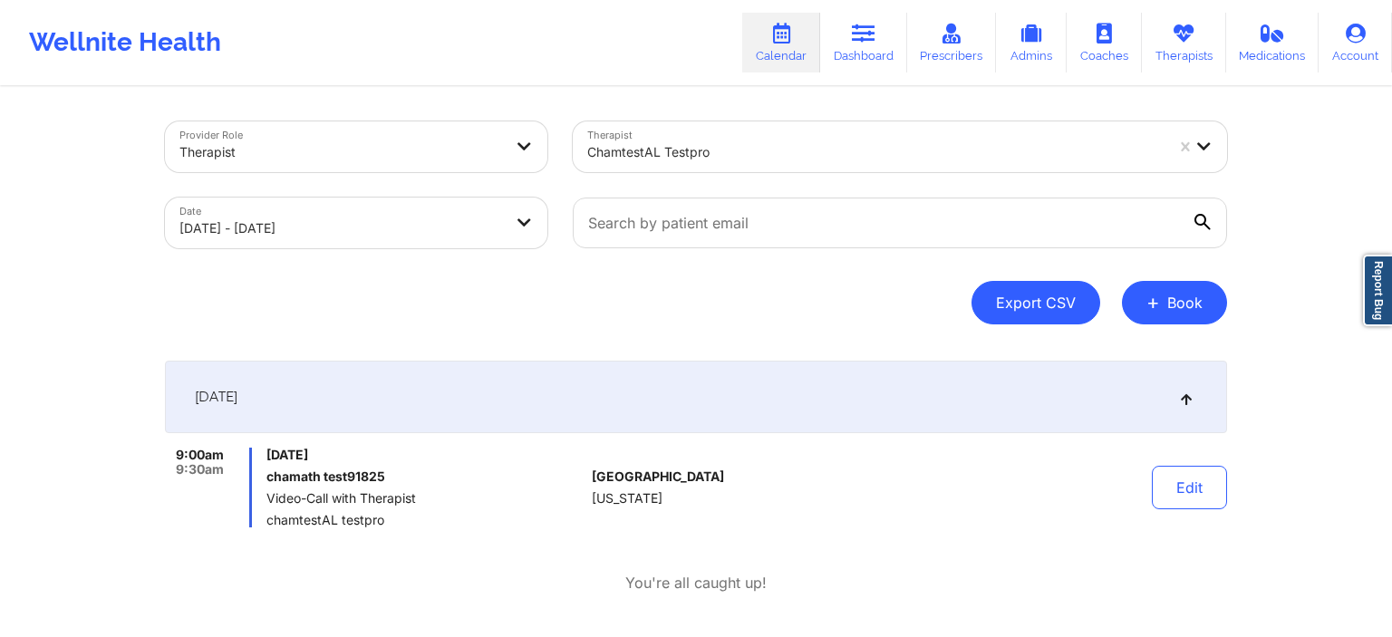
click at [1047, 304] on button "Export CSV" at bounding box center [1036, 303] width 129 height 44
select select "2025-8"
select select "2025-9"
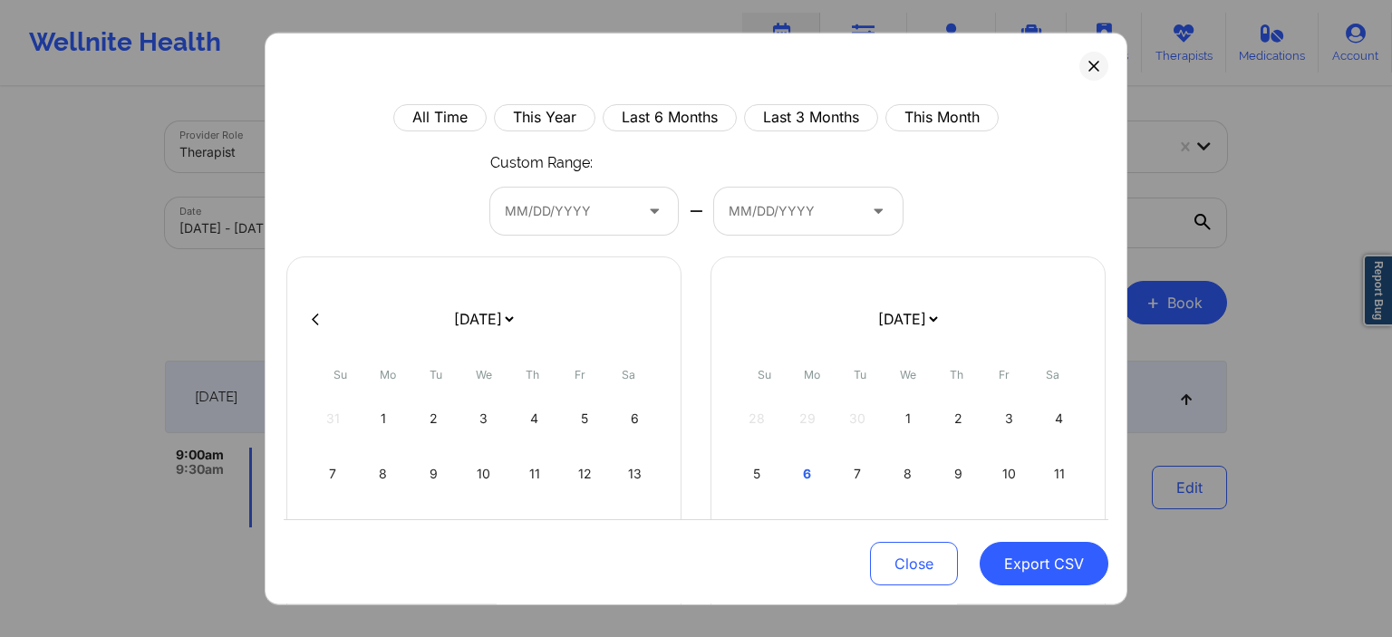
scroll to position [201, 0]
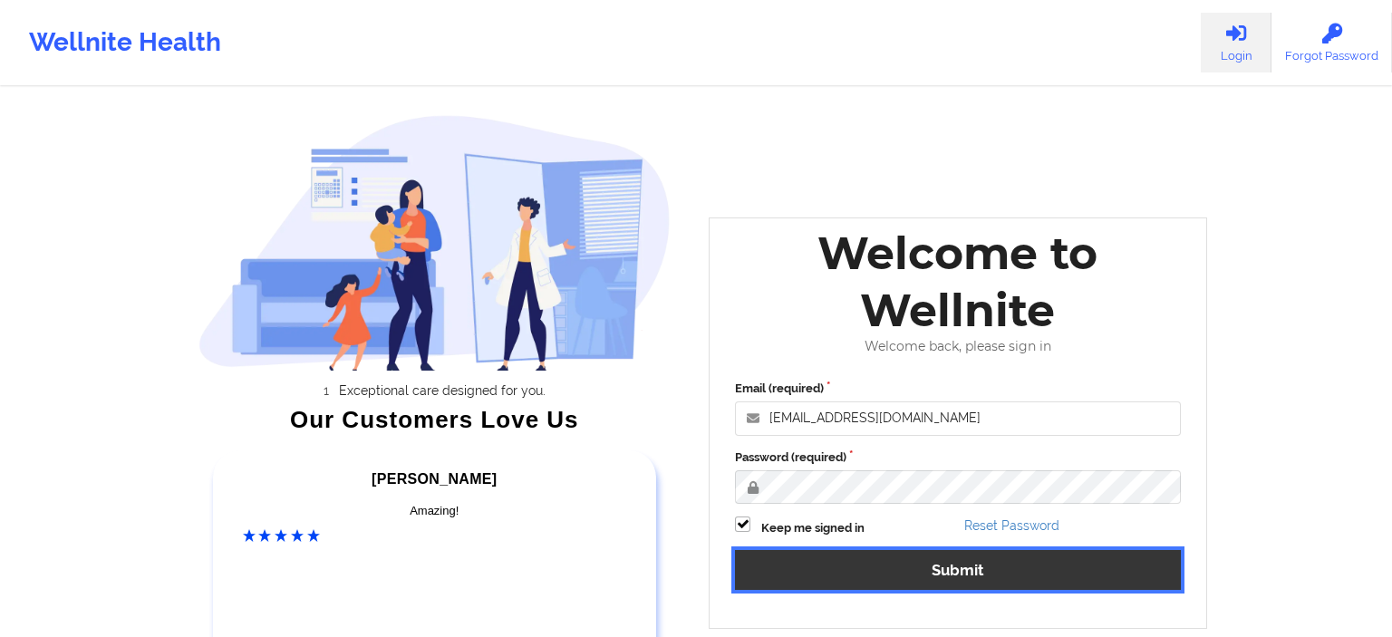
click at [1003, 571] on button "Submit" at bounding box center [958, 569] width 446 height 39
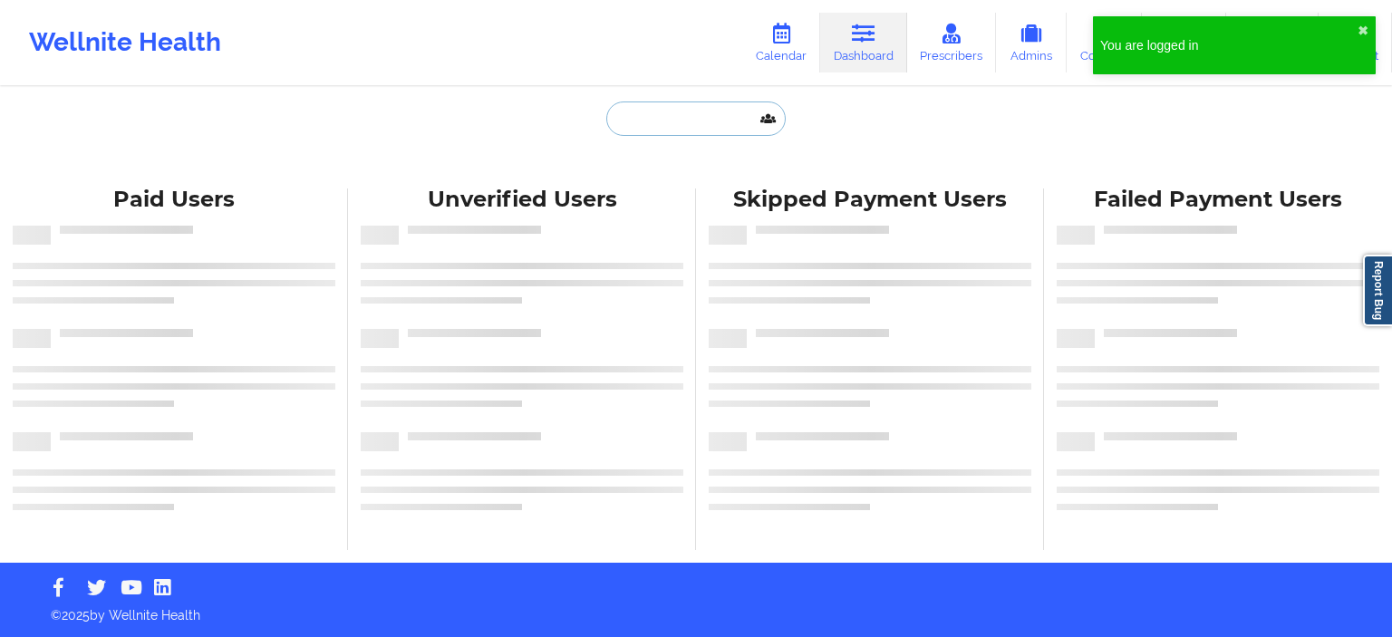
click at [738, 121] on input "text" at bounding box center [695, 119] width 179 height 34
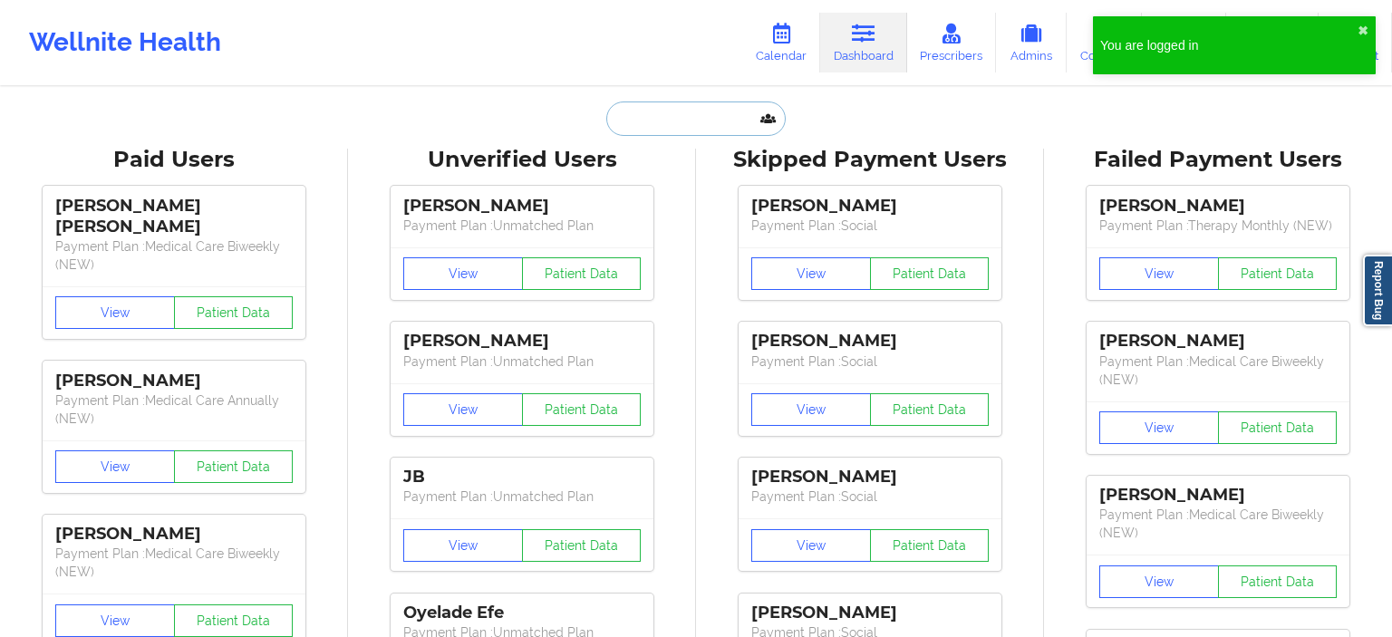
paste input "Franchezka boyer"
type input "Franchezka boyer"
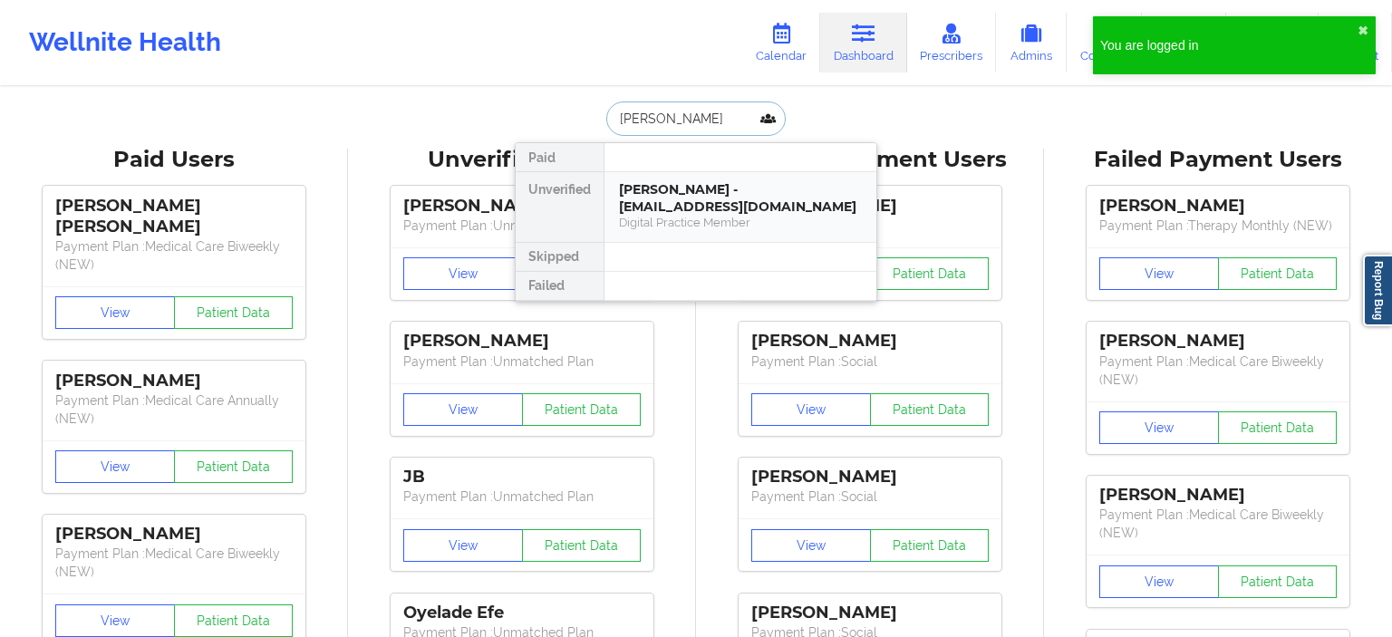
click at [720, 210] on div "franchezka boyer - chezka12345@gmail.com" at bounding box center [740, 198] width 243 height 34
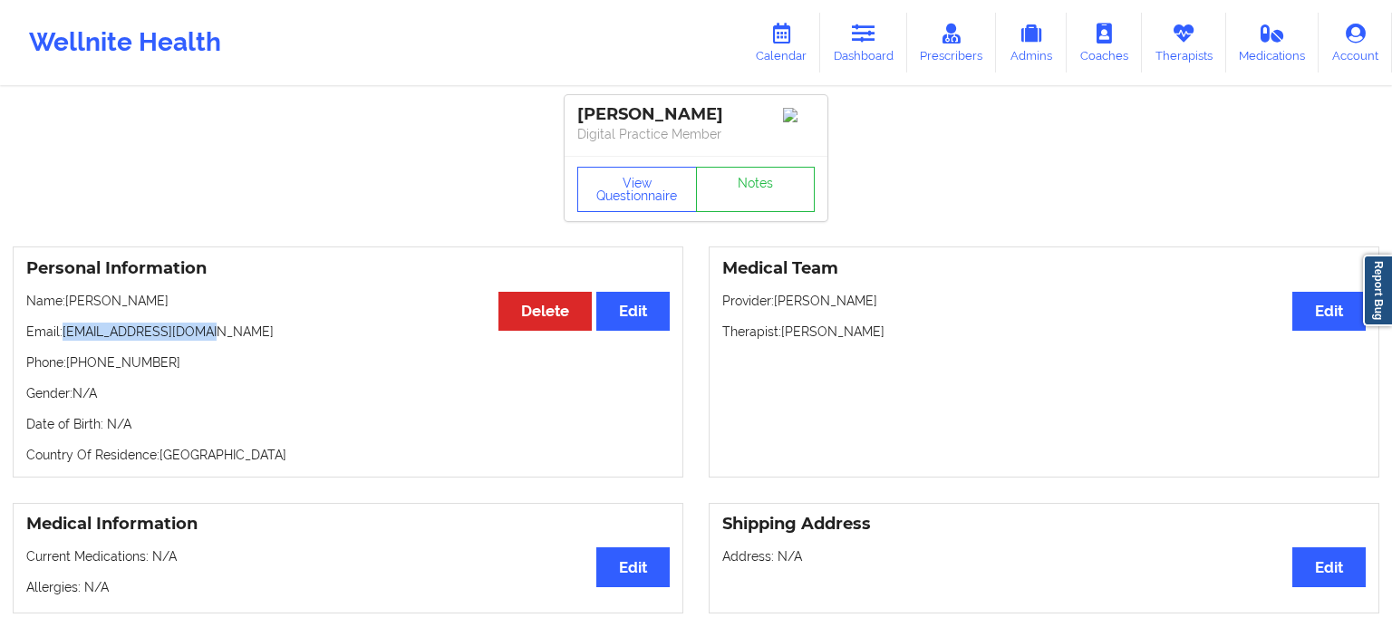
drag, startPoint x: 65, startPoint y: 336, endPoint x: 208, endPoint y: 338, distance: 142.3
click at [208, 338] on p "Email: chezka12345@gmail.com" at bounding box center [348, 332] width 644 height 18
copy p "chezka12345@gmail.com"
drag, startPoint x: 70, startPoint y: 304, endPoint x: 165, endPoint y: 303, distance: 95.2
click at [165, 303] on p "Name: franchezka boyer" at bounding box center [348, 301] width 644 height 18
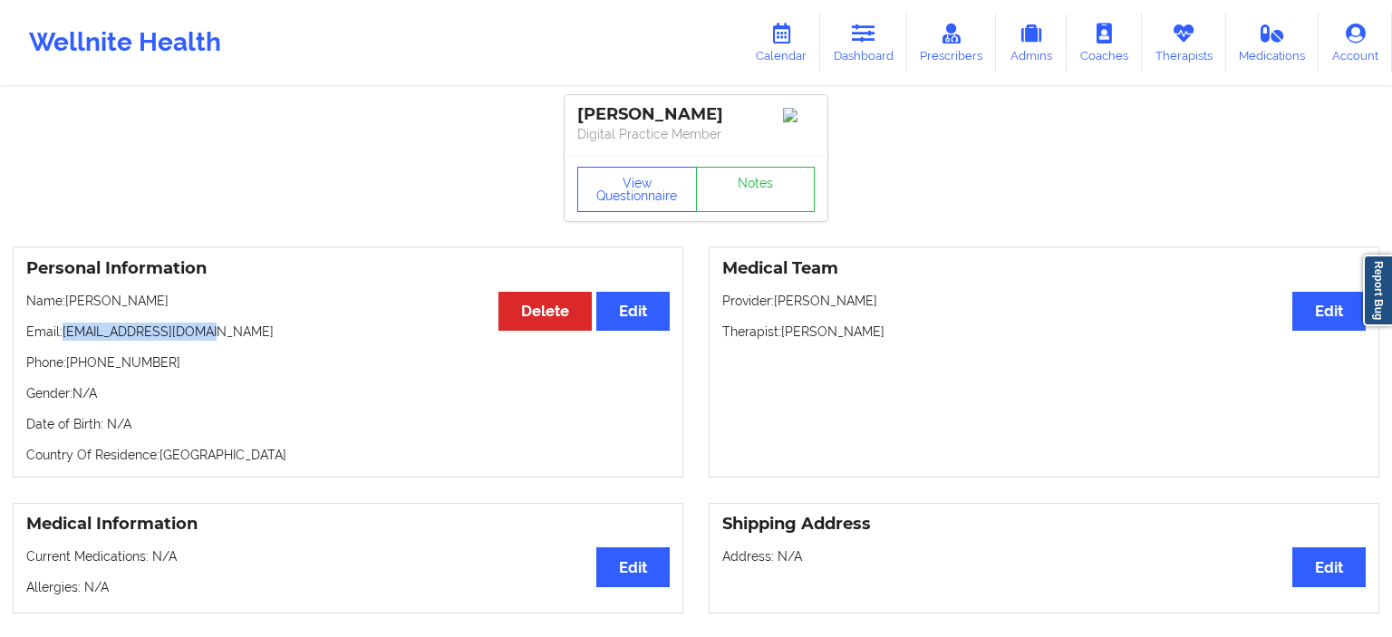
drag, startPoint x: 179, startPoint y: 304, endPoint x: 67, endPoint y: 306, distance: 112.4
click at [67, 306] on p "Name: franchezka boyer" at bounding box center [348, 301] width 644 height 18
copy p "franchezka boyer"
drag, startPoint x: 64, startPoint y: 335, endPoint x: 234, endPoint y: 332, distance: 169.5
click at [234, 332] on p "Email: chezka12345@gmail.com" at bounding box center [348, 332] width 644 height 18
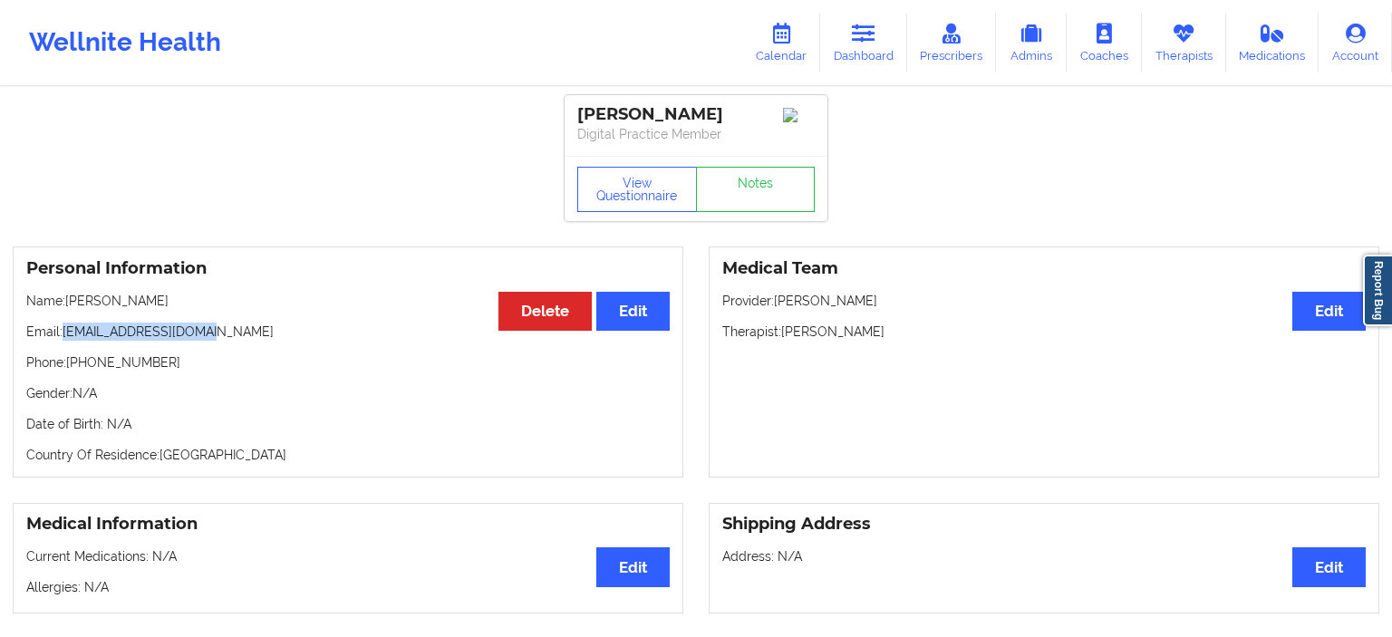
copy p "chezka12345@gmail.com"
